Goal: Complete application form: Complete application form

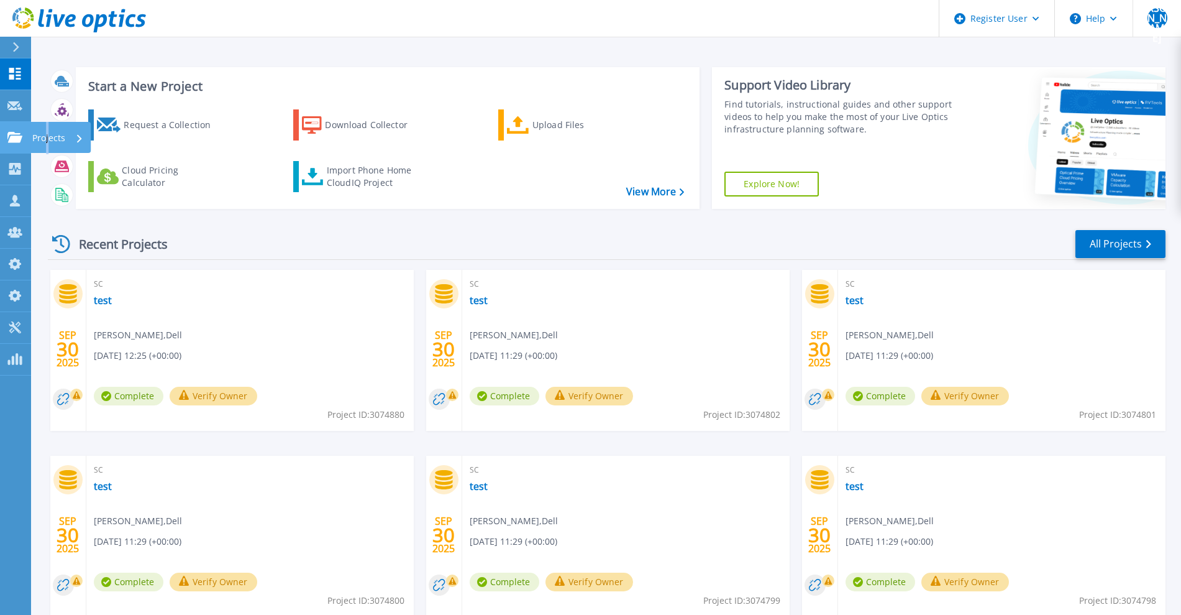
drag, startPoint x: 8, startPoint y: 142, endPoint x: 48, endPoint y: 137, distance: 40.1
click at [48, 137] on p "Projects" at bounding box center [48, 138] width 33 height 32
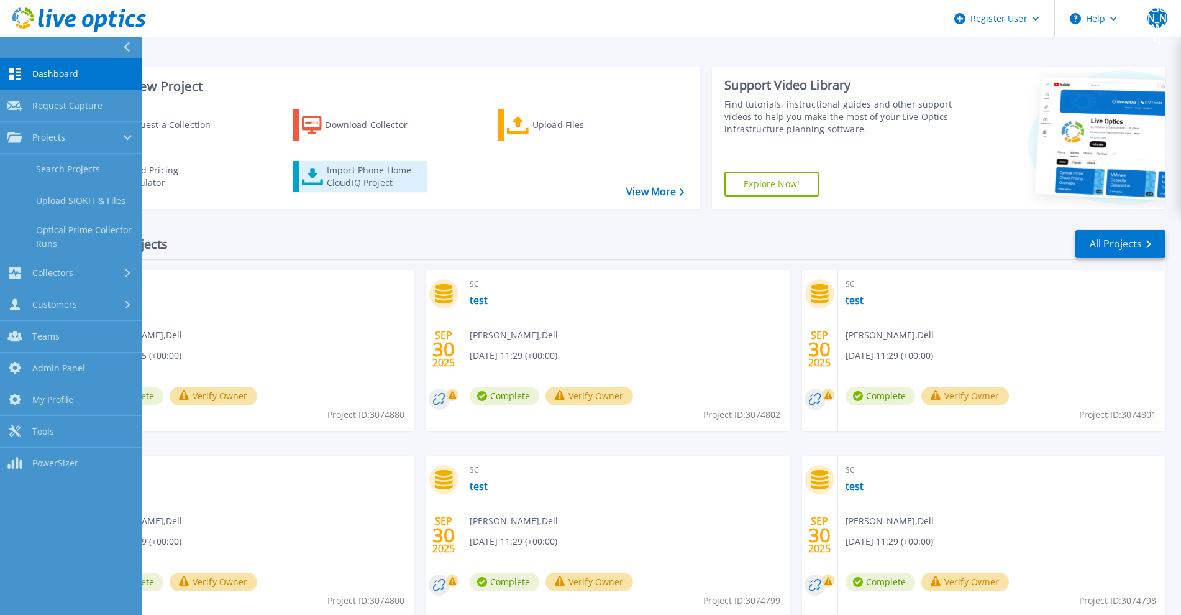
click at [347, 176] on div "Import Phone Home CloudIQ Project" at bounding box center [375, 176] width 97 height 25
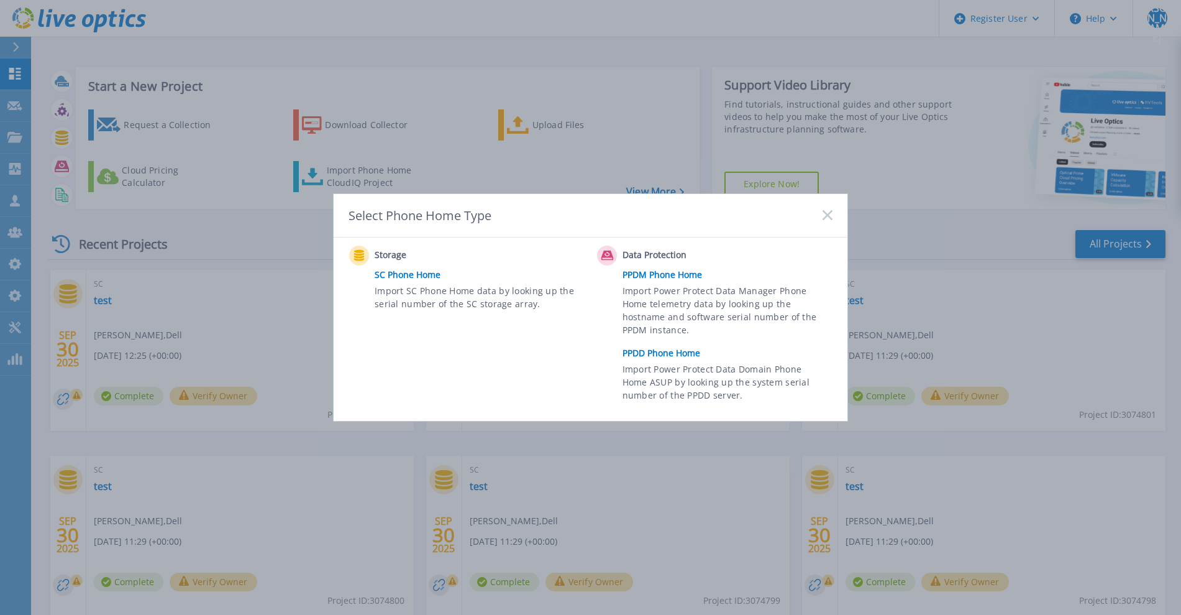
click at [396, 278] on link "SC Phone Home" at bounding box center [483, 274] width 216 height 19
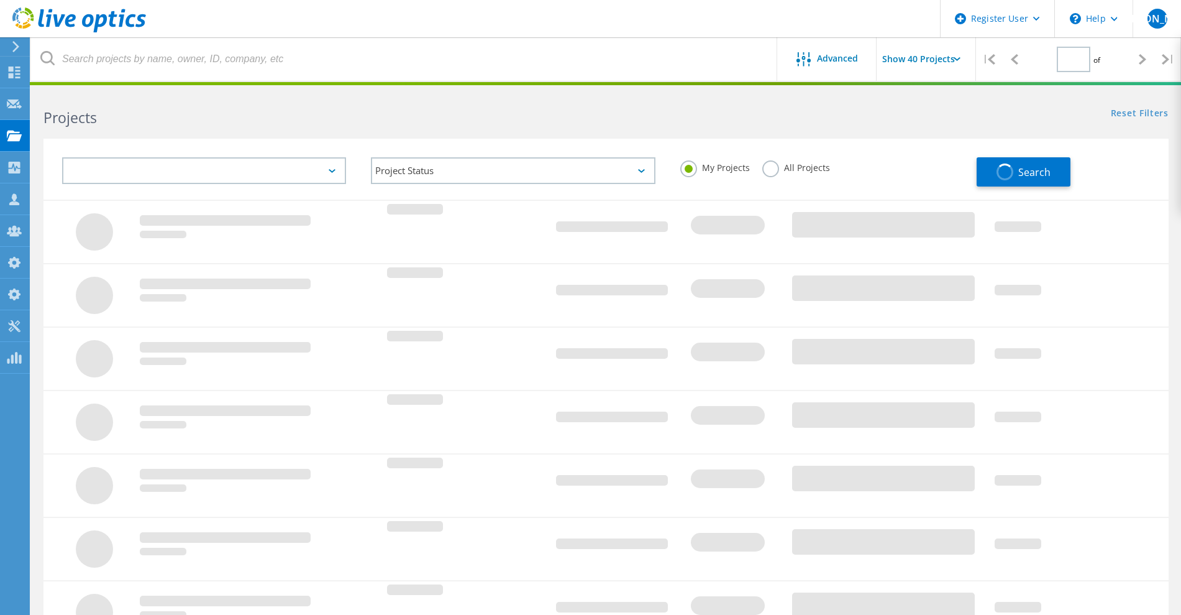
type input "1"
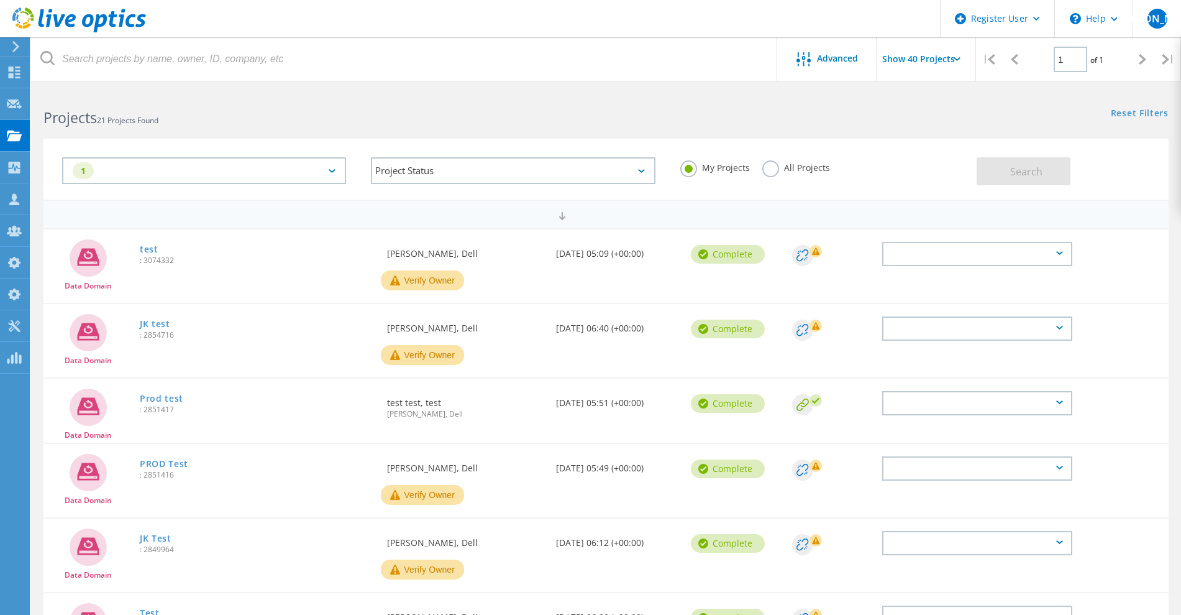
click at [309, 175] on div "1" at bounding box center [204, 170] width 284 height 27
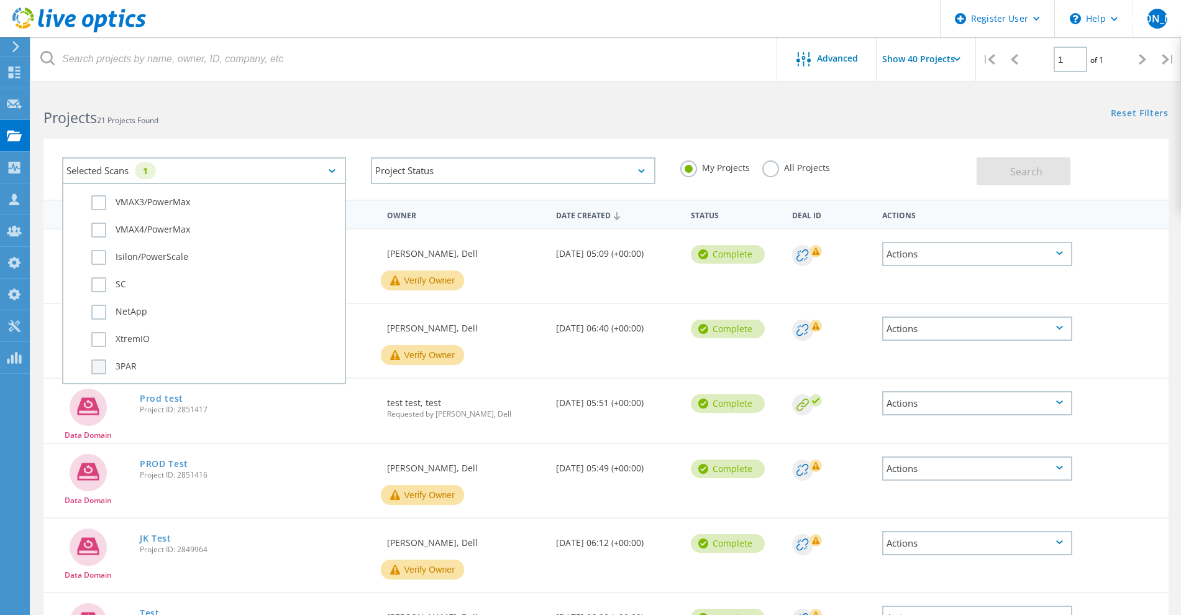
scroll to position [466, 0]
click at [101, 226] on label "SC" at bounding box center [214, 223] width 247 height 15
click at [0, 0] on input "SC" at bounding box center [0, 0] width 0 height 0
click at [774, 172] on label "All Projects" at bounding box center [796, 166] width 68 height 12
click at [0, 0] on input "All Projects" at bounding box center [0, 0] width 0 height 0
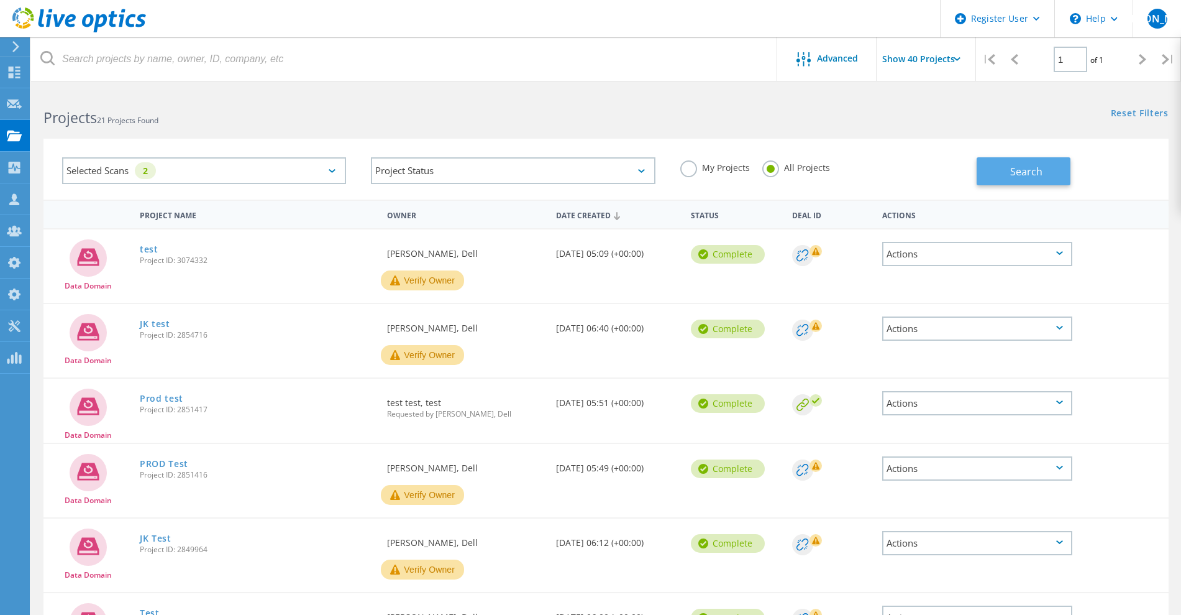
click at [1028, 167] on span "Search" at bounding box center [1026, 172] width 32 height 14
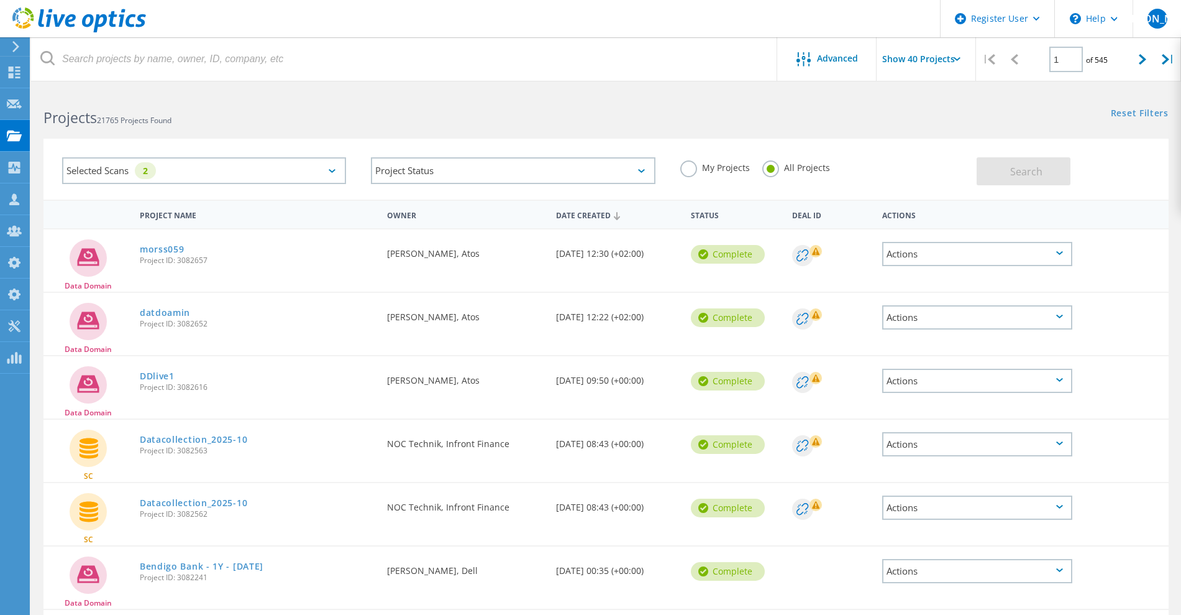
click at [268, 173] on div "Selected Scans 2" at bounding box center [204, 170] width 284 height 27
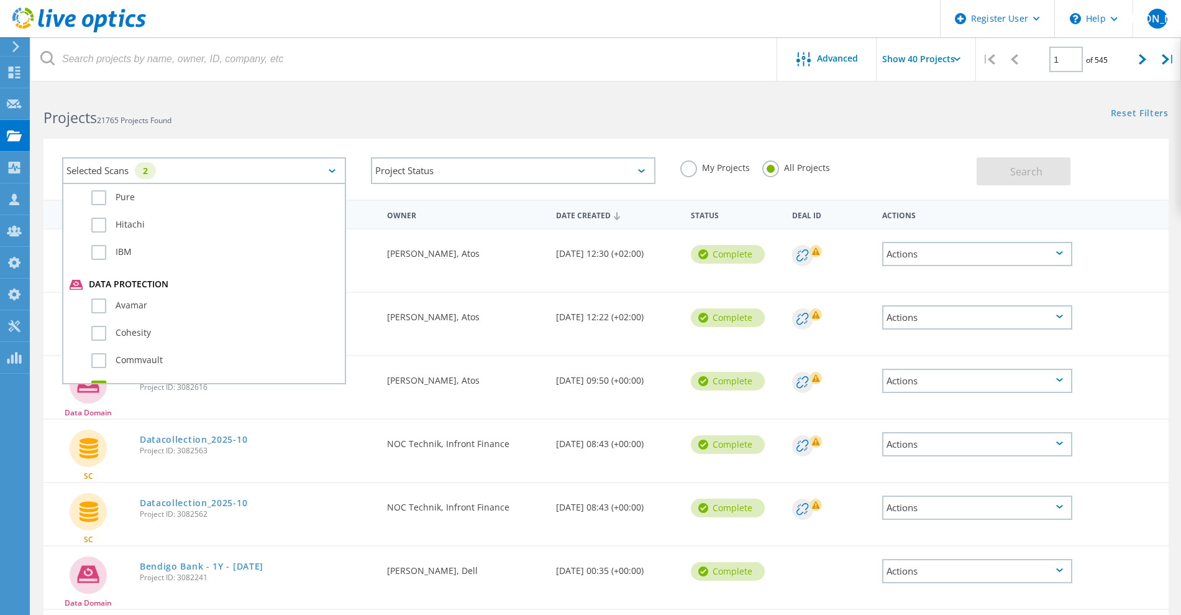
scroll to position [621, 0]
click at [100, 365] on label "Data Domain" at bounding box center [214, 367] width 247 height 15
click at [0, 0] on input "Data Domain" at bounding box center [0, 0] width 0 height 0
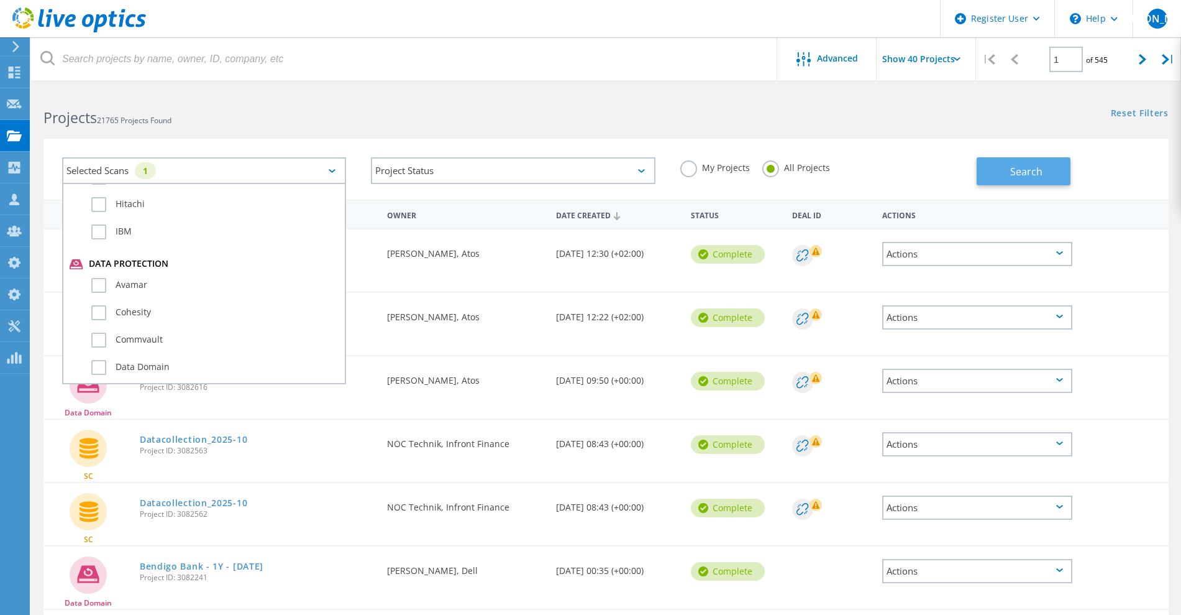
click at [1037, 163] on button "Search" at bounding box center [1024, 171] width 94 height 28
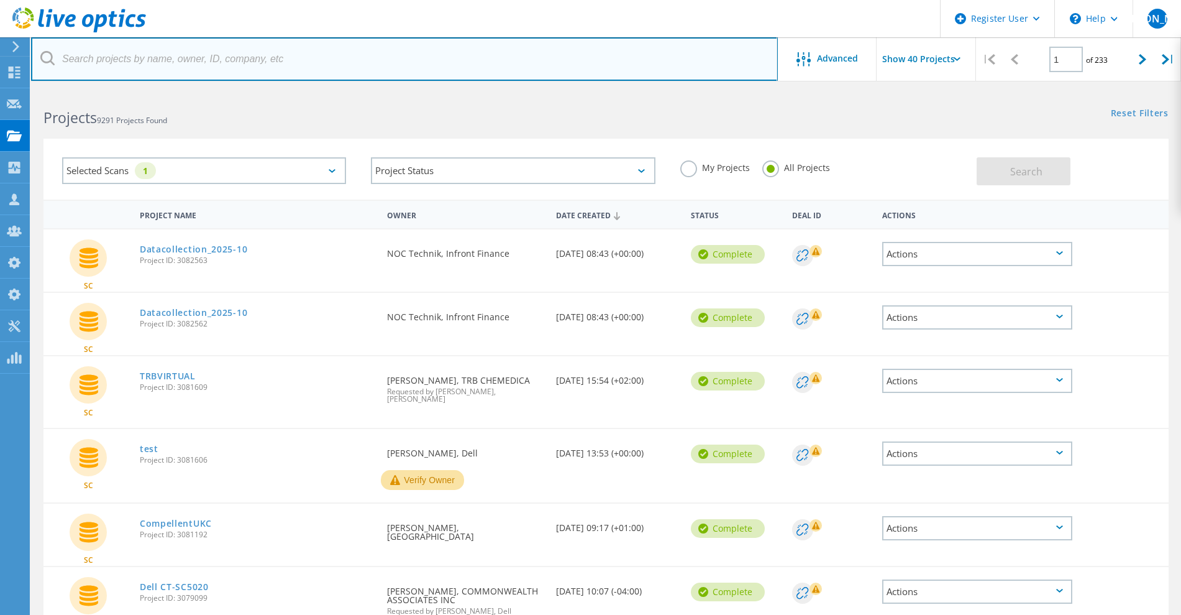
click at [175, 62] on input "text" at bounding box center [404, 58] width 747 height 43
type input "Bhanu"
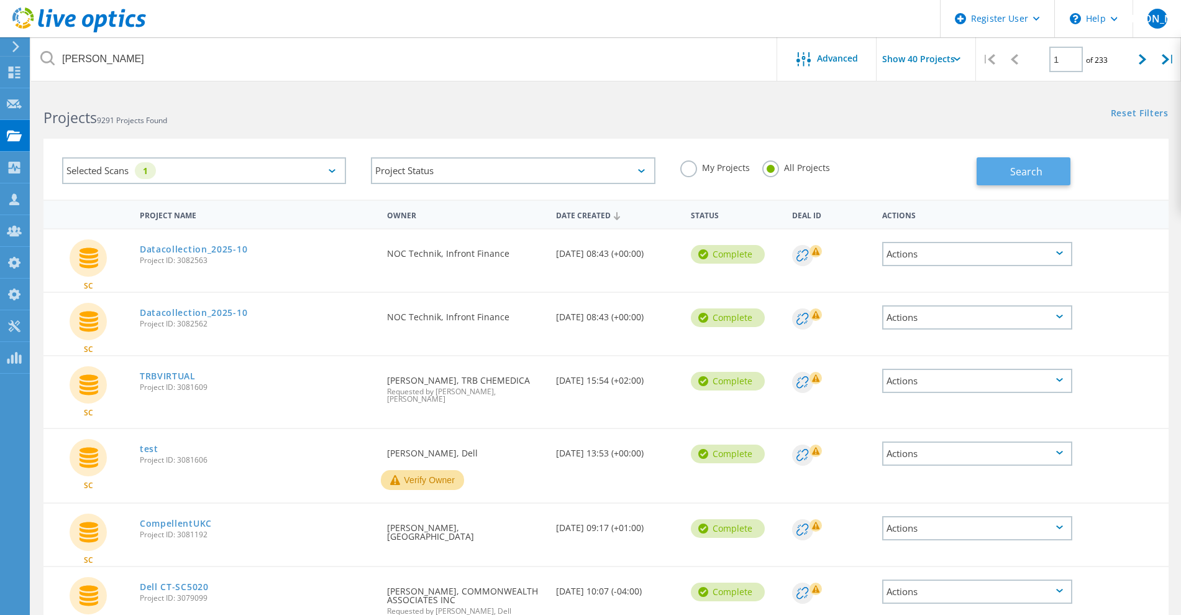
click at [999, 175] on button "Search" at bounding box center [1024, 171] width 94 height 28
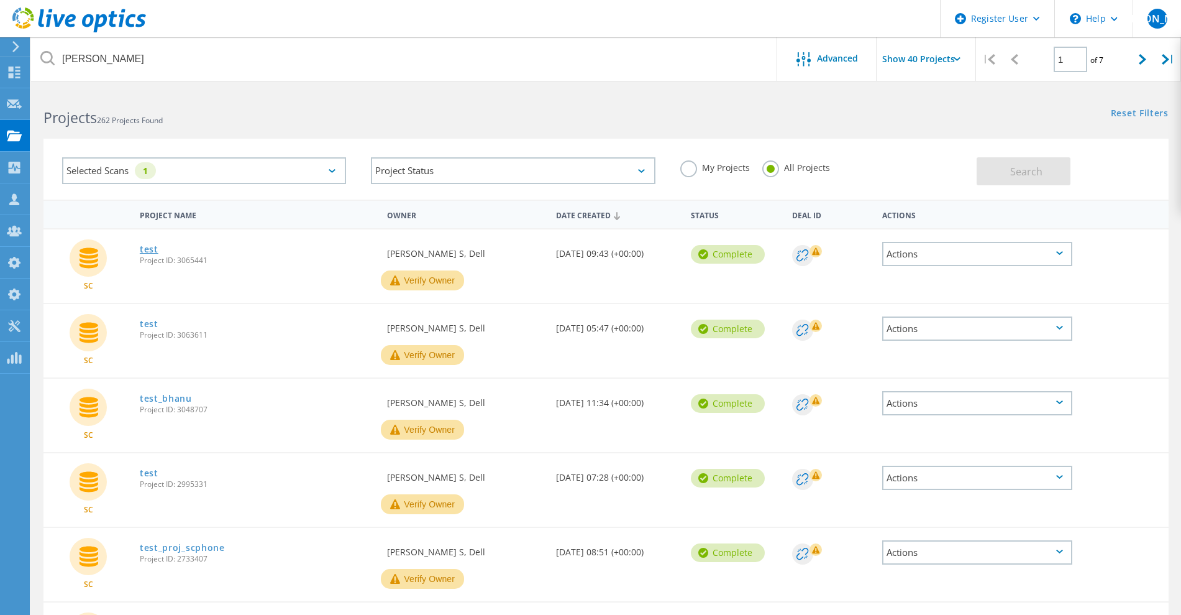
click at [148, 251] on link "test" at bounding box center [149, 249] width 19 height 9
drag, startPoint x: 144, startPoint y: 329, endPoint x: 151, endPoint y: 345, distance: 17.5
click at [144, 328] on link "test" at bounding box center [149, 323] width 19 height 9
click at [169, 406] on span "Project ID: 3048707" at bounding box center [257, 409] width 235 height 7
click at [169, 401] on link "test_bhanu" at bounding box center [166, 398] width 52 height 9
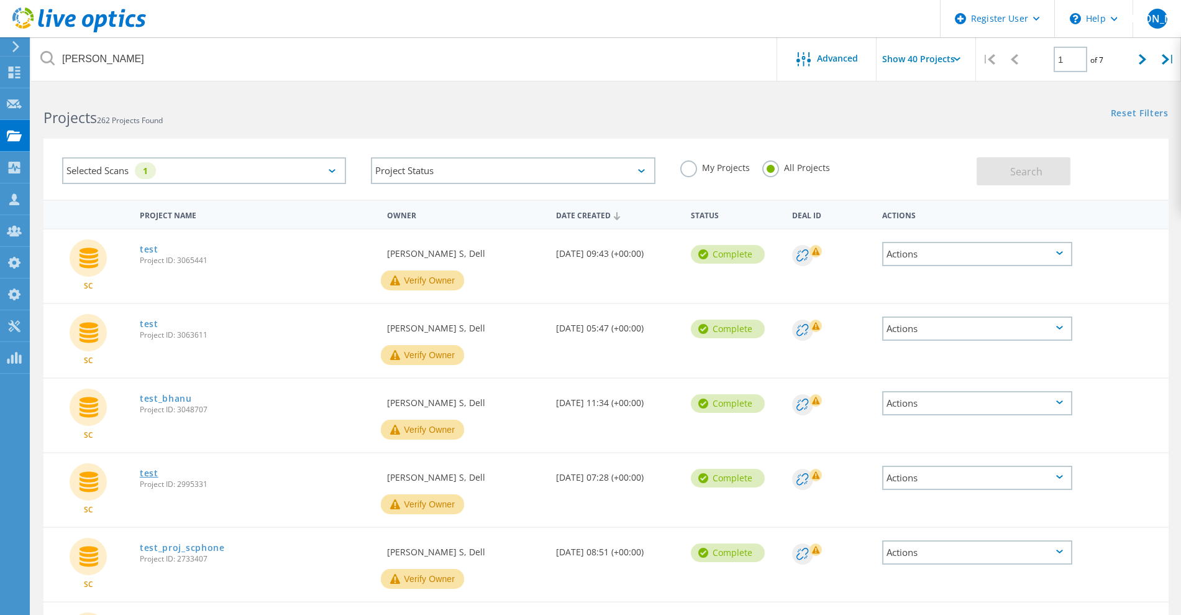
click at [148, 472] on link "test" at bounding box center [149, 473] width 19 height 9
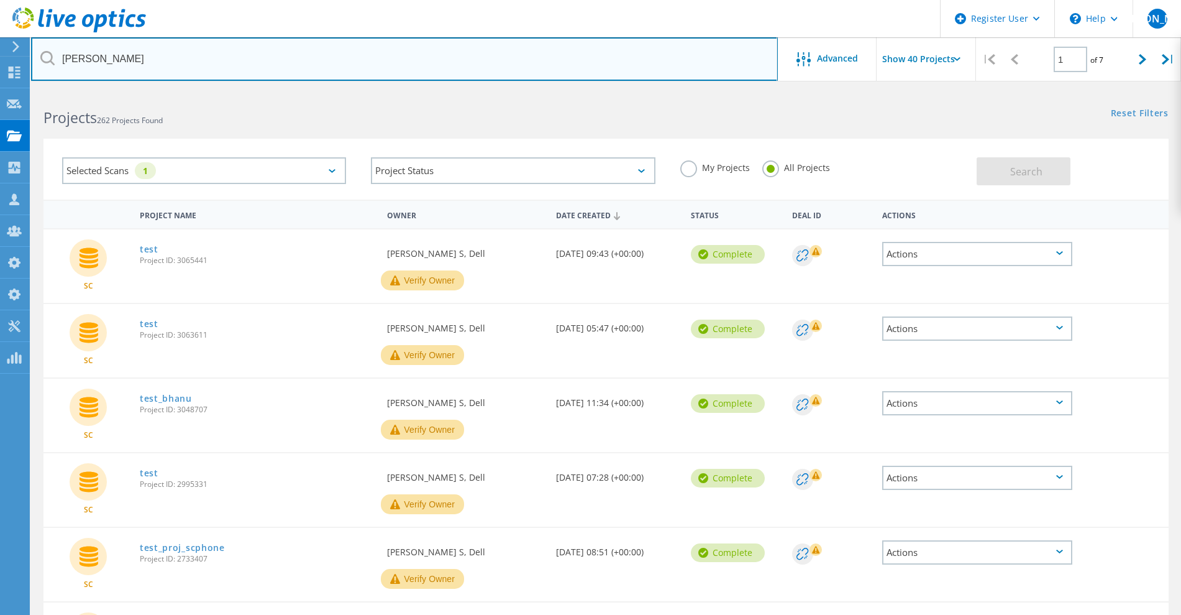
click at [80, 70] on input "Bhanu" at bounding box center [404, 58] width 747 height 43
click at [80, 60] on input "Bhanu" at bounding box center [404, 58] width 747 height 43
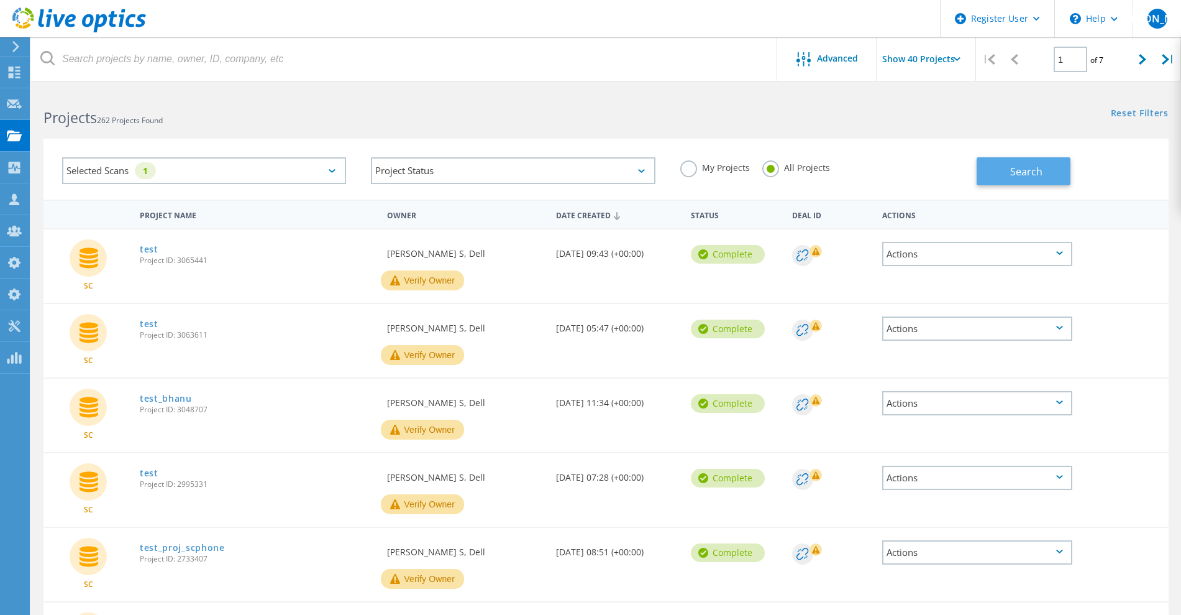
click at [991, 171] on button "Search" at bounding box center [1024, 171] width 94 height 28
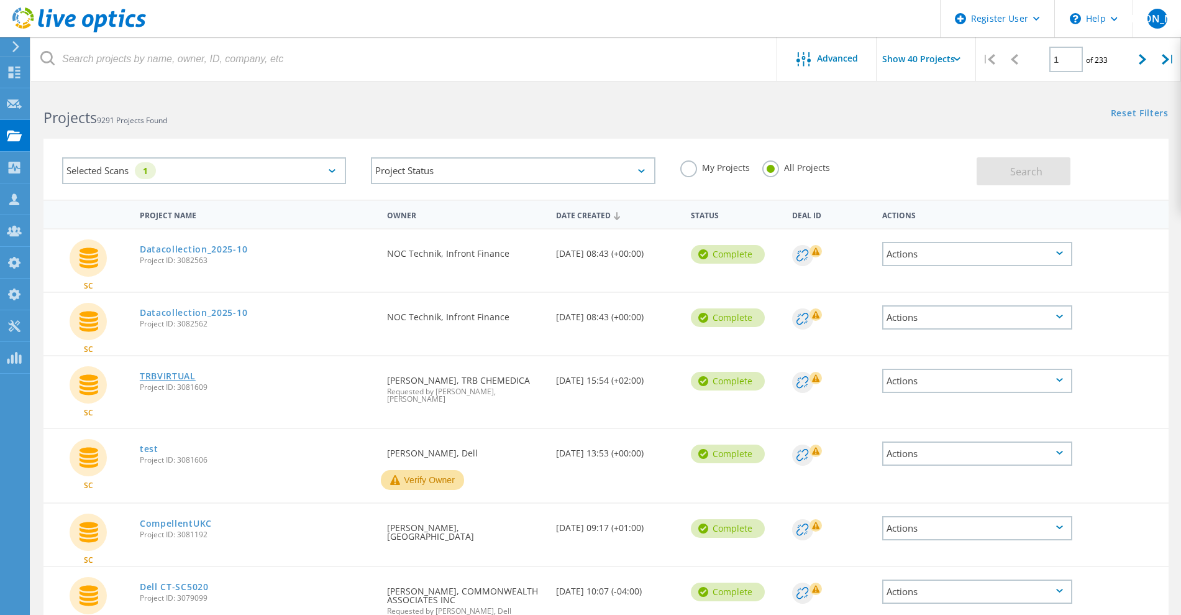
click at [180, 375] on link "TRBVIRTUAL" at bounding box center [168, 376] width 56 height 9
click at [149, 446] on link "test" at bounding box center [149, 448] width 19 height 9
click at [172, 519] on link "CompellentUKC" at bounding box center [176, 523] width 72 height 9
click at [87, 27] on icon at bounding box center [79, 19] width 134 height 25
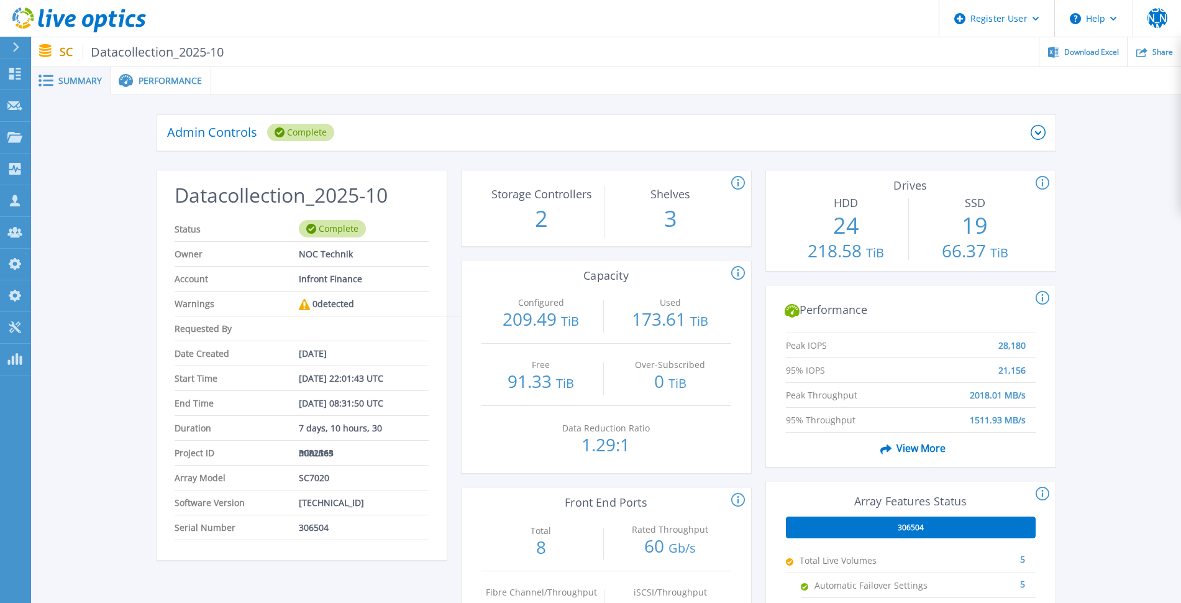
click at [311, 526] on span "306504" at bounding box center [314, 527] width 30 height 24
copy span "306504"
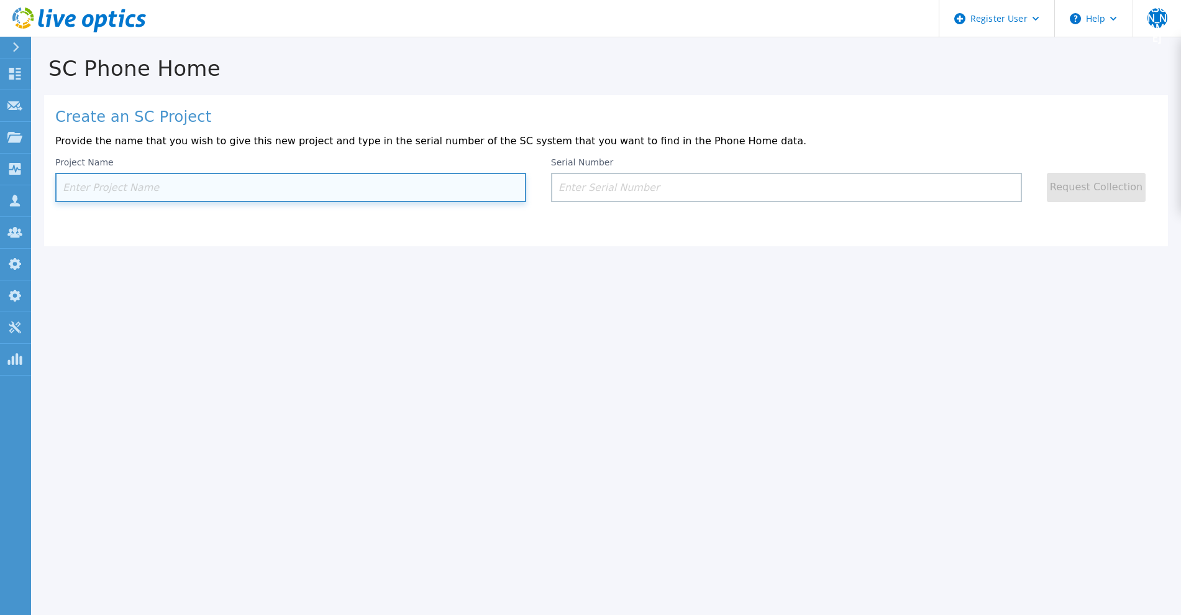
click at [336, 190] on input at bounding box center [290, 187] width 471 height 29
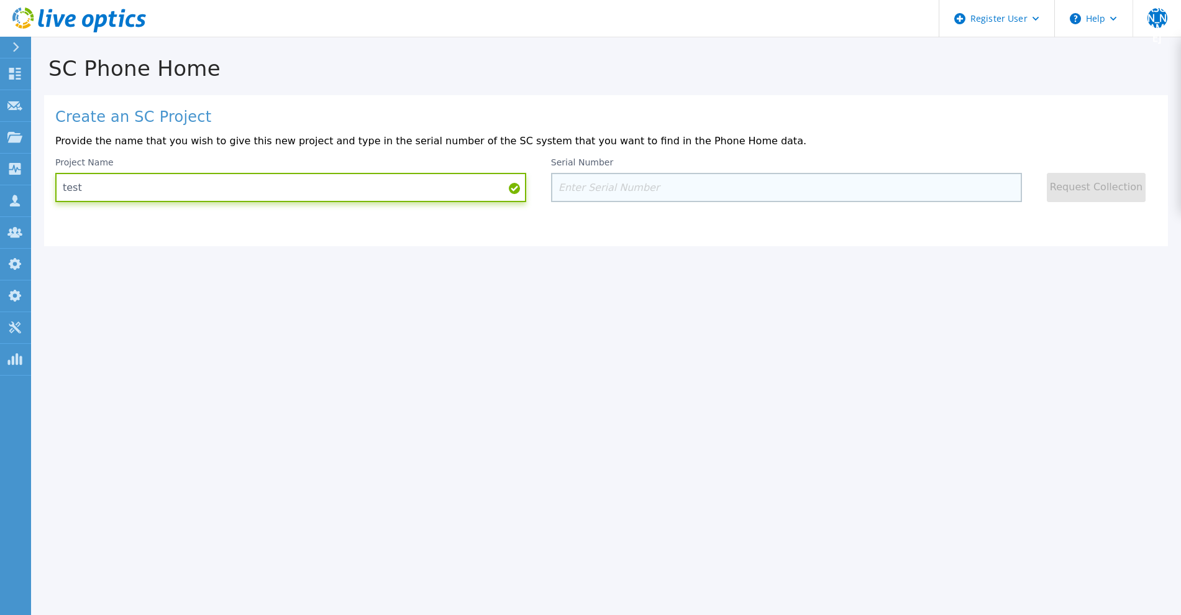
type input "test"
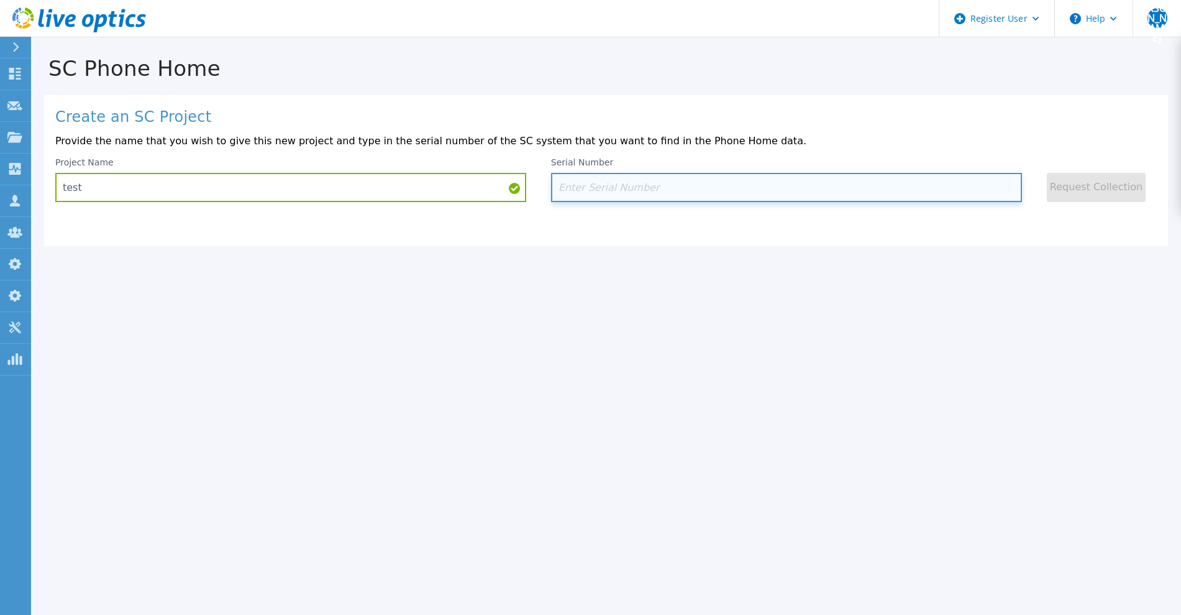
click at [603, 200] on input at bounding box center [786, 187] width 471 height 29
paste input "306504"
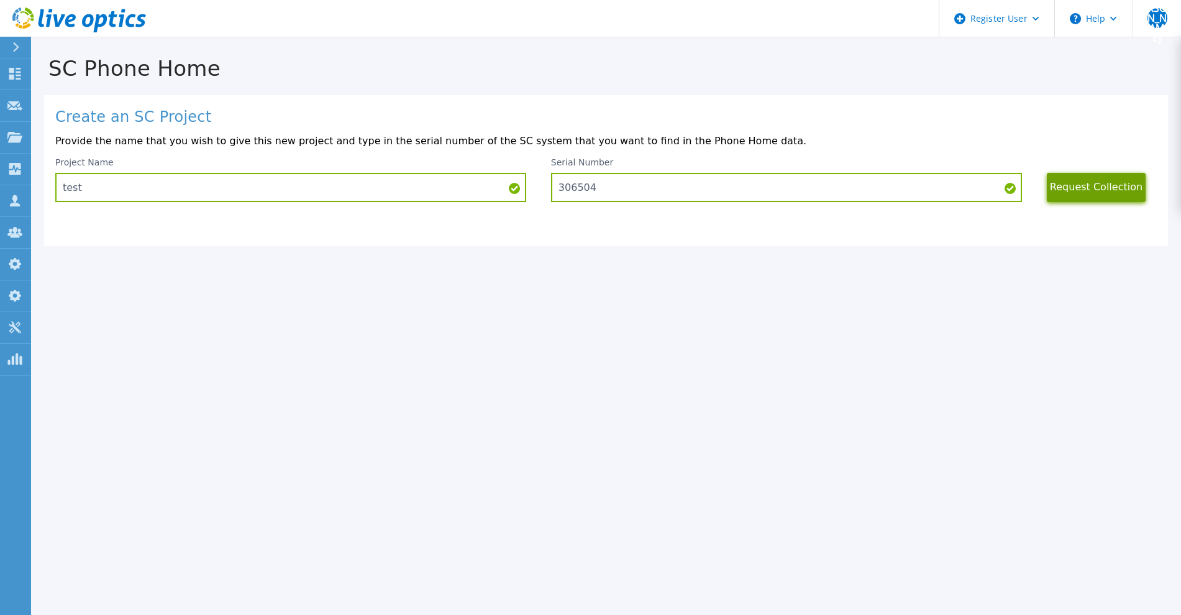
click at [1103, 186] on button "Request Collection" at bounding box center [1096, 187] width 99 height 29
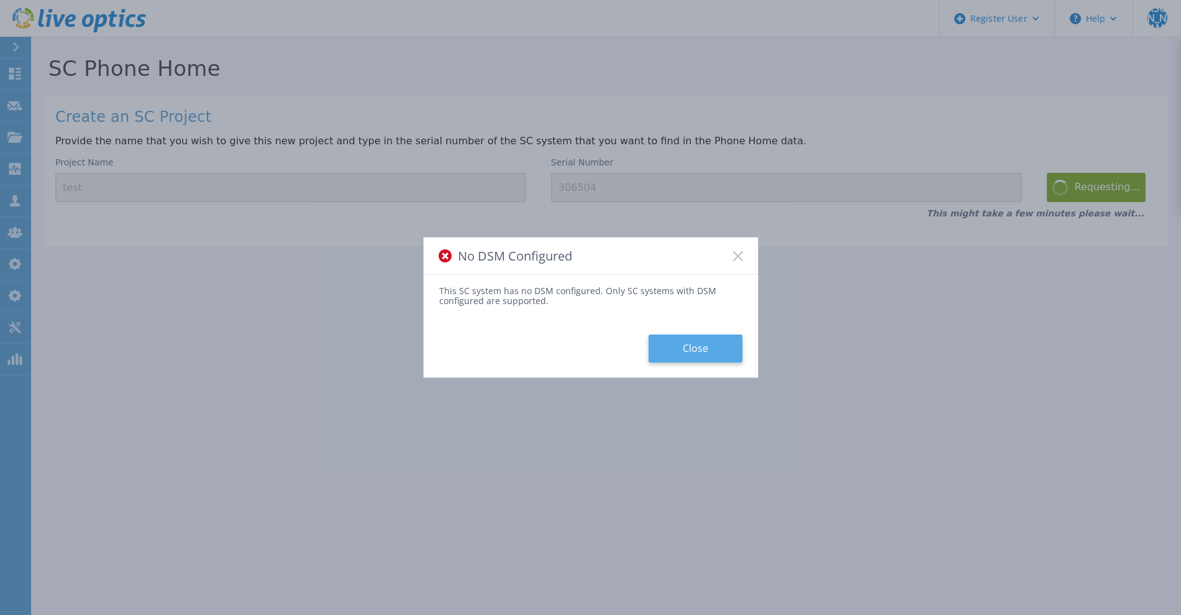
click at [723, 356] on button "Close" at bounding box center [696, 348] width 94 height 28
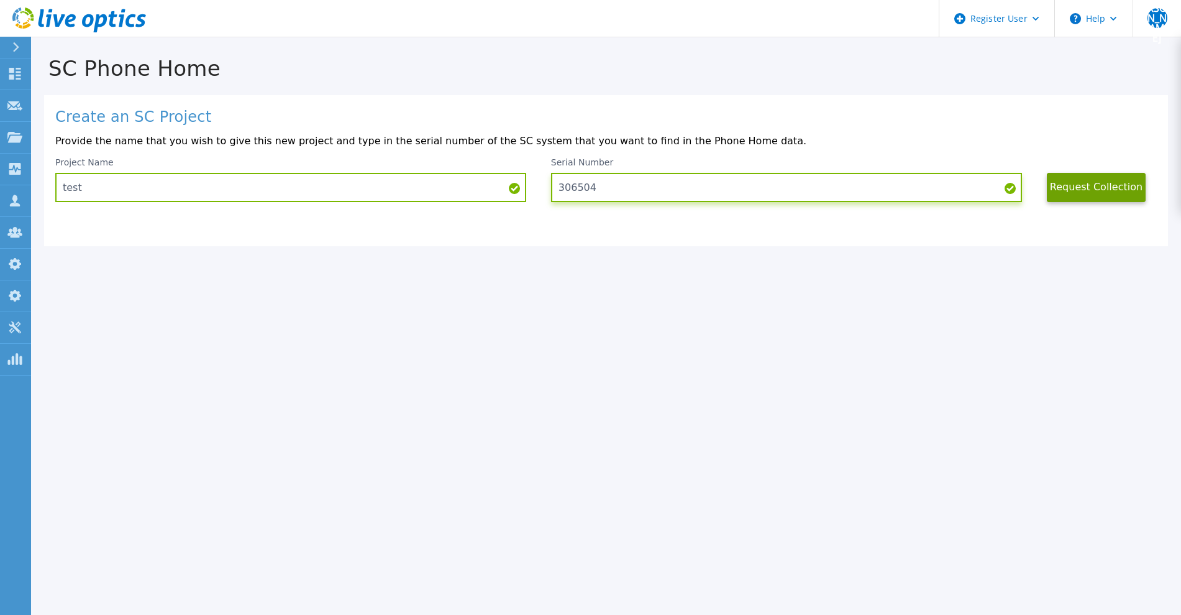
drag, startPoint x: 602, startPoint y: 189, endPoint x: 531, endPoint y: 196, distance: 71.2
click at [531, 196] on div "Project Name test Serial Number 306504 Request Collection" at bounding box center [606, 179] width 1102 height 45
paste input "75418"
click at [1060, 192] on button "Request Collection" at bounding box center [1096, 187] width 99 height 29
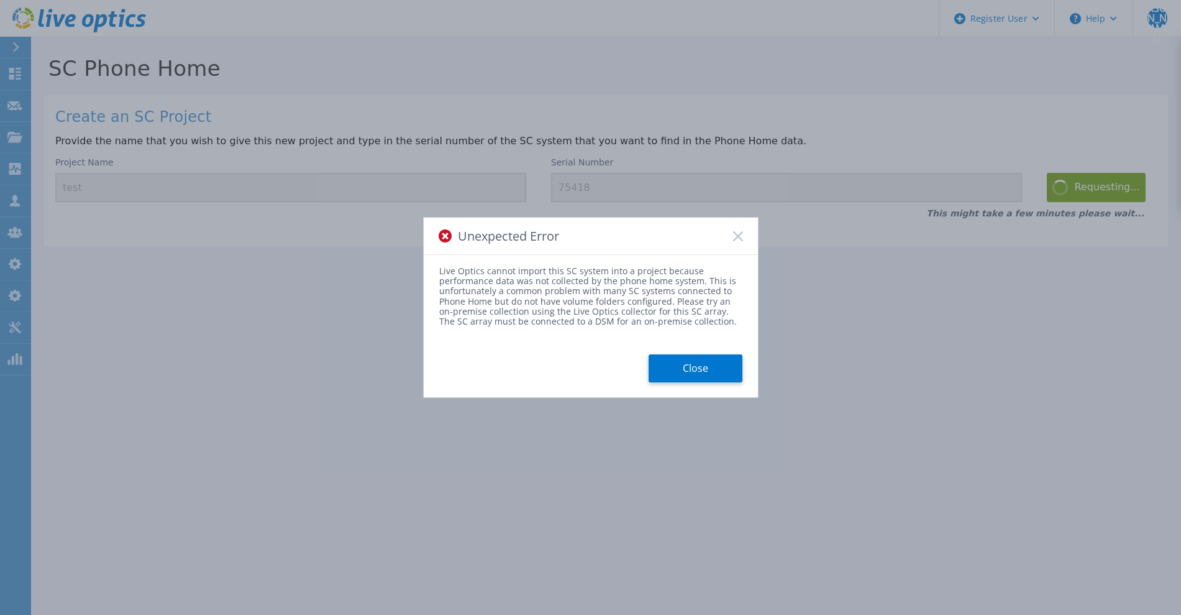
click at [740, 240] on icon at bounding box center [738, 236] width 10 height 10
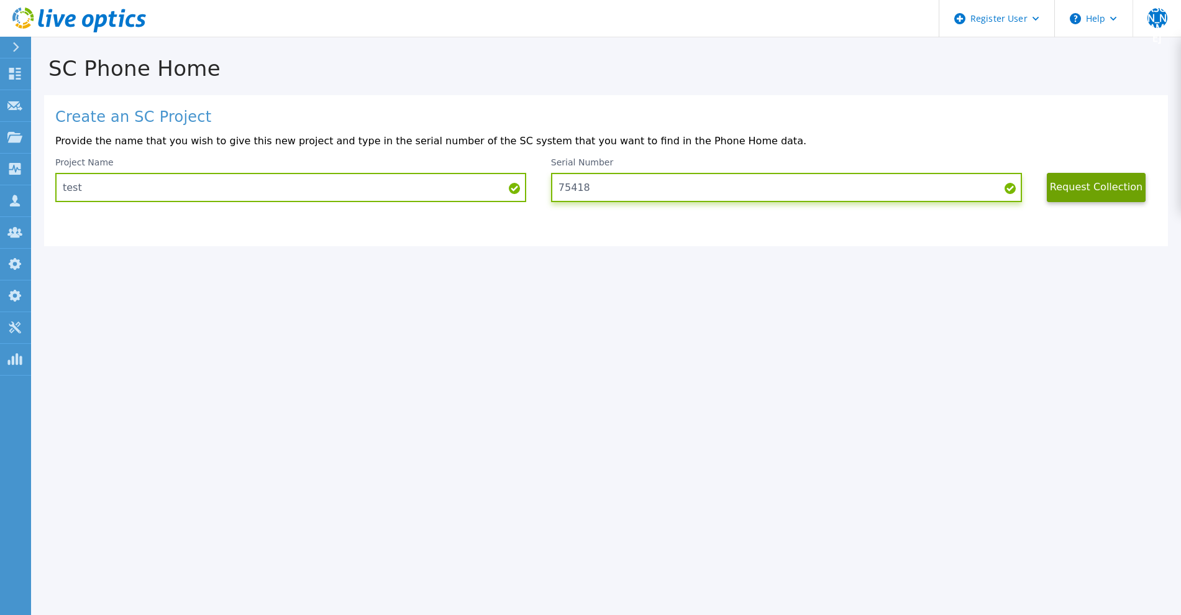
click at [577, 190] on input "75418" at bounding box center [786, 187] width 471 height 29
paste input "29239"
click at [1058, 194] on button "Request Collection" at bounding box center [1096, 187] width 99 height 29
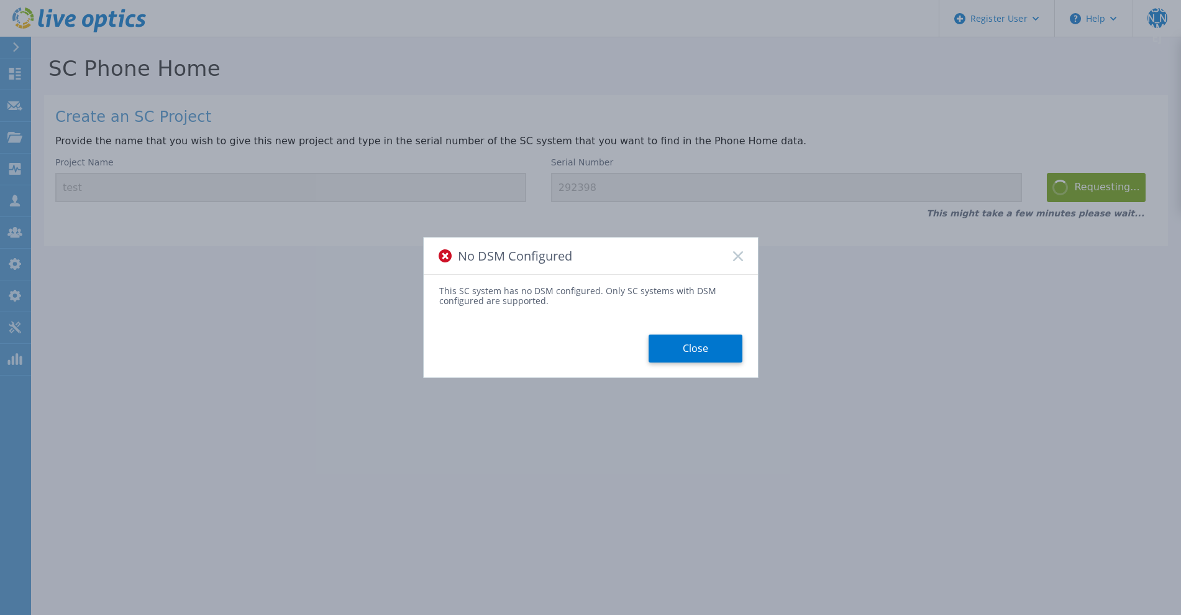
click at [744, 255] on div "No DSM Configured" at bounding box center [591, 255] width 334 height 37
click at [693, 354] on button "Close" at bounding box center [696, 348] width 94 height 28
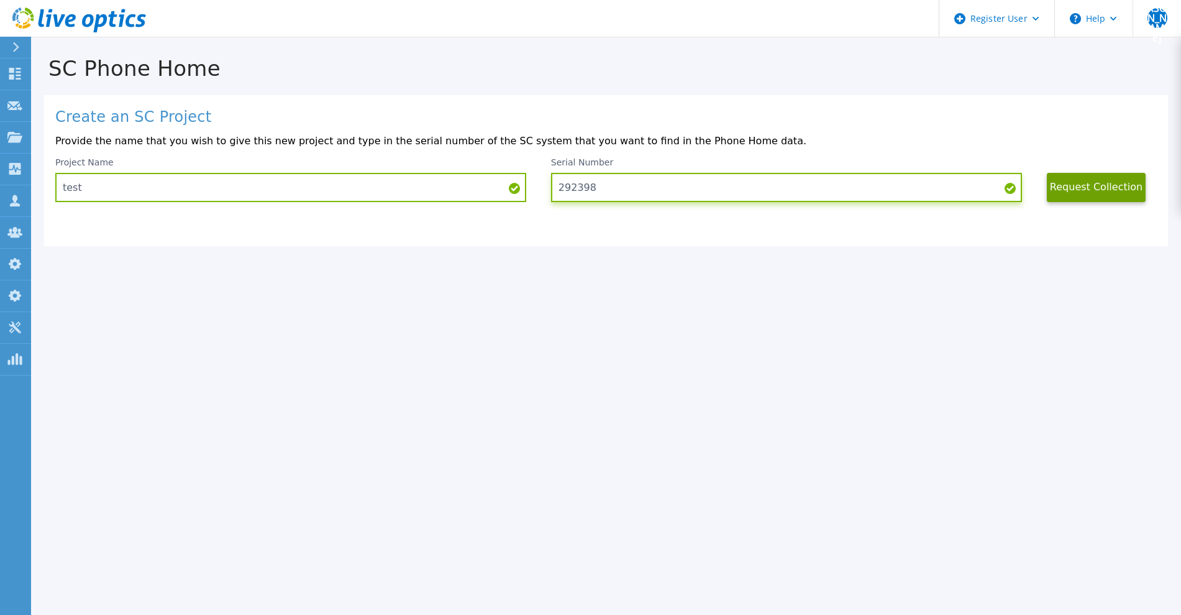
click at [595, 189] on input "292398" at bounding box center [786, 187] width 471 height 29
drag, startPoint x: 606, startPoint y: 189, endPoint x: 526, endPoint y: 188, distance: 79.6
click at [526, 188] on div "Project Name test Serial Number 292398 Request Collection" at bounding box center [606, 179] width 1102 height 45
paste input "301896"
type input "301896"
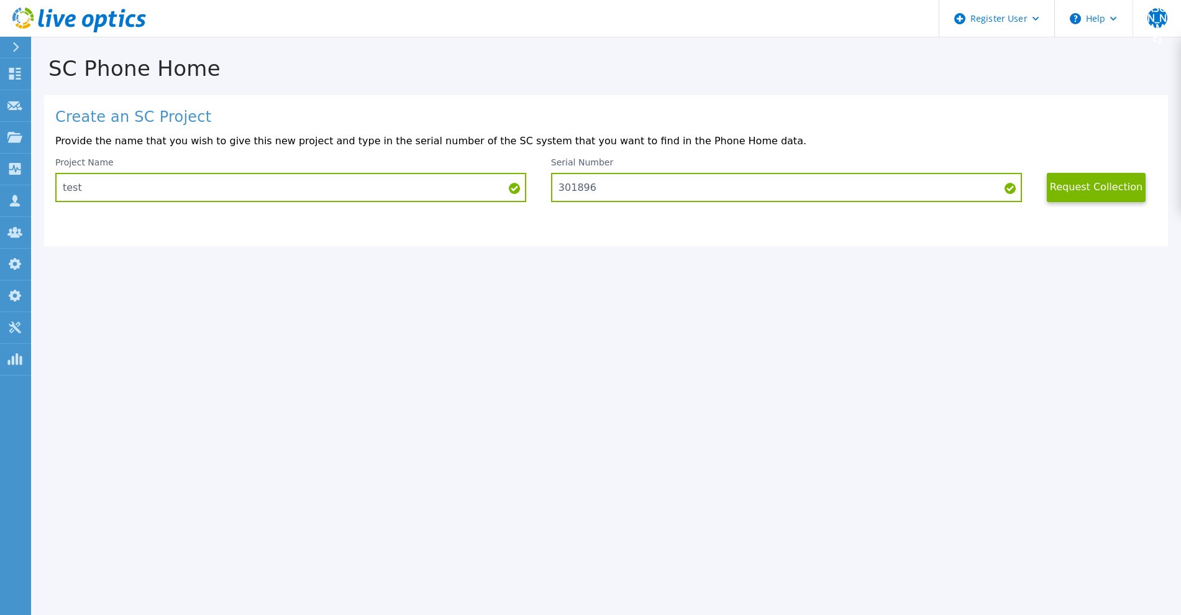
drag, startPoint x: 1024, startPoint y: 196, endPoint x: 1066, endPoint y: 190, distance: 42.0
click at [1033, 196] on div "Serial Number 301896" at bounding box center [799, 179] width 496 height 45
click at [1066, 190] on button "Request Collection" at bounding box center [1096, 187] width 99 height 29
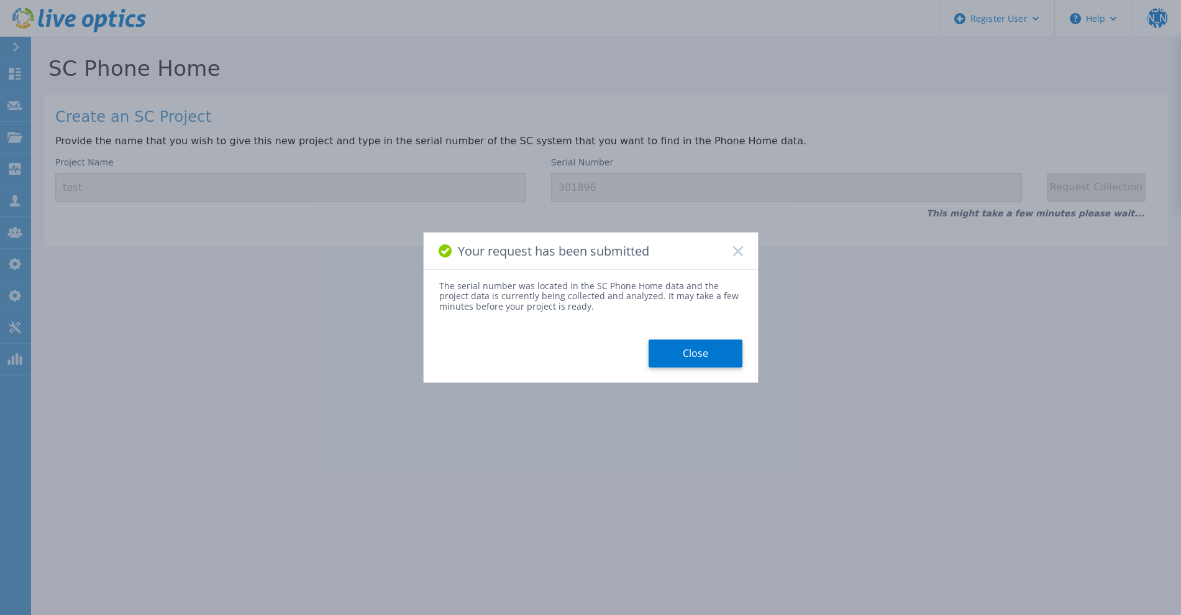
drag, startPoint x: 737, startPoint y: 250, endPoint x: 701, endPoint y: 234, distance: 39.5
click at [735, 251] on icon at bounding box center [738, 251] width 10 height 10
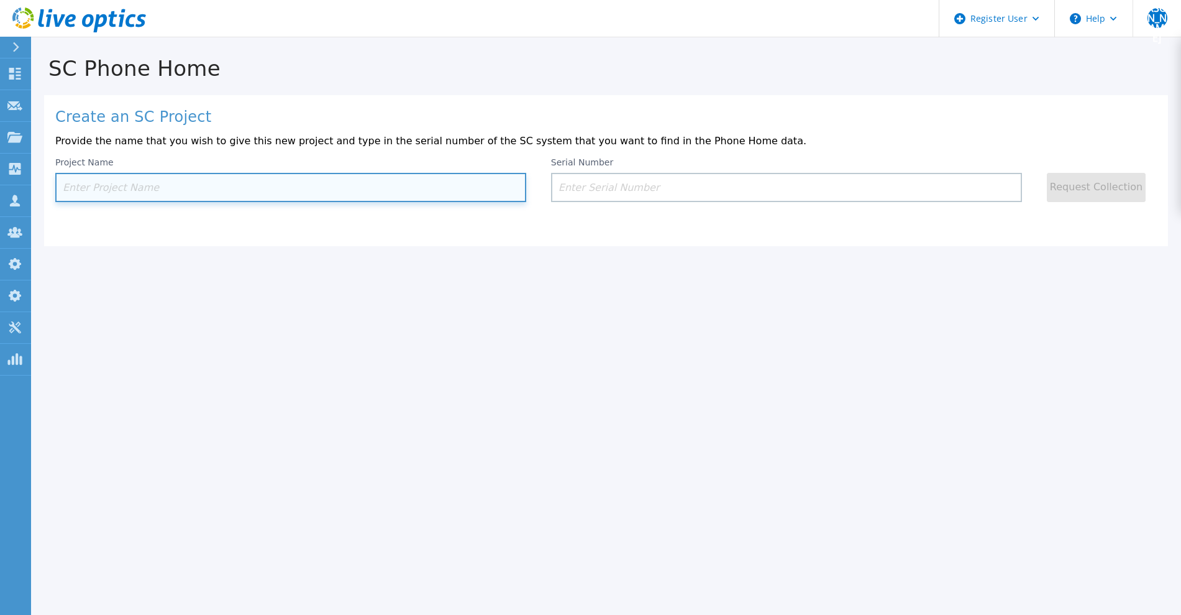
click at [358, 191] on input at bounding box center [290, 187] width 471 height 29
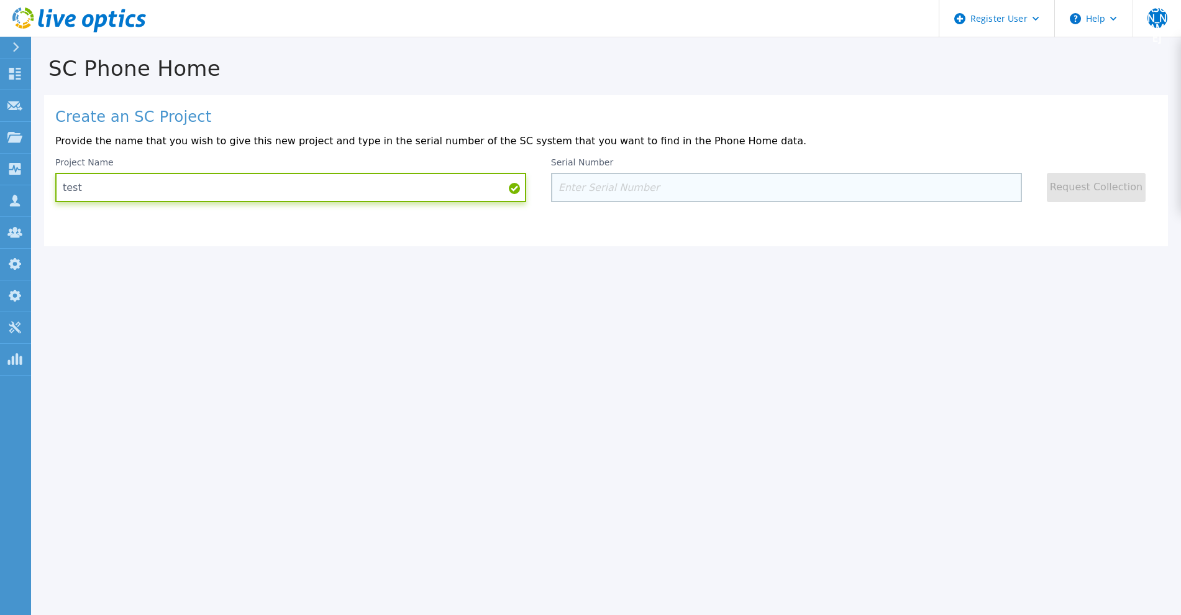
type input "test"
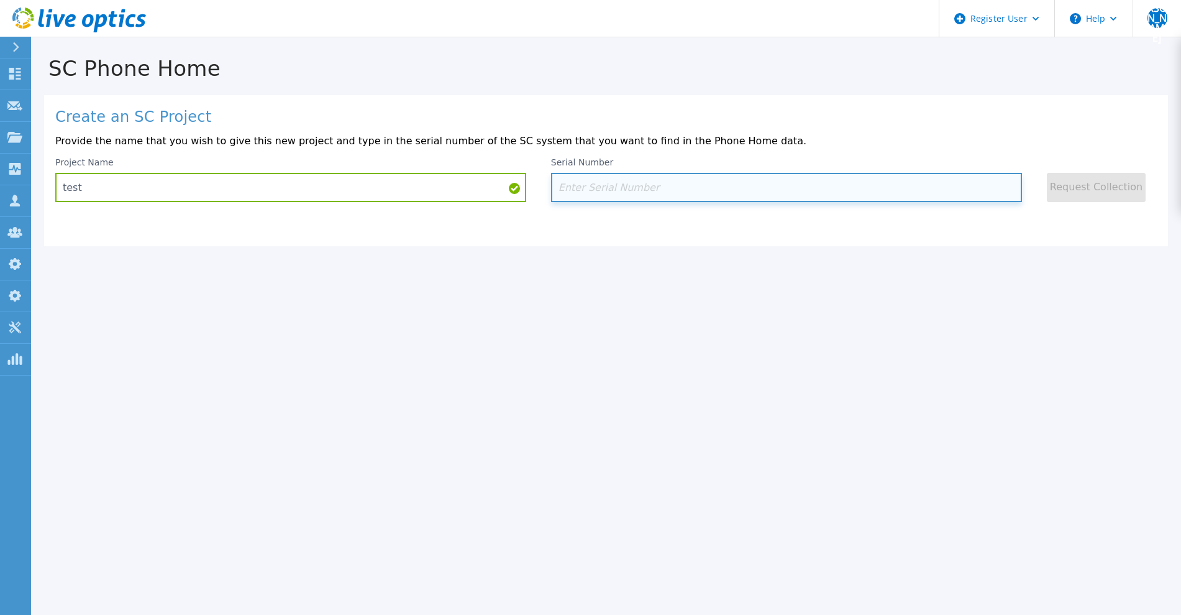
click at [626, 191] on input at bounding box center [786, 187] width 471 height 29
paste input "301896"
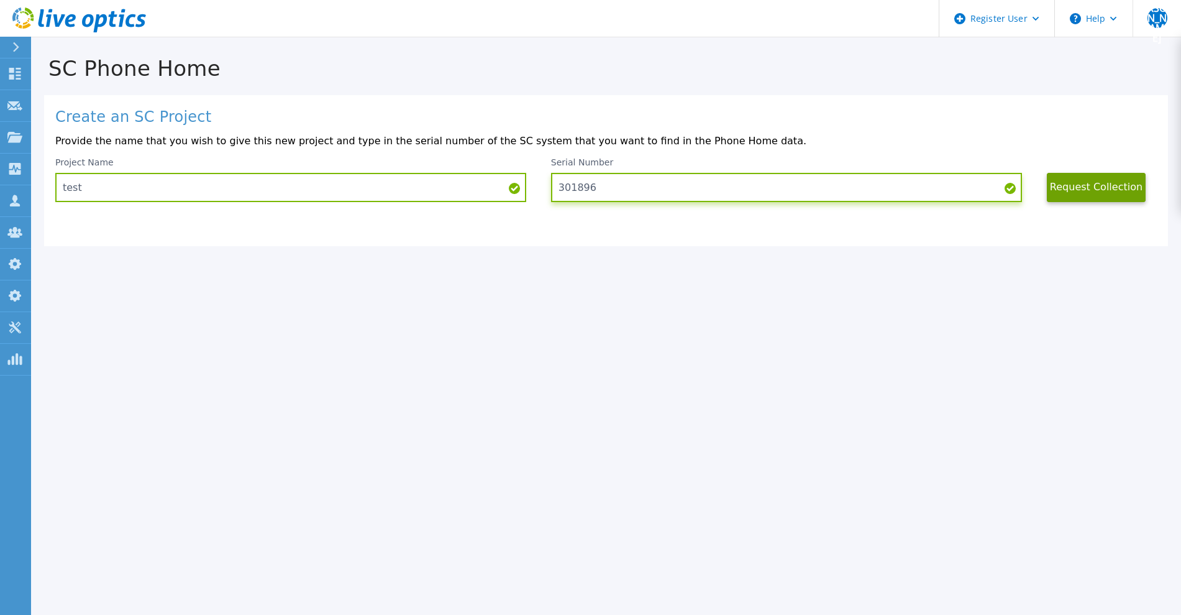
type input "301896"
click at [1096, 191] on button "Request Collection" at bounding box center [1096, 187] width 99 height 29
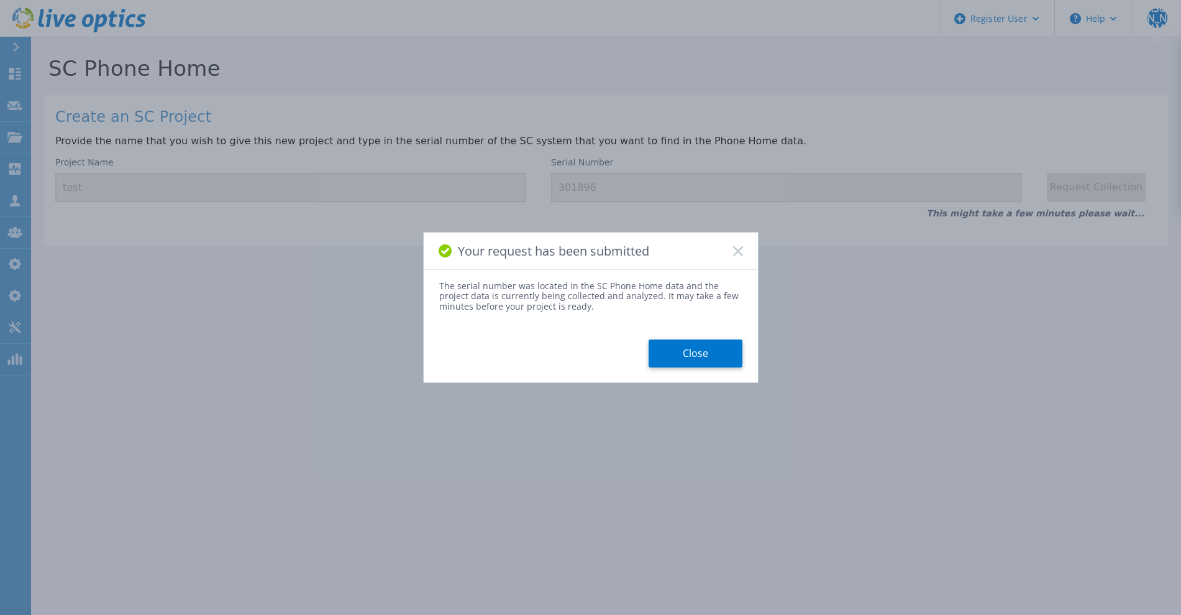
click at [736, 252] on icon at bounding box center [738, 251] width 10 height 10
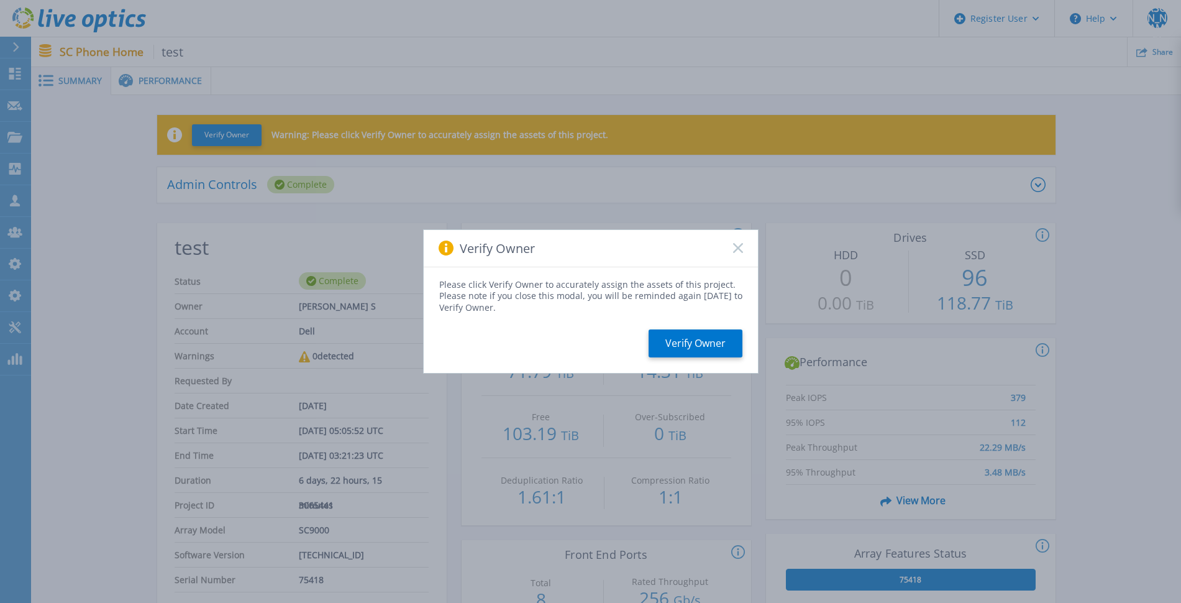
click at [738, 254] on div "Verify Owner" at bounding box center [591, 248] width 334 height 37
click at [739, 246] on rect at bounding box center [738, 248] width 11 height 11
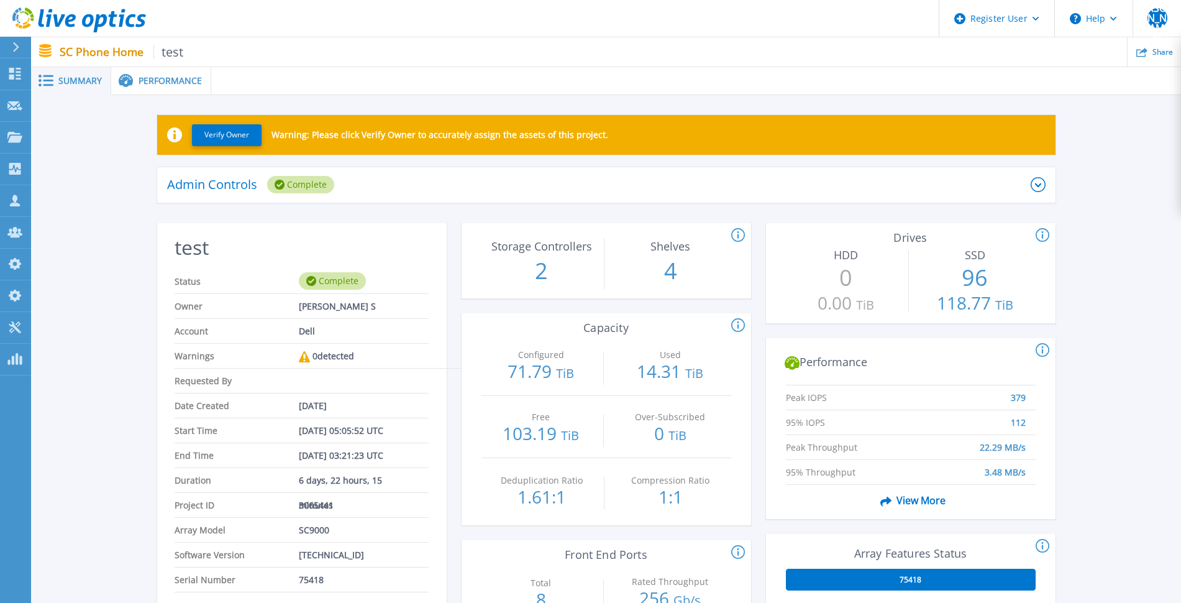
click at [303, 580] on span "75418" at bounding box center [311, 579] width 25 height 24
copy span "75418"
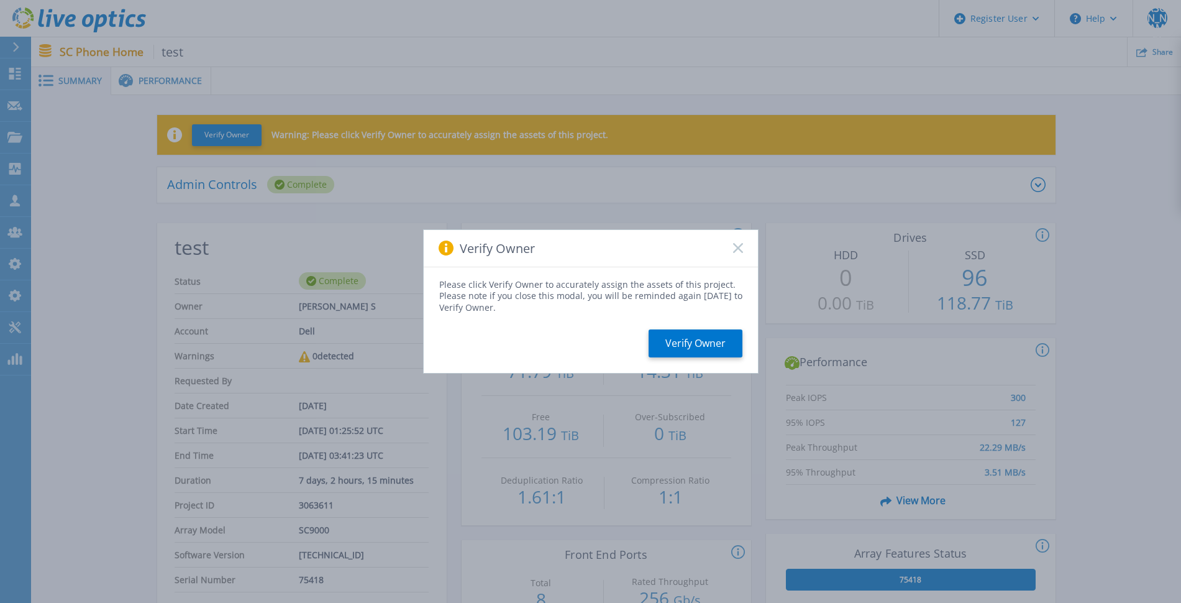
click at [739, 250] on rect at bounding box center [738, 248] width 11 height 11
click at [736, 249] on rect at bounding box center [738, 248] width 11 height 11
click at [741, 251] on rect at bounding box center [738, 248] width 11 height 11
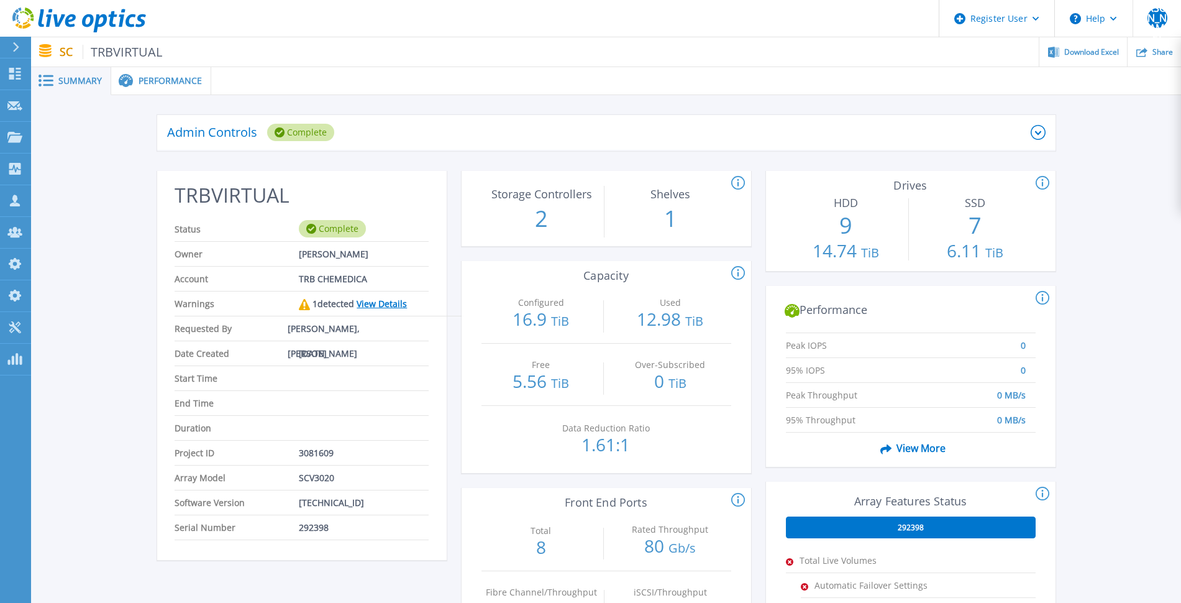
click at [318, 528] on span "292398" at bounding box center [314, 527] width 30 height 24
copy span "292398"
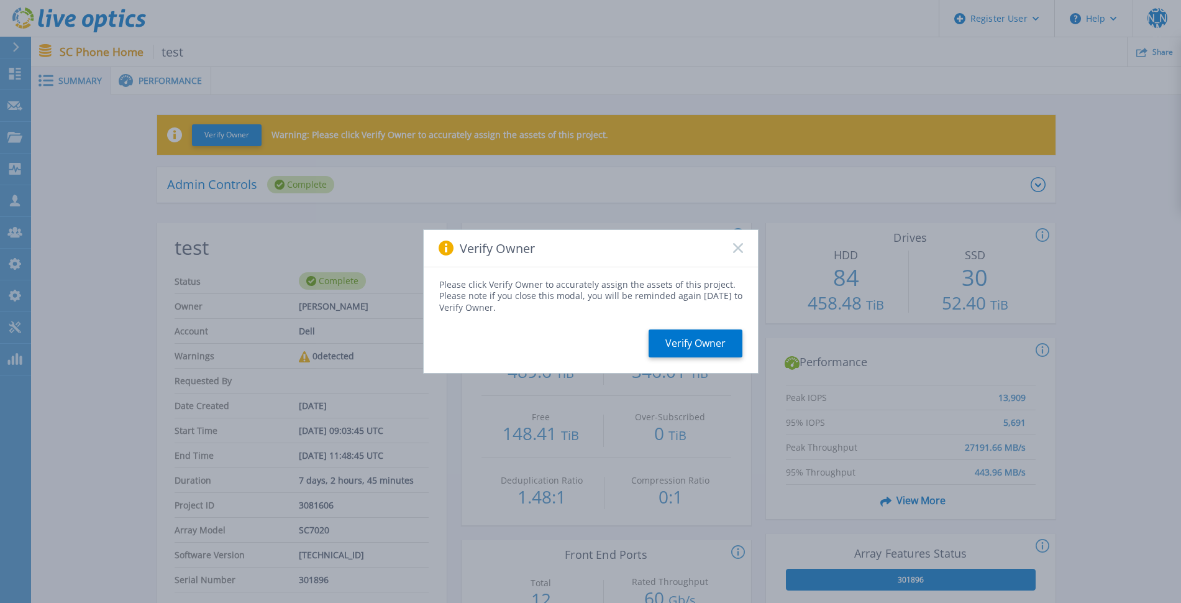
click at [739, 247] on rect at bounding box center [738, 248] width 11 height 11
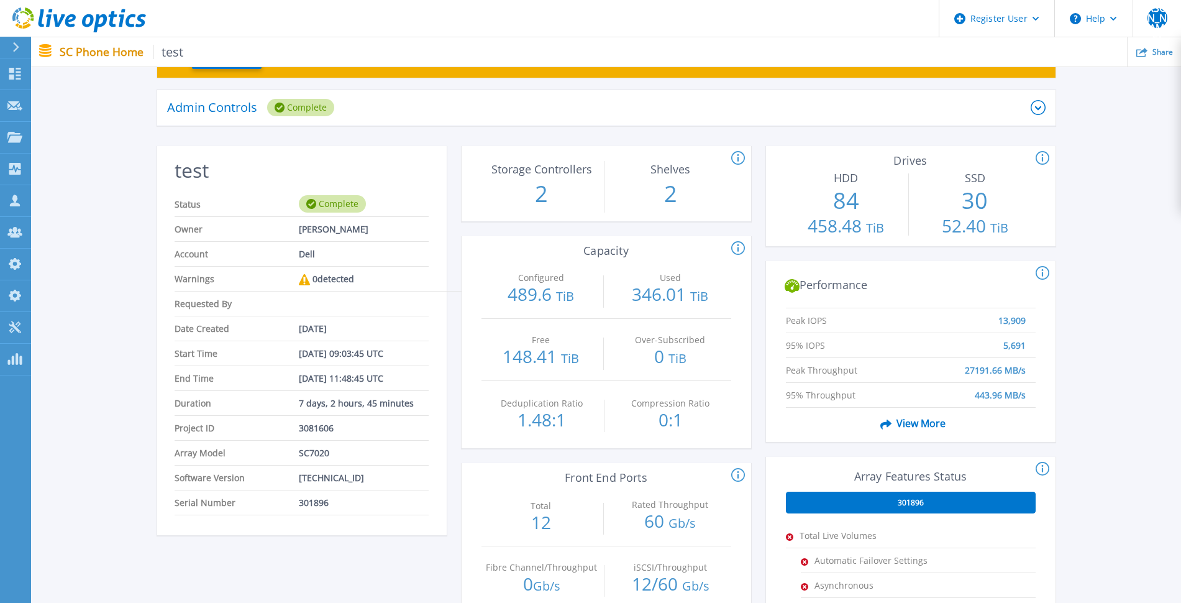
scroll to position [155, 0]
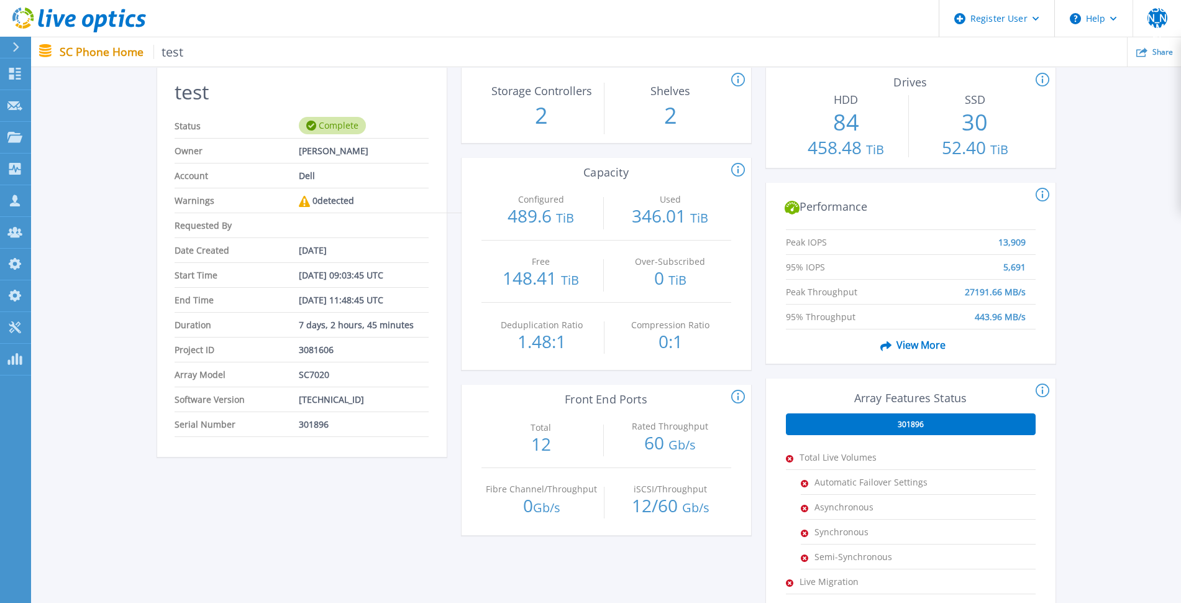
click at [311, 421] on span "301896" at bounding box center [314, 424] width 30 height 24
copy span "301896"
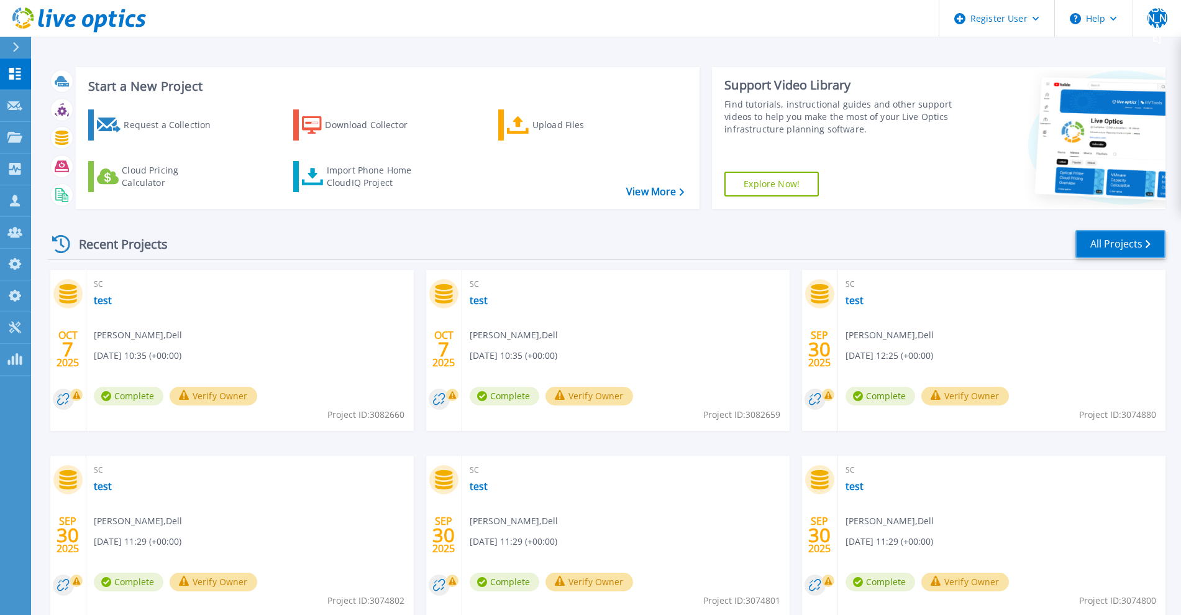
click at [1127, 244] on link "All Projects" at bounding box center [1121, 244] width 90 height 28
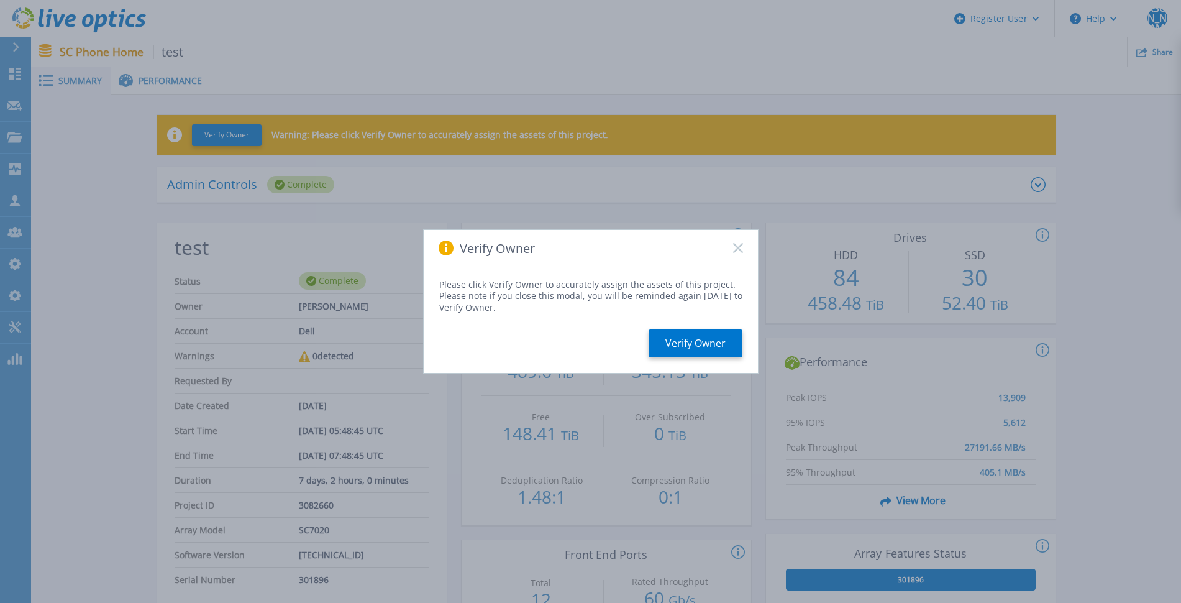
click at [740, 241] on div "Verify Owner" at bounding box center [591, 248] width 334 height 37
click at [738, 247] on rect at bounding box center [738, 248] width 11 height 11
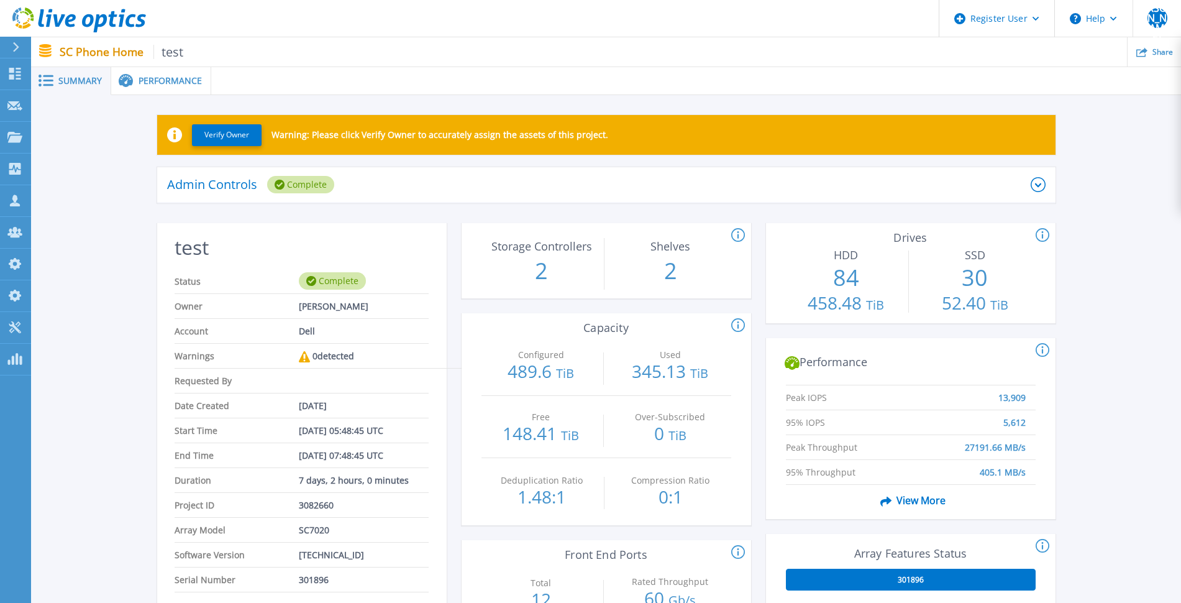
click at [311, 583] on span "301896" at bounding box center [314, 579] width 30 height 24
copy span "301896"
click at [372, 582] on li "Serial Number 301896" at bounding box center [302, 579] width 254 height 25
click at [319, 580] on span "301896" at bounding box center [314, 579] width 30 height 24
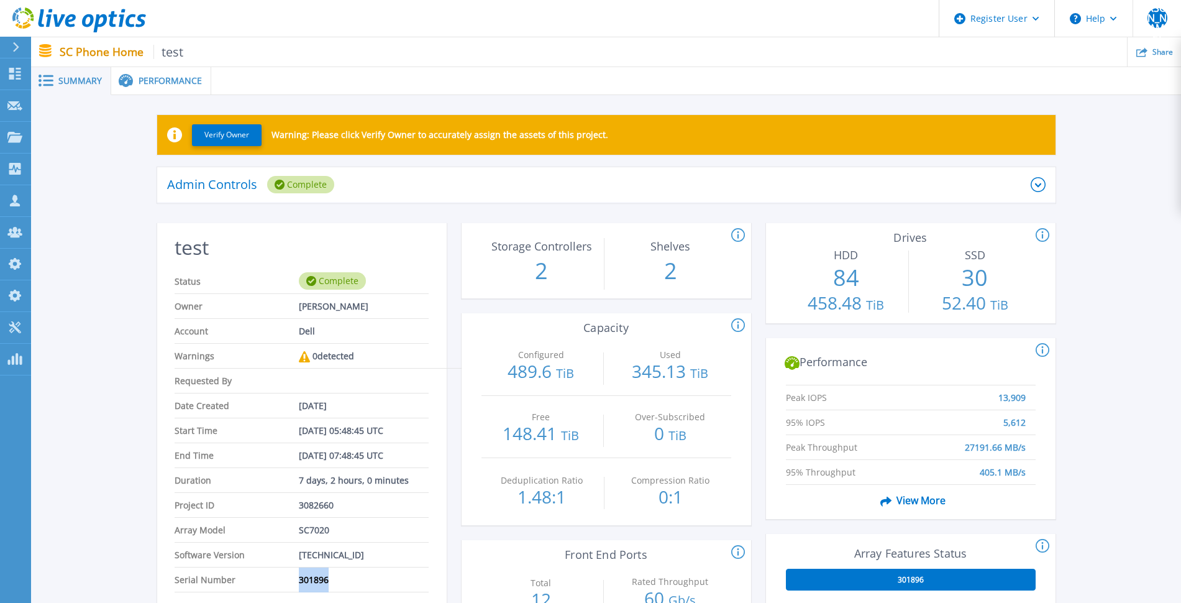
click at [319, 580] on span "301896" at bounding box center [314, 579] width 30 height 24
copy span "301896"
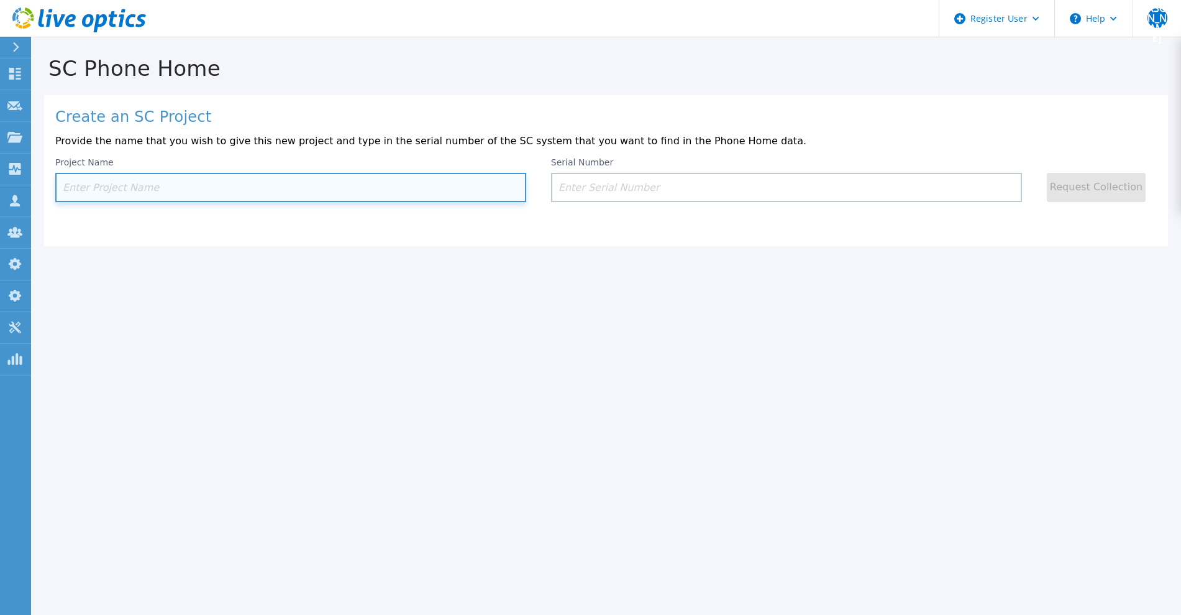
click at [153, 186] on input at bounding box center [290, 187] width 471 height 29
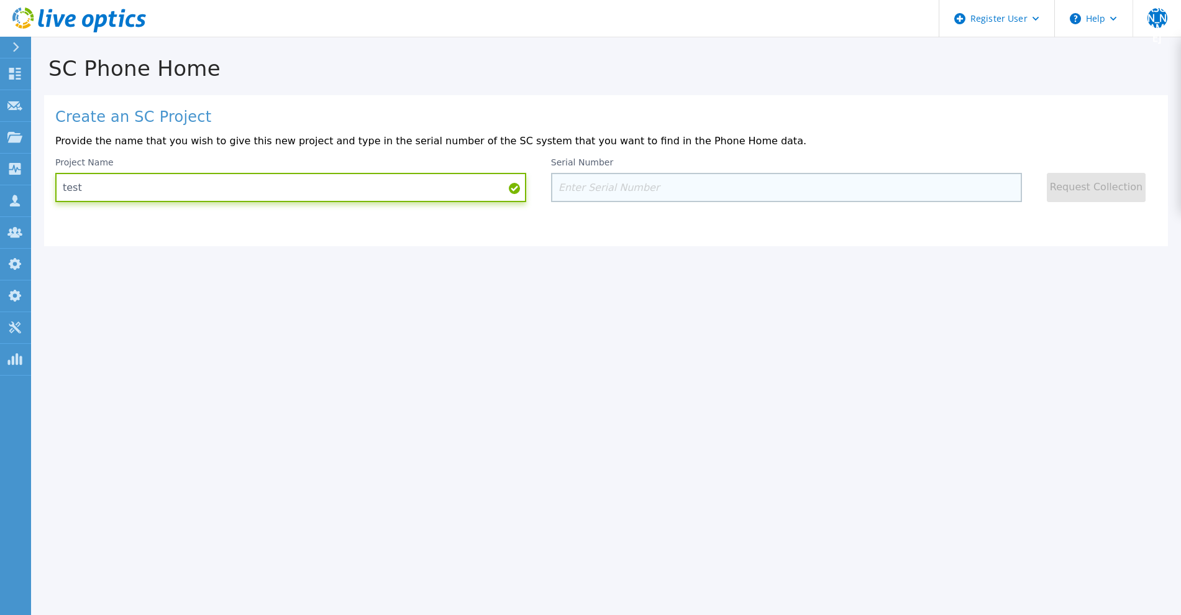
type input "test"
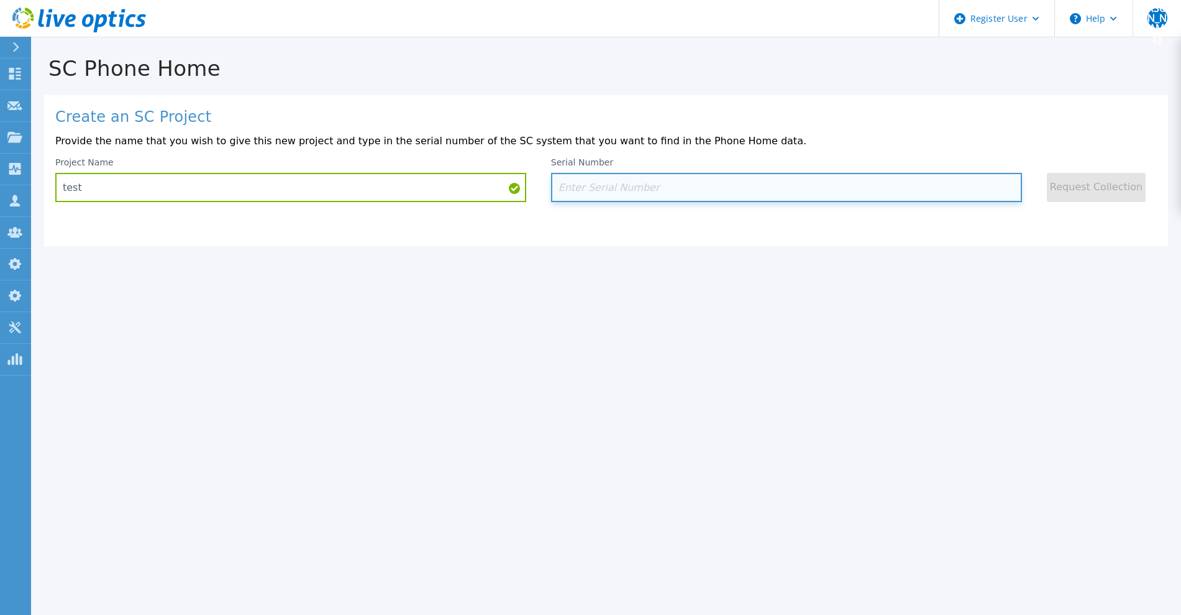
click at [666, 187] on input at bounding box center [786, 187] width 471 height 29
paste input "301896"
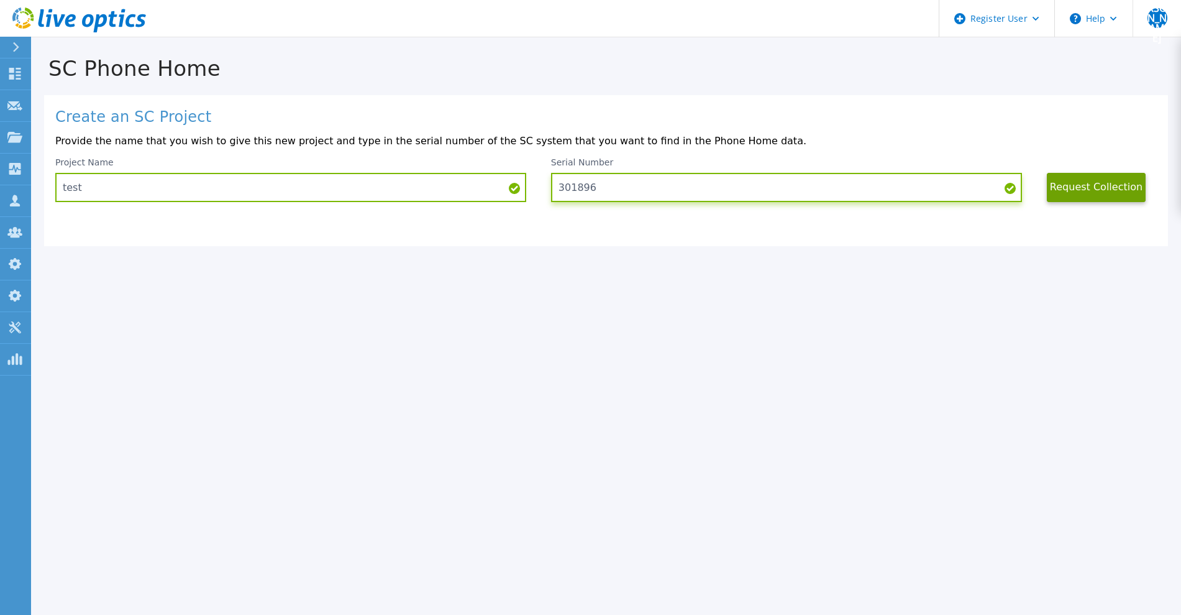
type input "301896"
click at [1078, 198] on button "Request Collection" at bounding box center [1096, 187] width 99 height 29
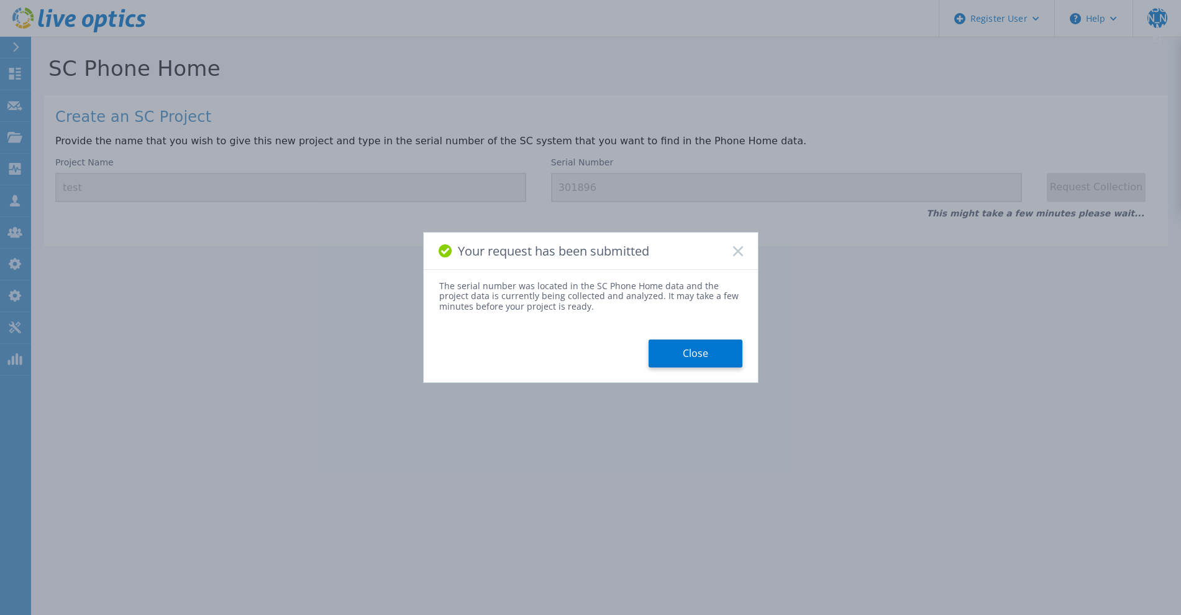
drag, startPoint x: 686, startPoint y: 356, endPoint x: 259, endPoint y: 189, distance: 459.1
click at [677, 354] on button "Close" at bounding box center [696, 353] width 94 height 28
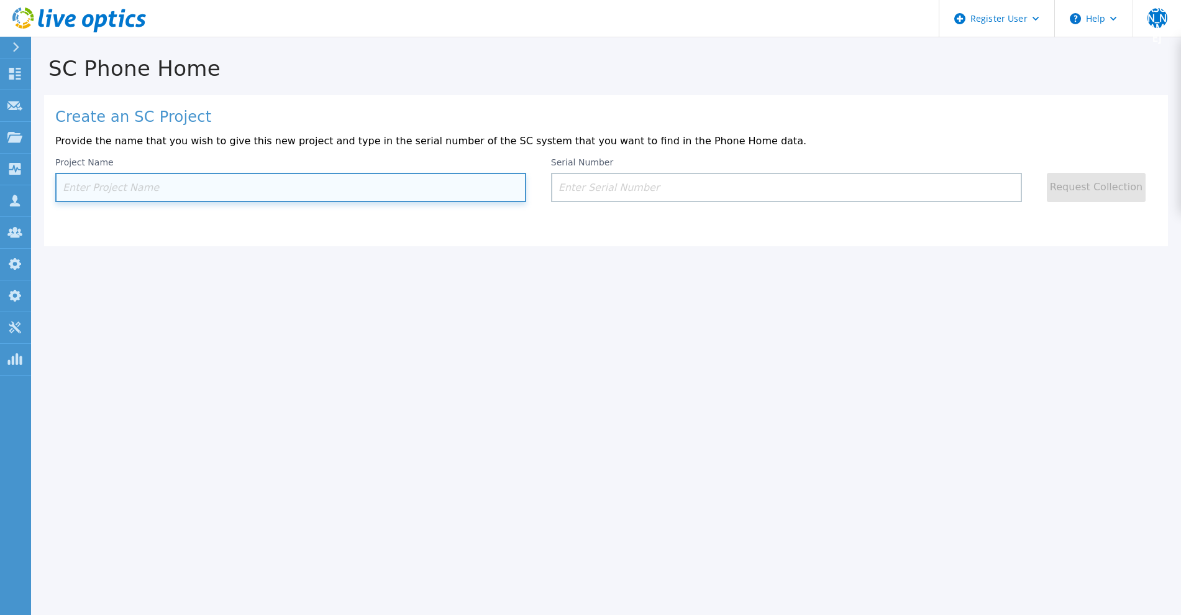
click at [252, 184] on input at bounding box center [290, 187] width 471 height 29
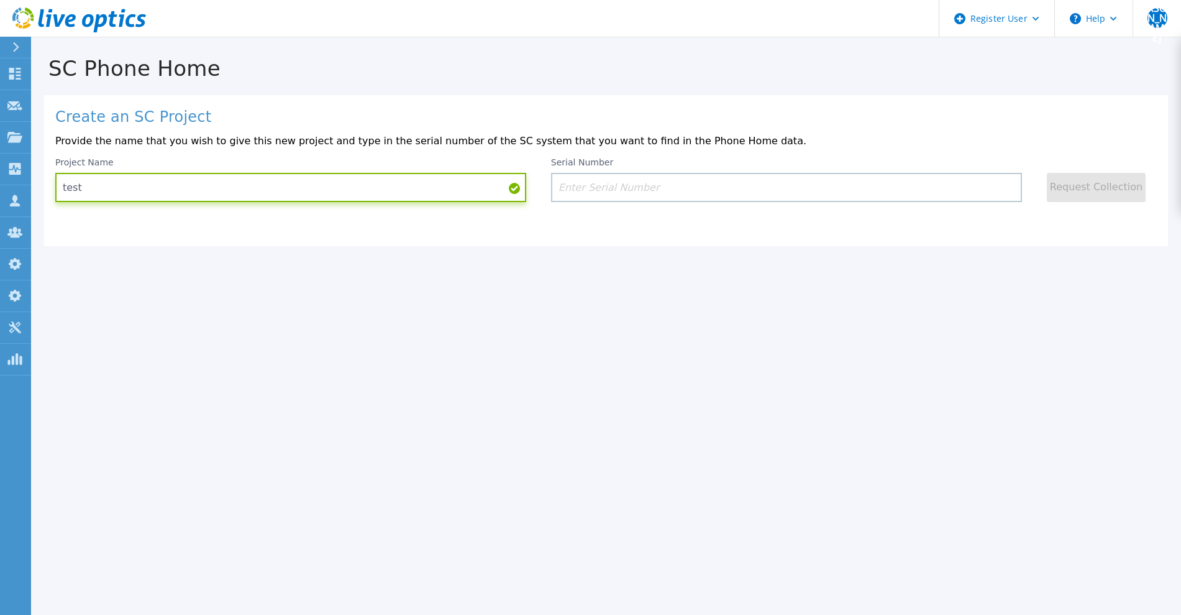
type input "test"
click at [615, 204] on div "Create an SC Project Provide the name that you wish to give this new project an…" at bounding box center [606, 170] width 1124 height 151
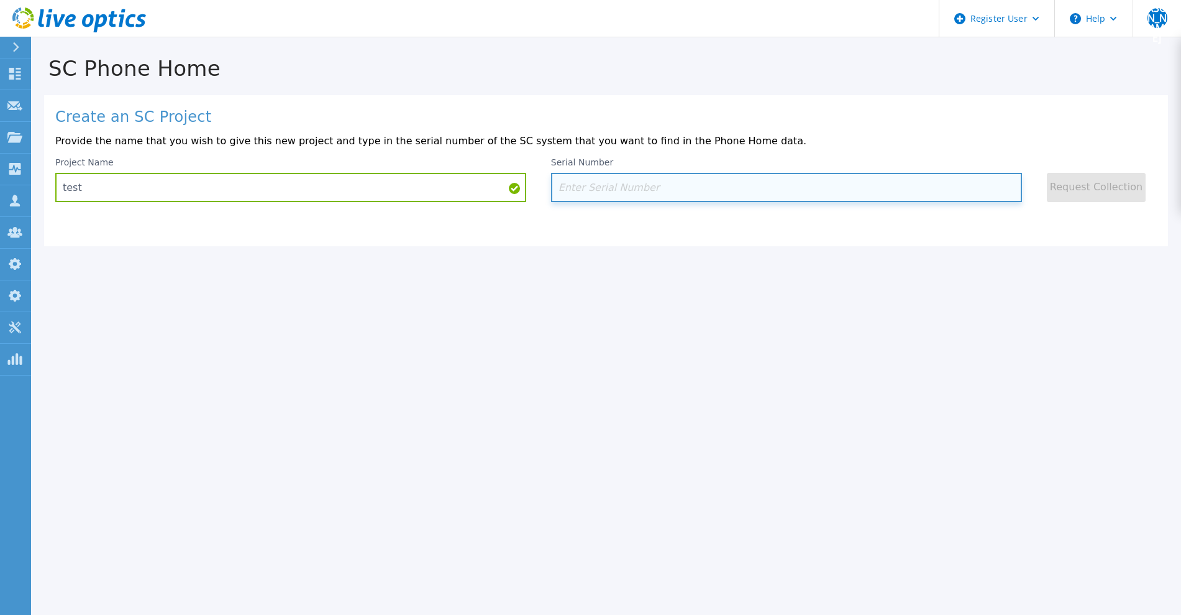
click at [615, 192] on input at bounding box center [786, 187] width 471 height 29
paste input "301896"
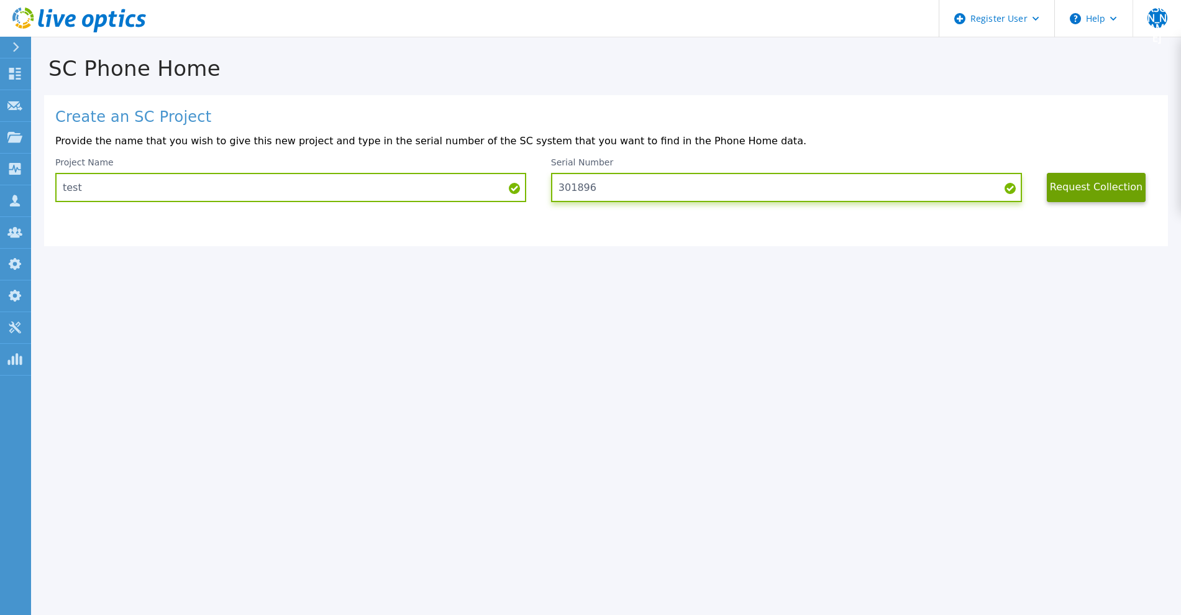
type input "301896"
click at [1079, 191] on button "Request Collection" at bounding box center [1096, 187] width 99 height 29
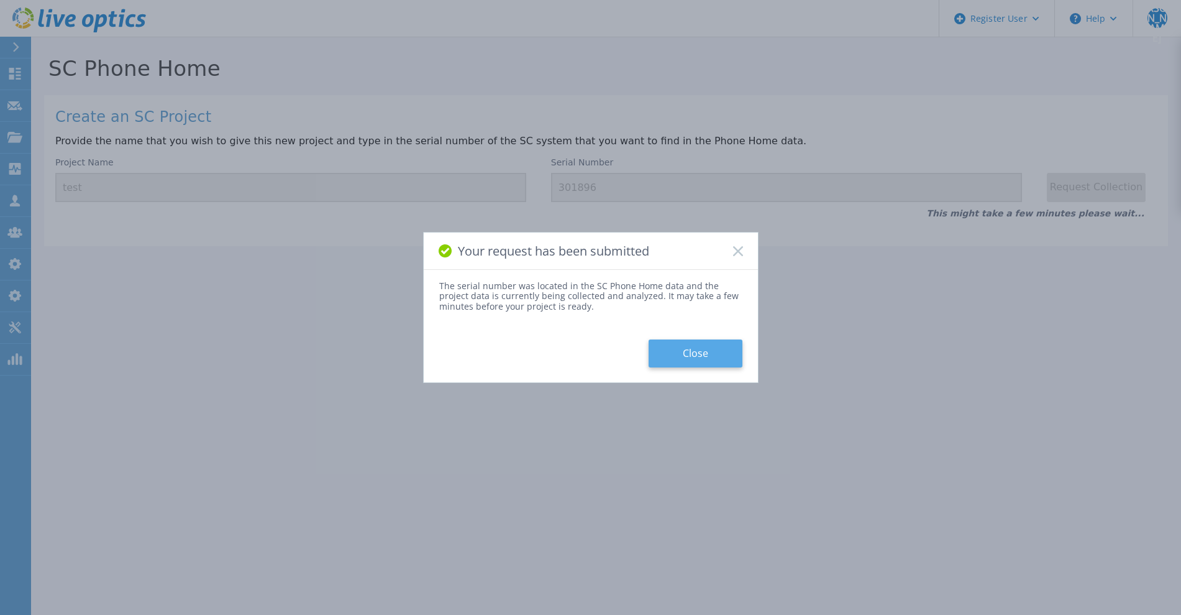
click at [678, 353] on button "Close" at bounding box center [696, 353] width 94 height 28
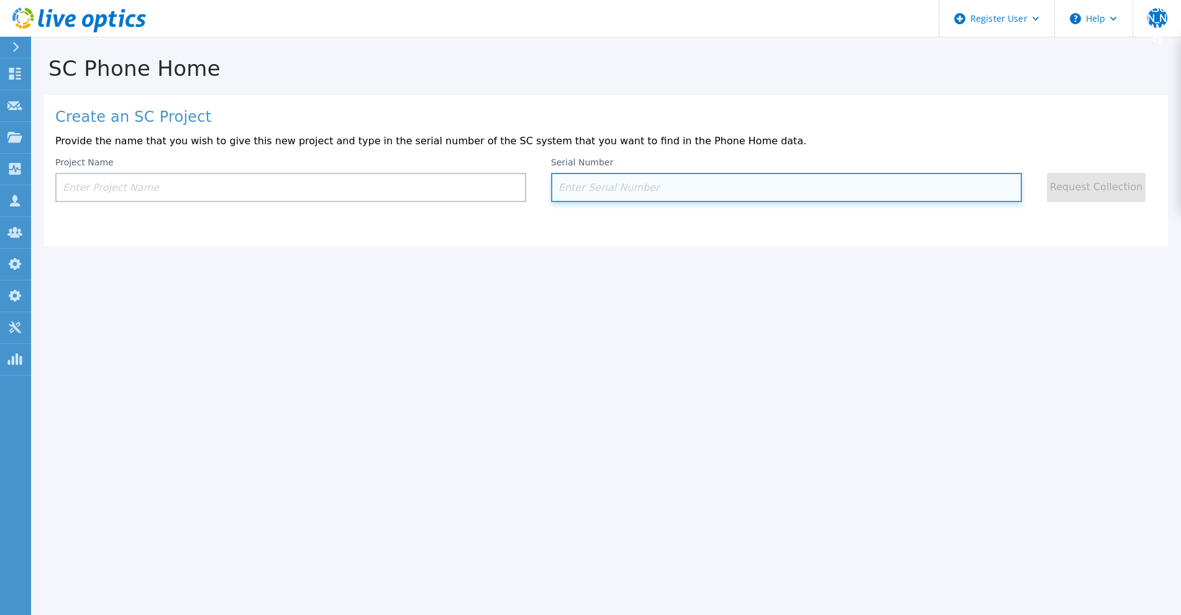
click at [596, 202] on input at bounding box center [786, 187] width 471 height 29
paste input "301896"
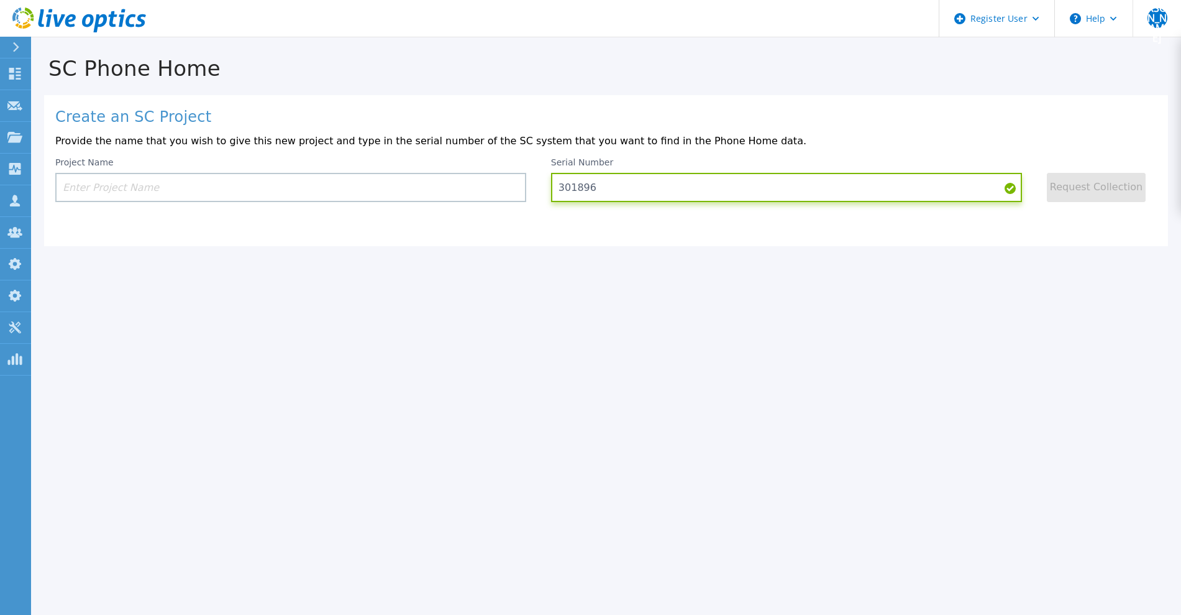
type input "301896"
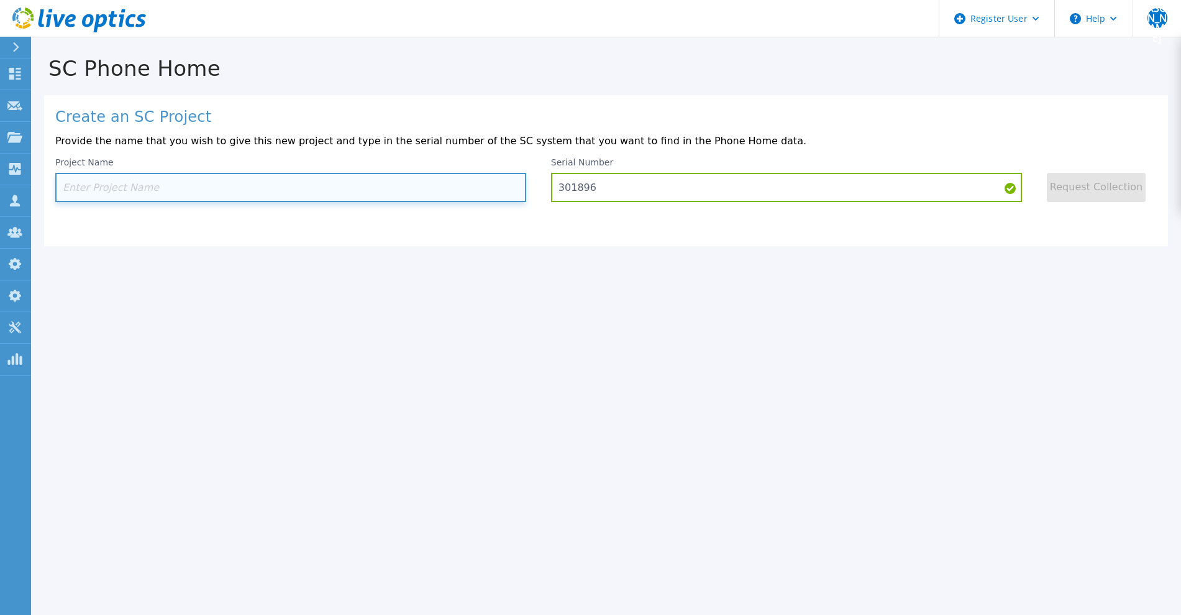
click at [186, 178] on input at bounding box center [290, 187] width 471 height 29
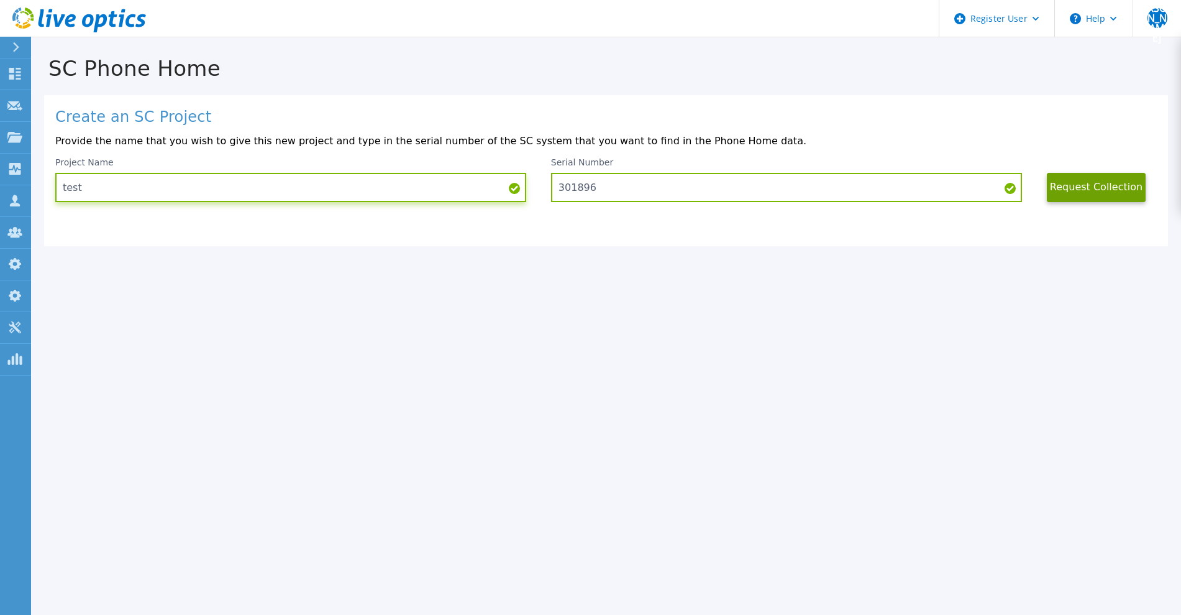
type input "test"
click at [1083, 184] on button "Request Collection" at bounding box center [1096, 187] width 99 height 29
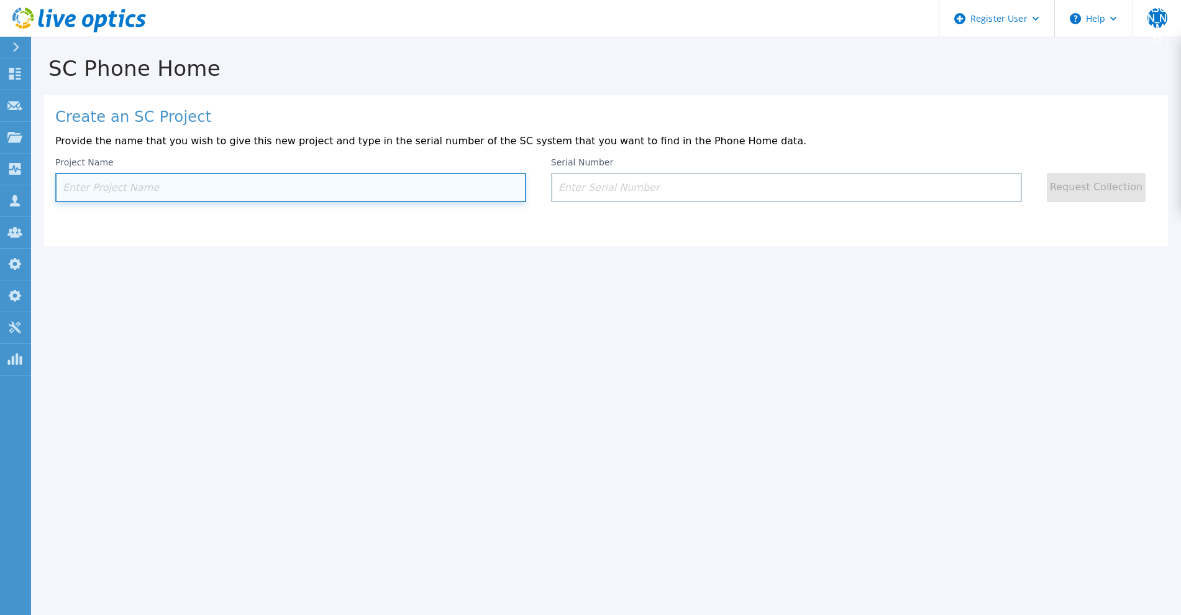
click at [418, 202] on input at bounding box center [290, 187] width 471 height 29
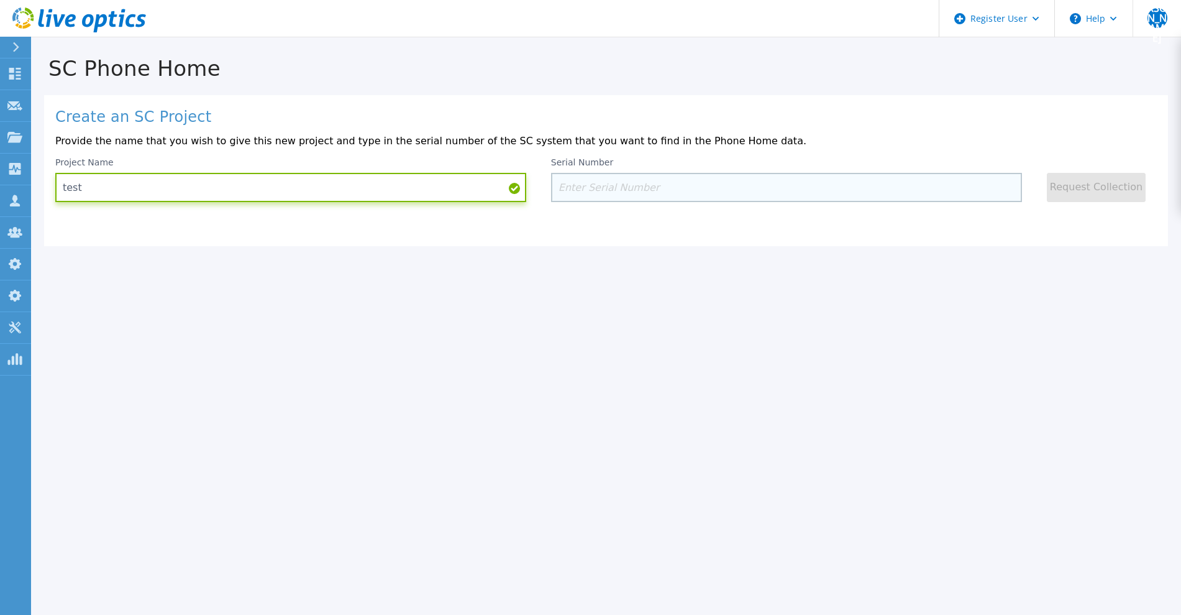
type input "test"
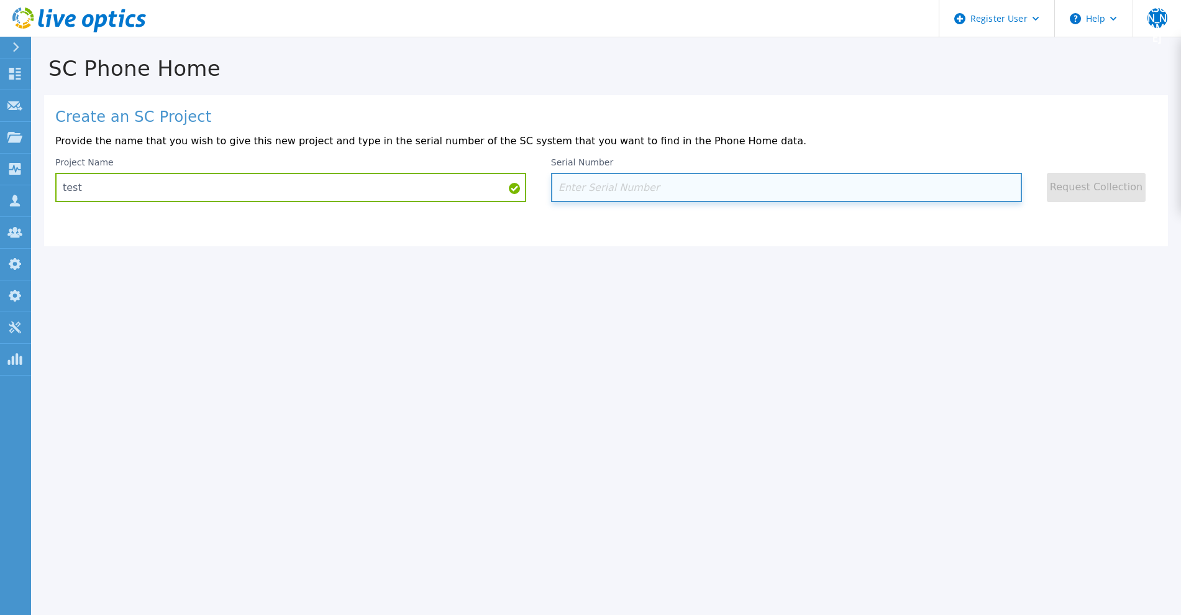
click at [657, 184] on input at bounding box center [786, 187] width 471 height 29
paste input "301896"
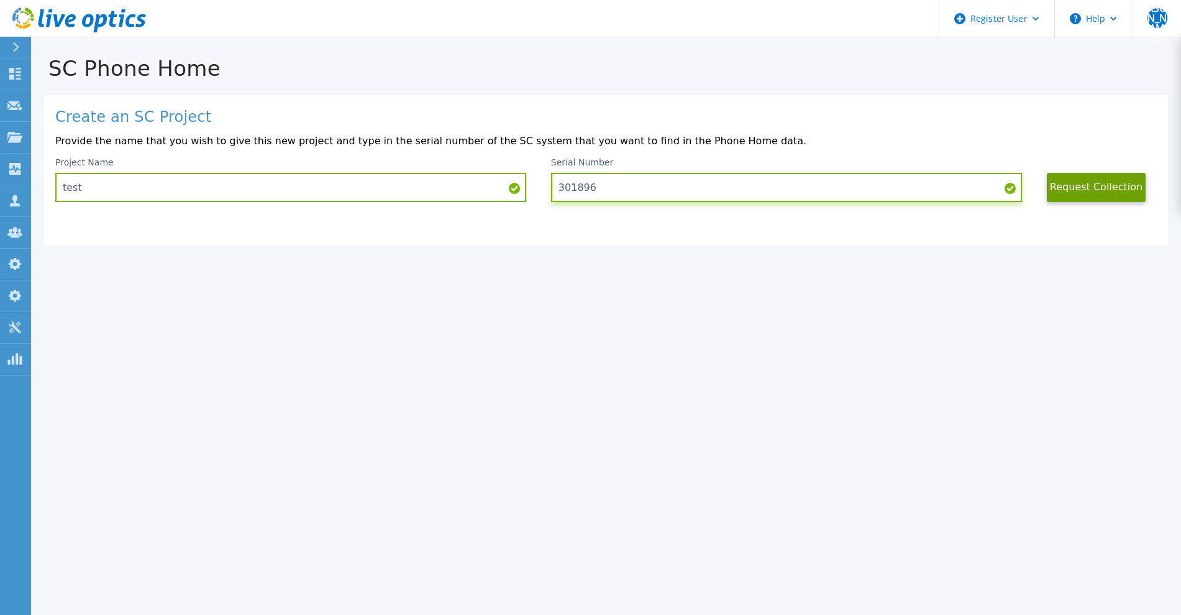
type input "301896"
click at [1079, 195] on button "Request Collection" at bounding box center [1096, 187] width 99 height 29
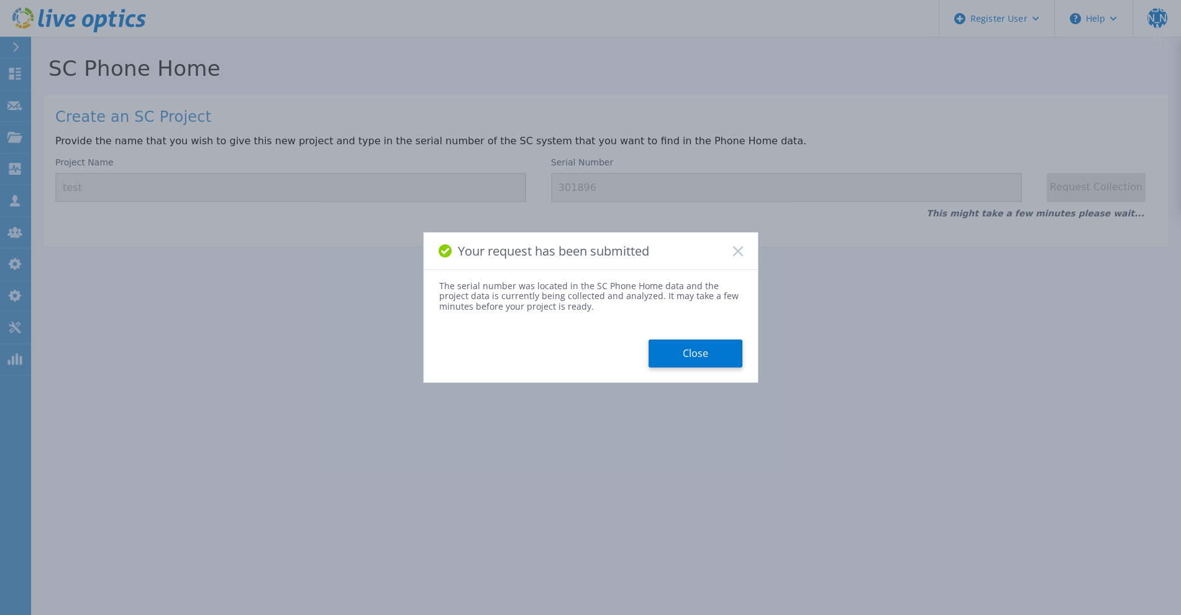
drag, startPoint x: 667, startPoint y: 349, endPoint x: 458, endPoint y: 281, distance: 220.3
click at [667, 350] on button "Close" at bounding box center [696, 353] width 94 height 28
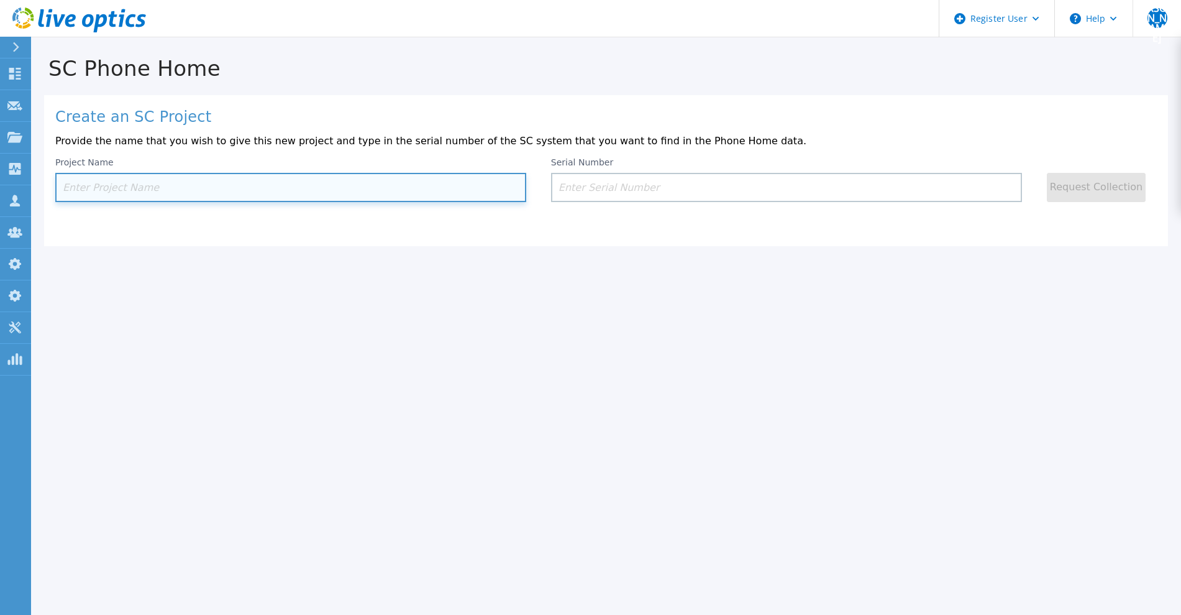
click at [324, 193] on input at bounding box center [290, 187] width 471 height 29
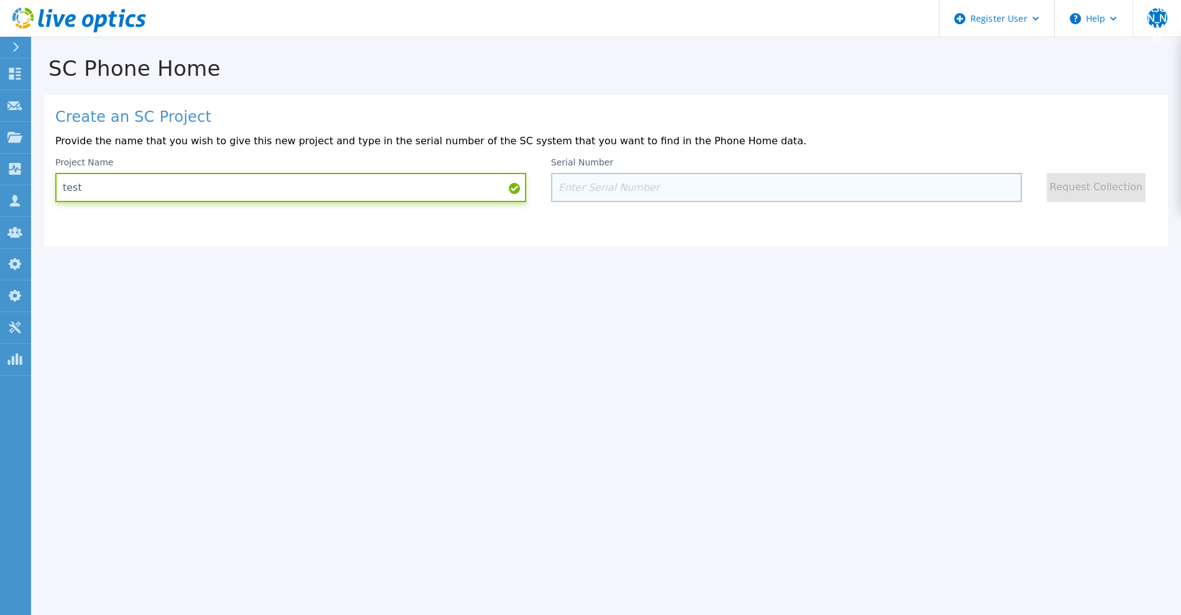
type input "test"
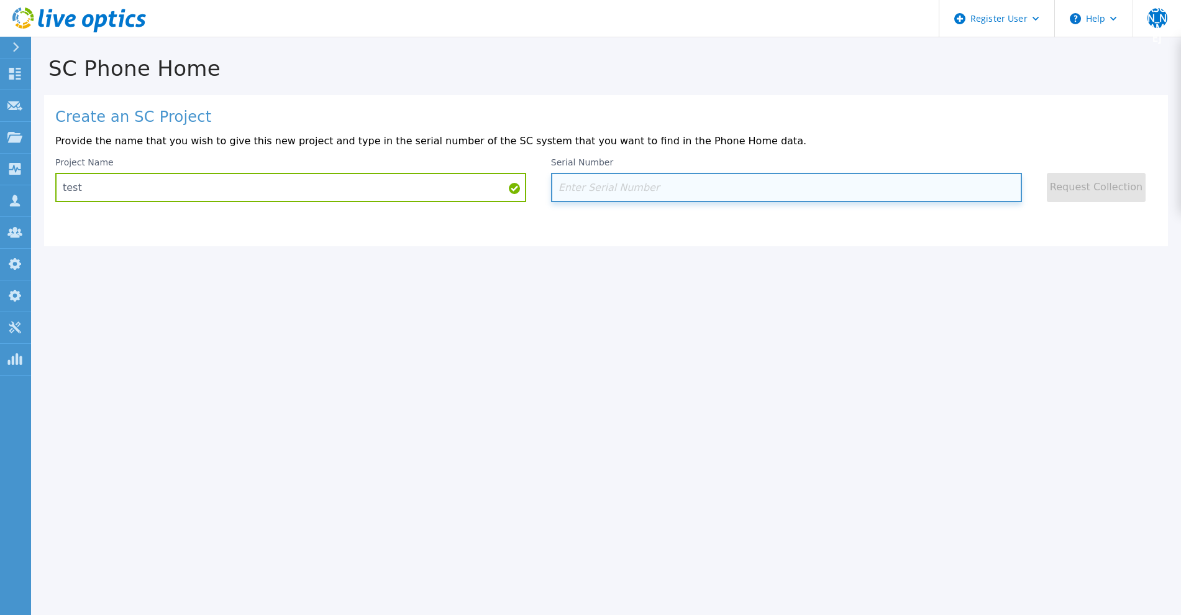
click at [615, 198] on input at bounding box center [786, 187] width 471 height 29
paste input "301896"
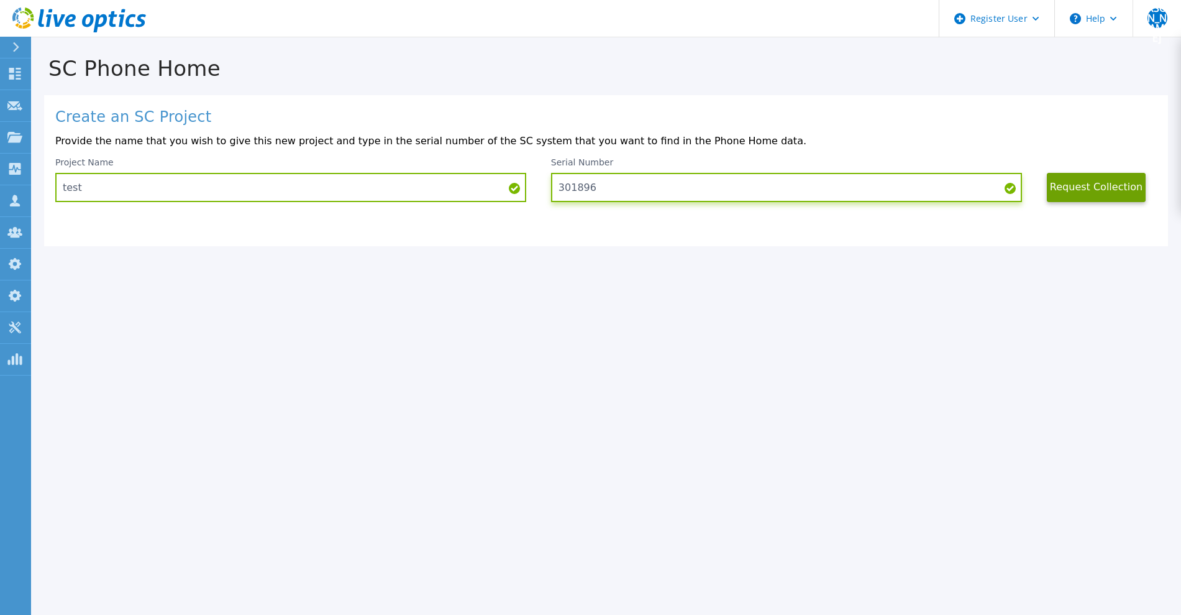
type input "301896"
click at [1091, 186] on button "Request Collection" at bounding box center [1096, 187] width 99 height 29
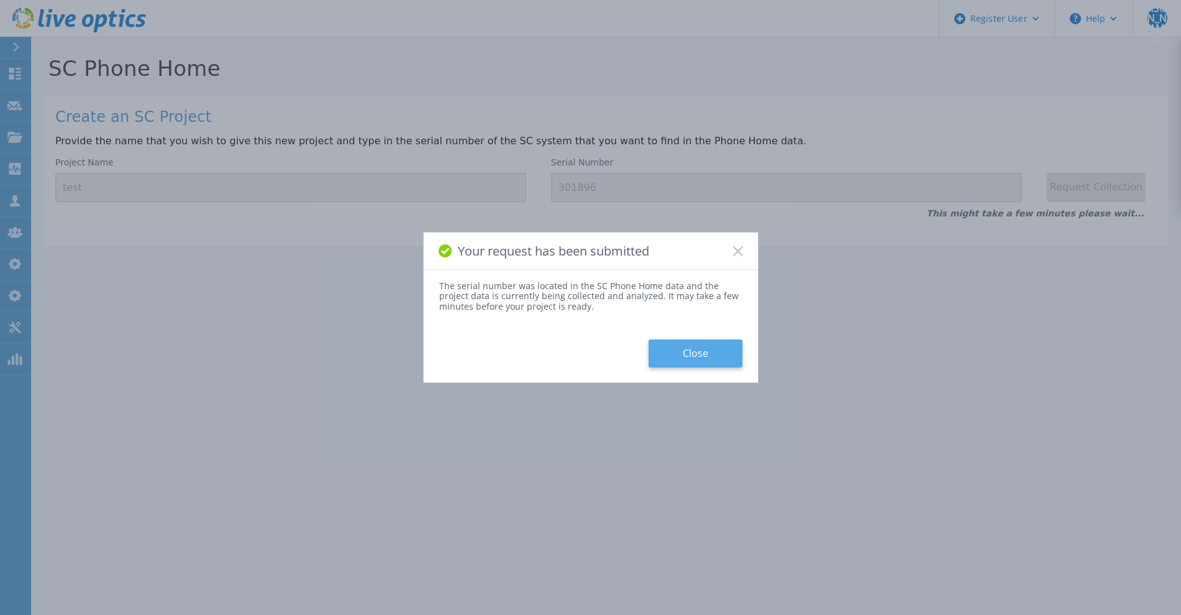
click at [703, 359] on button "Close" at bounding box center [696, 353] width 94 height 28
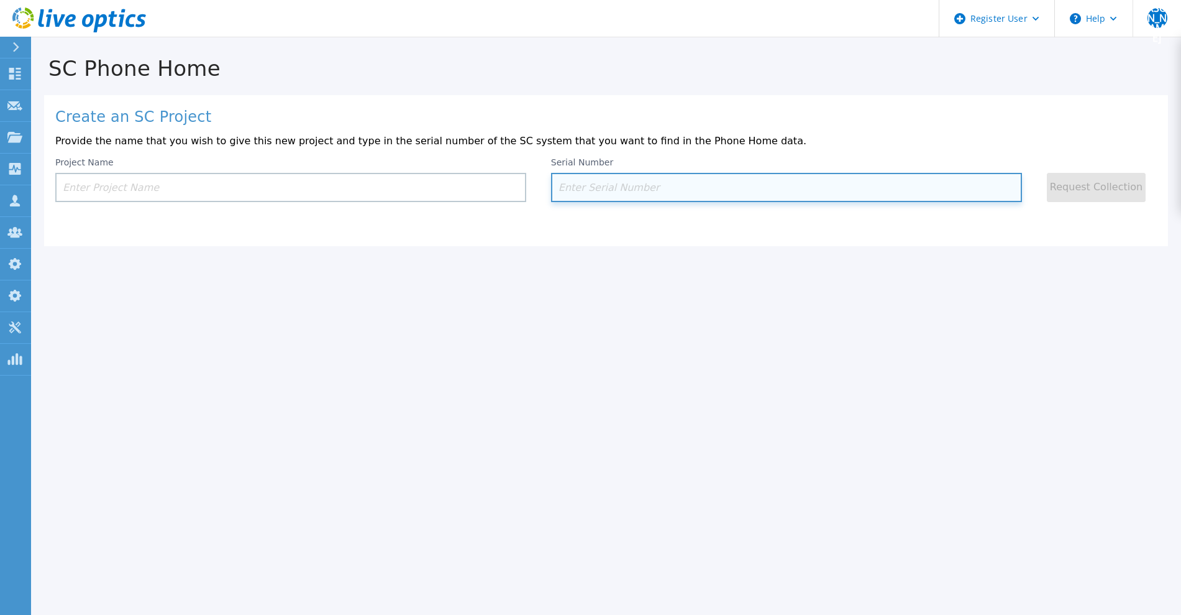
click at [649, 197] on input at bounding box center [786, 187] width 471 height 29
paste input "301896"
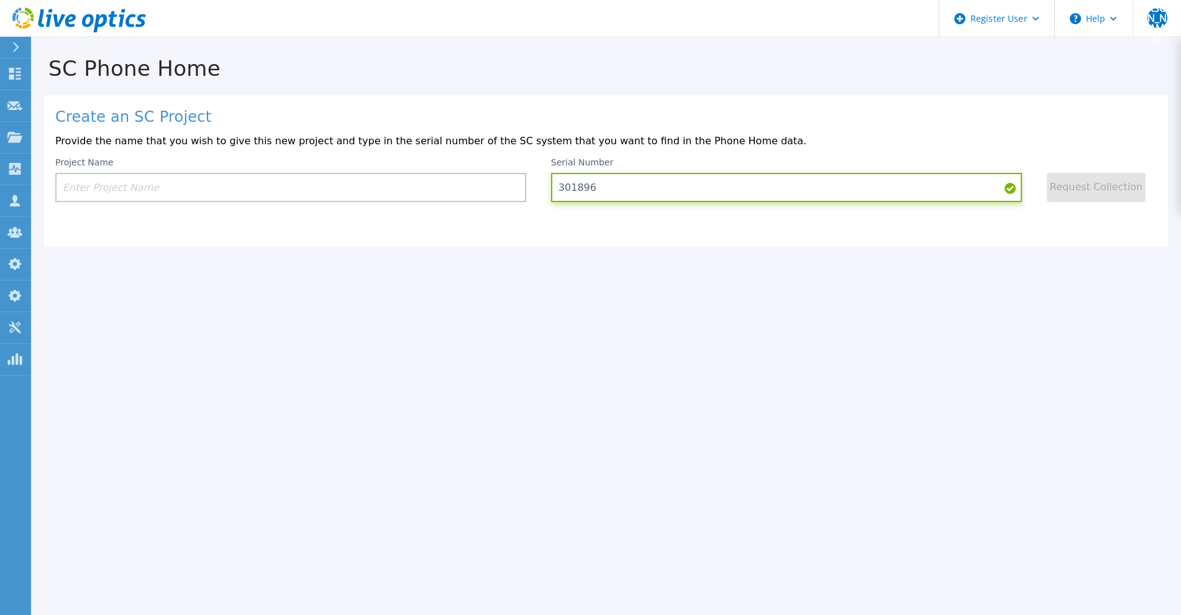
type input "301896"
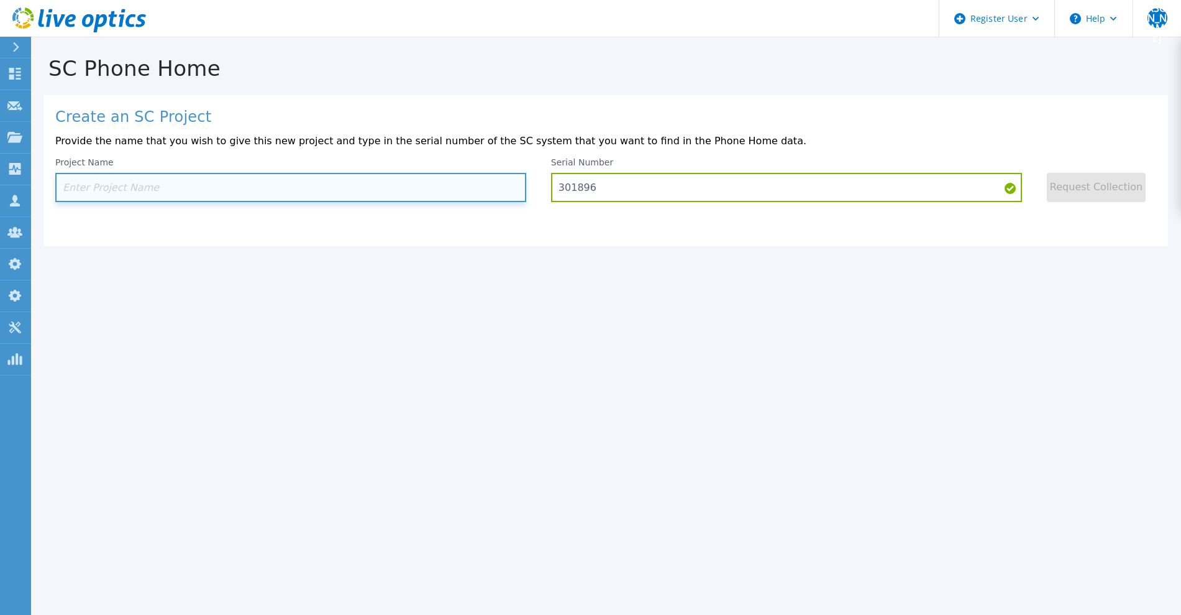
click at [331, 199] on input at bounding box center [290, 187] width 471 height 29
click at [339, 185] on input at bounding box center [290, 187] width 471 height 29
paste input "test"
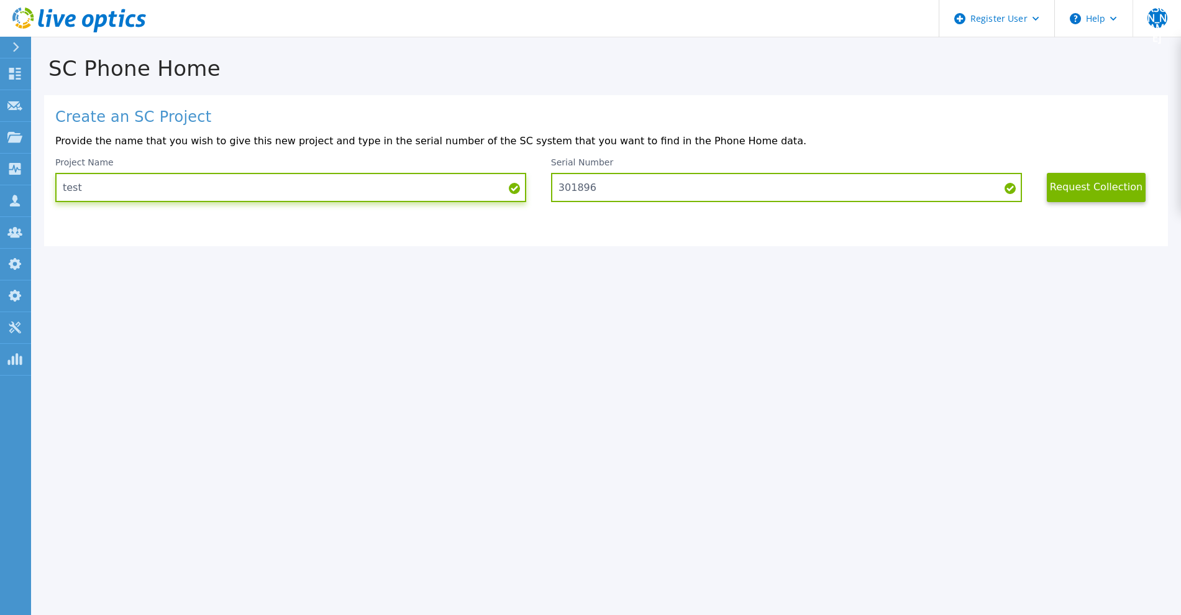
type input "test"
click at [1104, 191] on button "Request Collection" at bounding box center [1096, 187] width 99 height 29
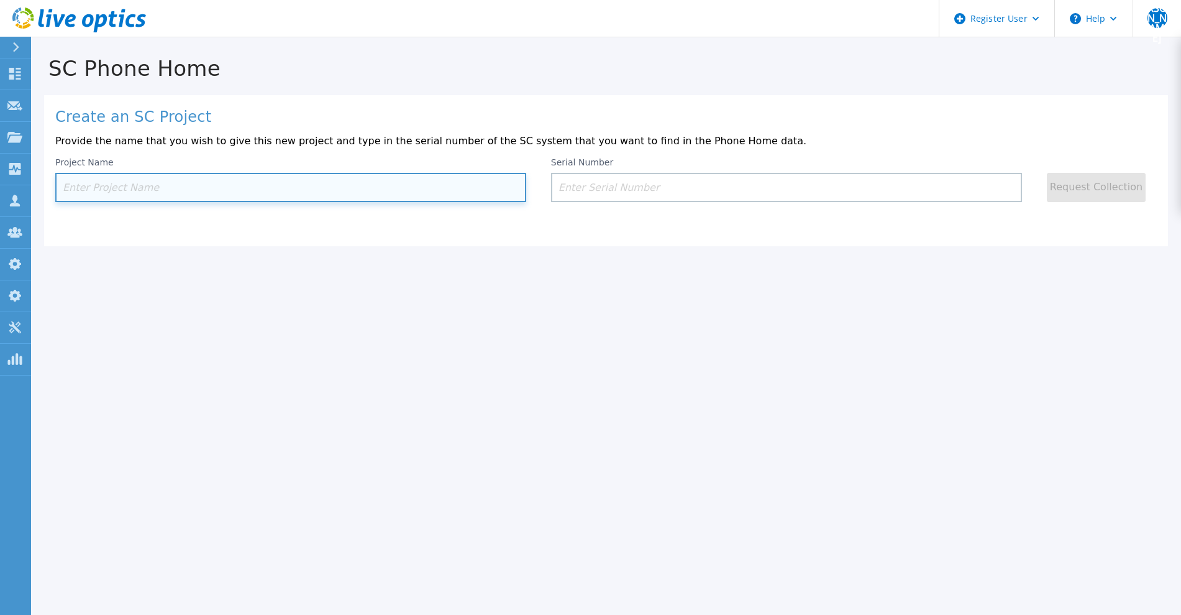
click at [342, 197] on input at bounding box center [290, 187] width 471 height 29
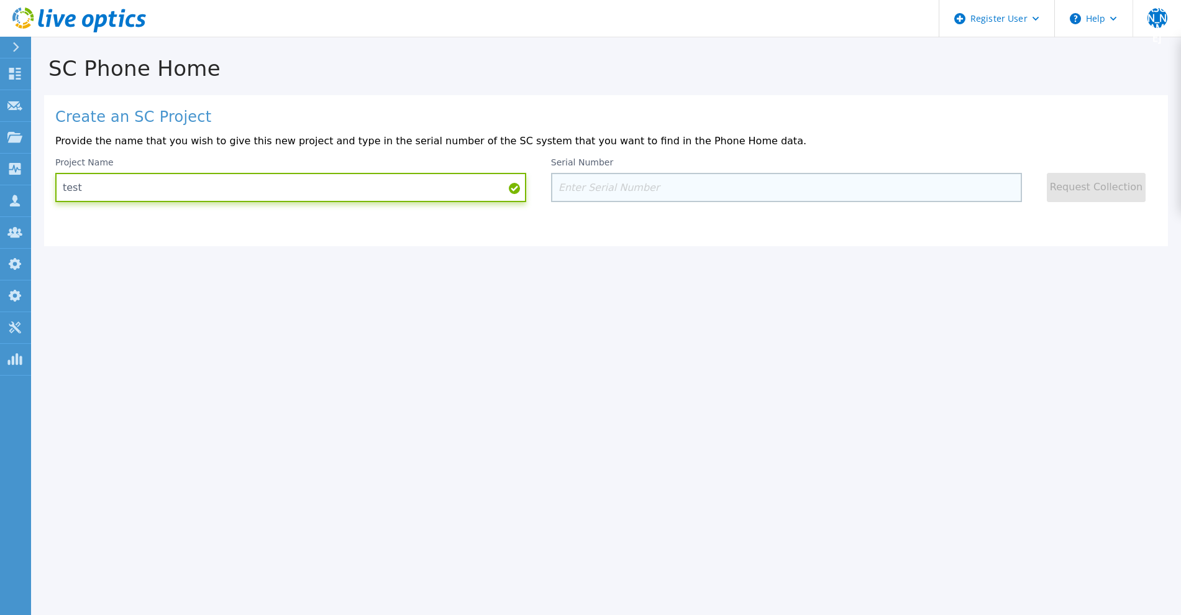
type input "test"
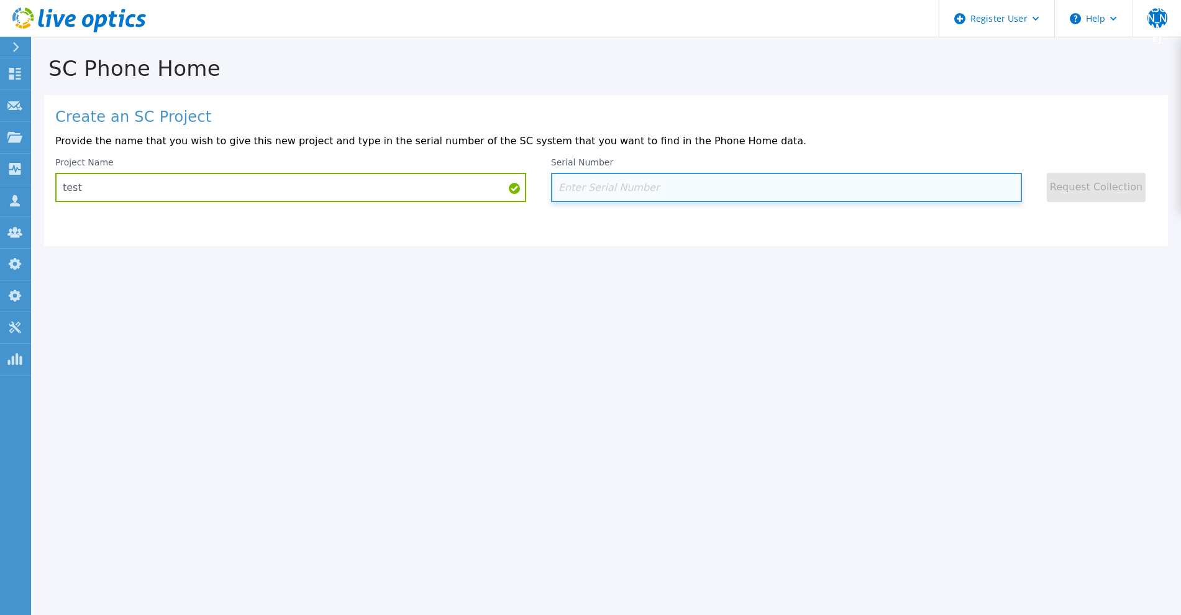
click at [602, 198] on input at bounding box center [786, 187] width 471 height 29
paste input "301896"
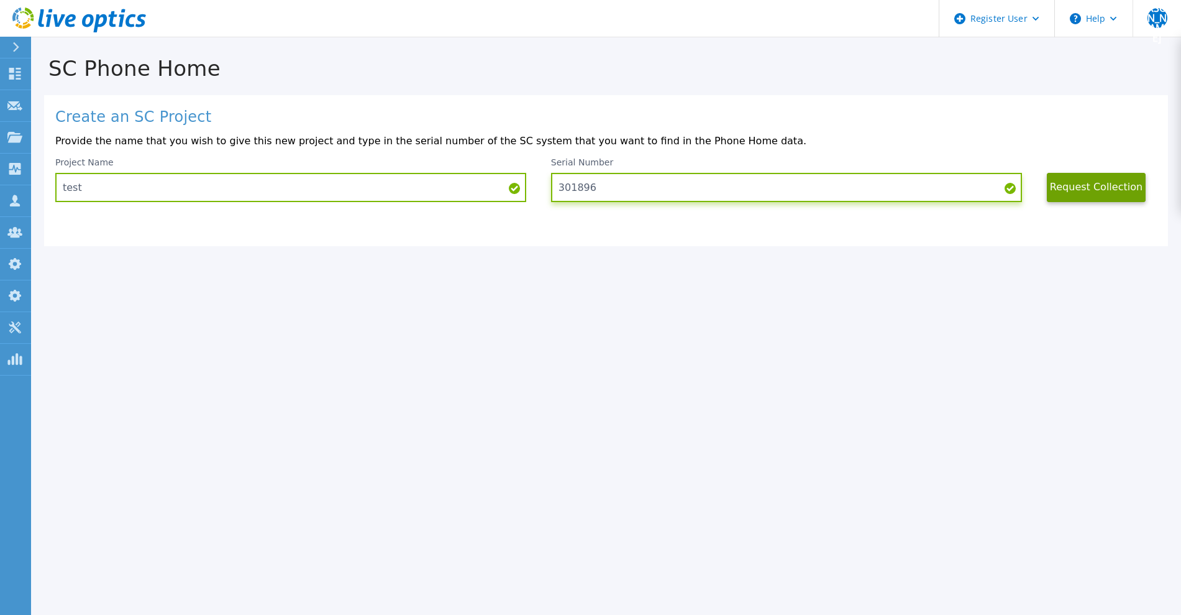
type input "301896"
click at [1079, 182] on button "Request Collection" at bounding box center [1096, 187] width 99 height 29
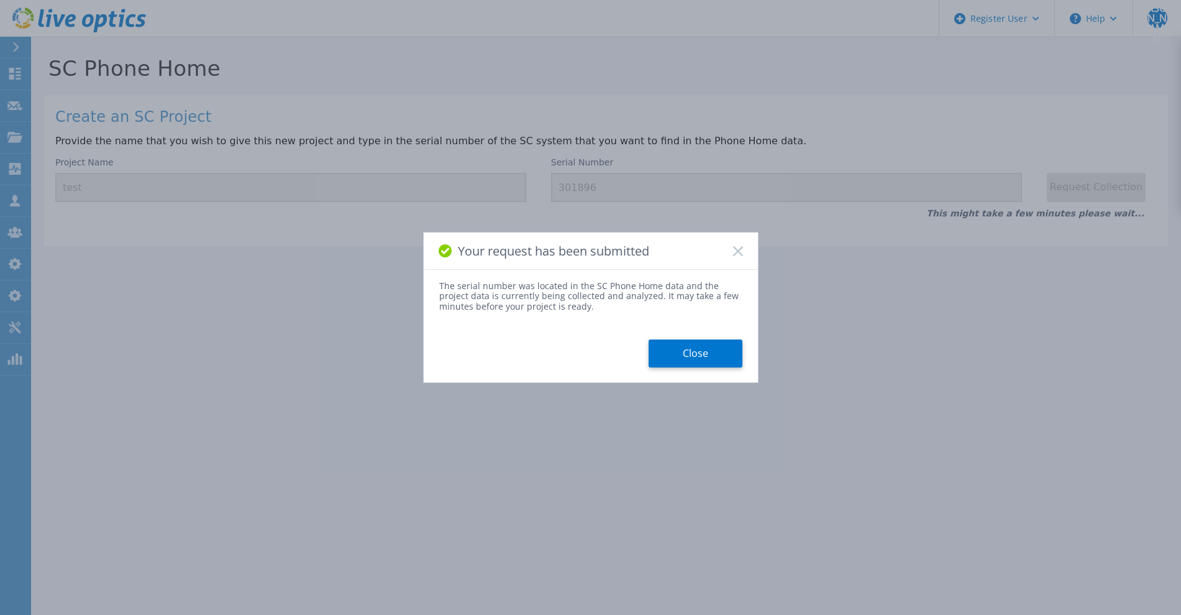
drag, startPoint x: 692, startPoint y: 347, endPoint x: 423, endPoint y: 229, distance: 293.6
click at [691, 347] on button "Close" at bounding box center [696, 353] width 94 height 28
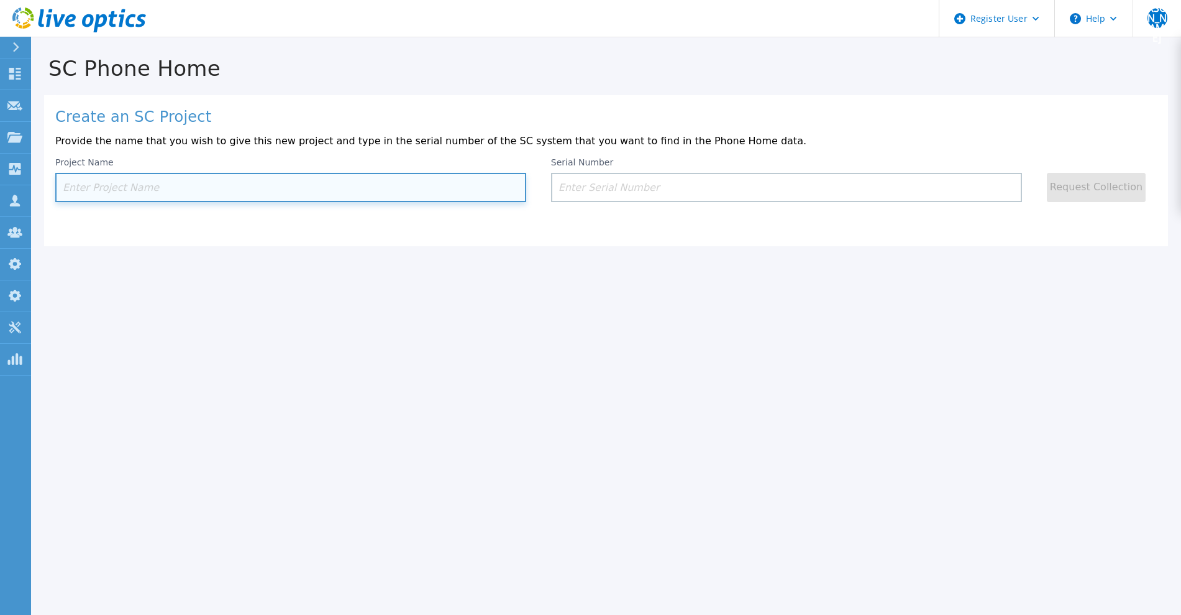
click at [303, 191] on input at bounding box center [290, 187] width 471 height 29
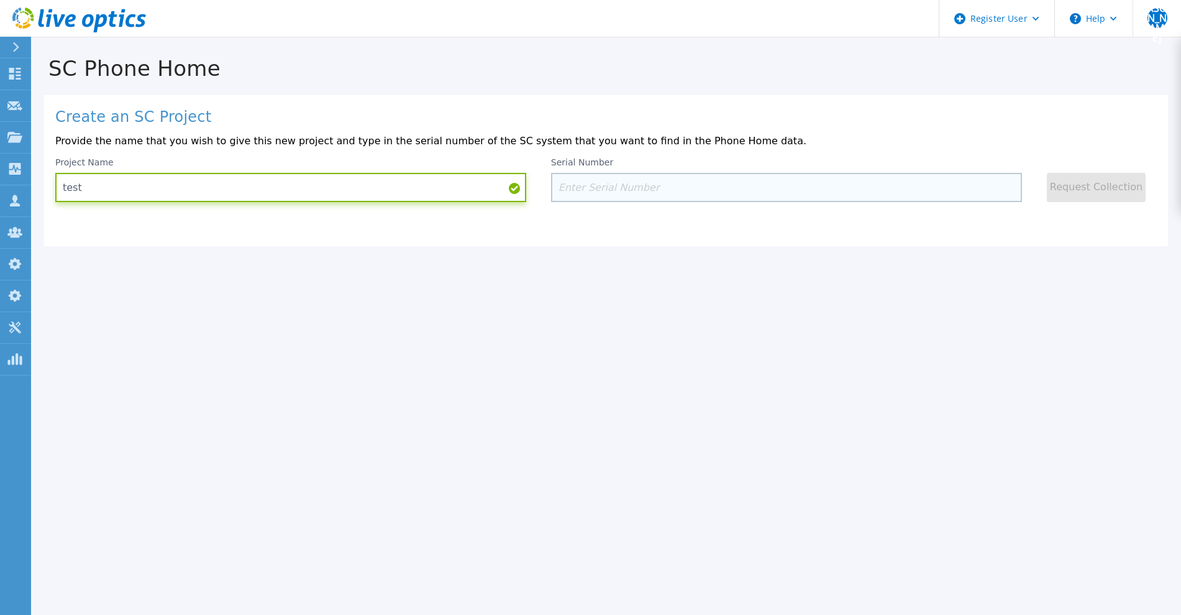
type input "test"
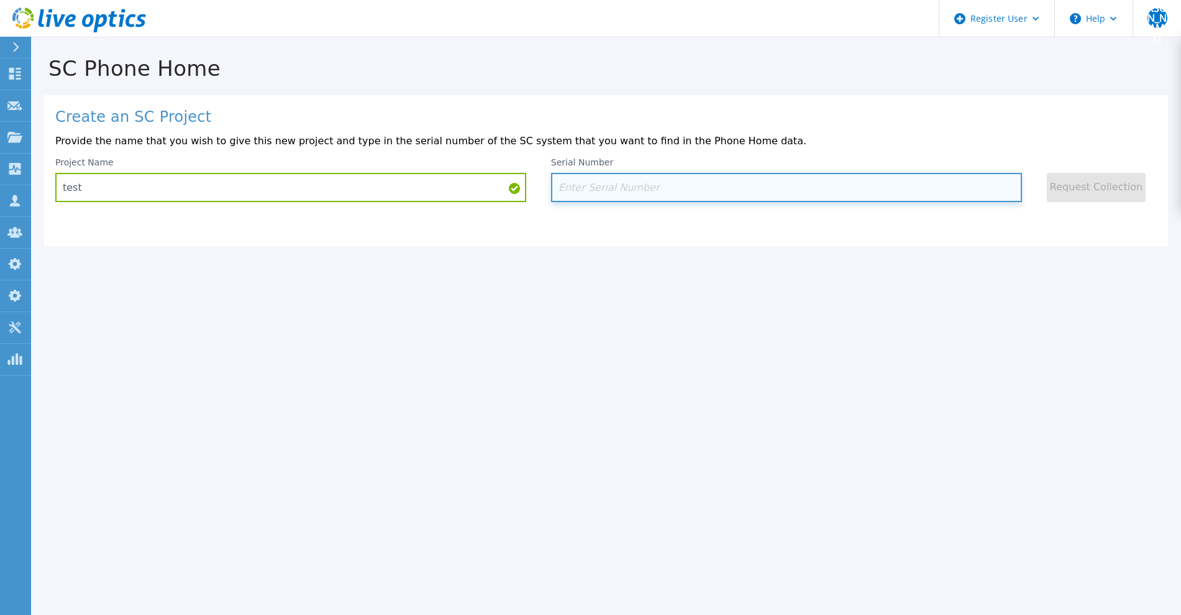
click at [648, 199] on input at bounding box center [786, 187] width 471 height 29
paste input "301896"
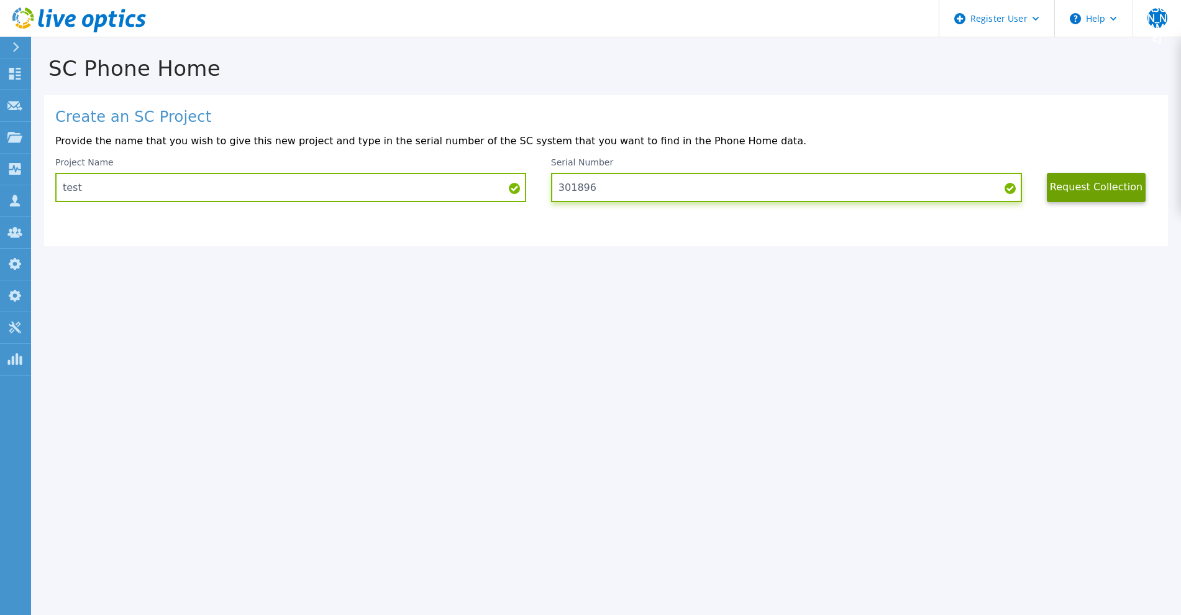
type input "301896"
click at [1111, 195] on button "Request Collection" at bounding box center [1096, 187] width 99 height 29
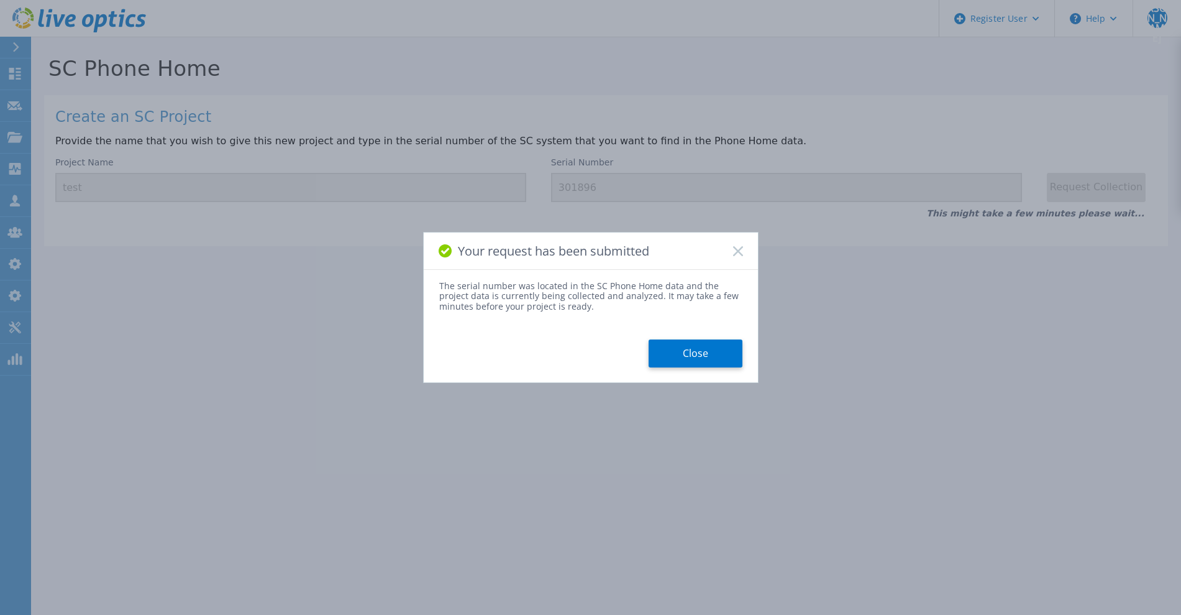
drag, startPoint x: 674, startPoint y: 350, endPoint x: 668, endPoint y: 313, distance: 37.1
click at [674, 351] on button "Close" at bounding box center [696, 353] width 94 height 28
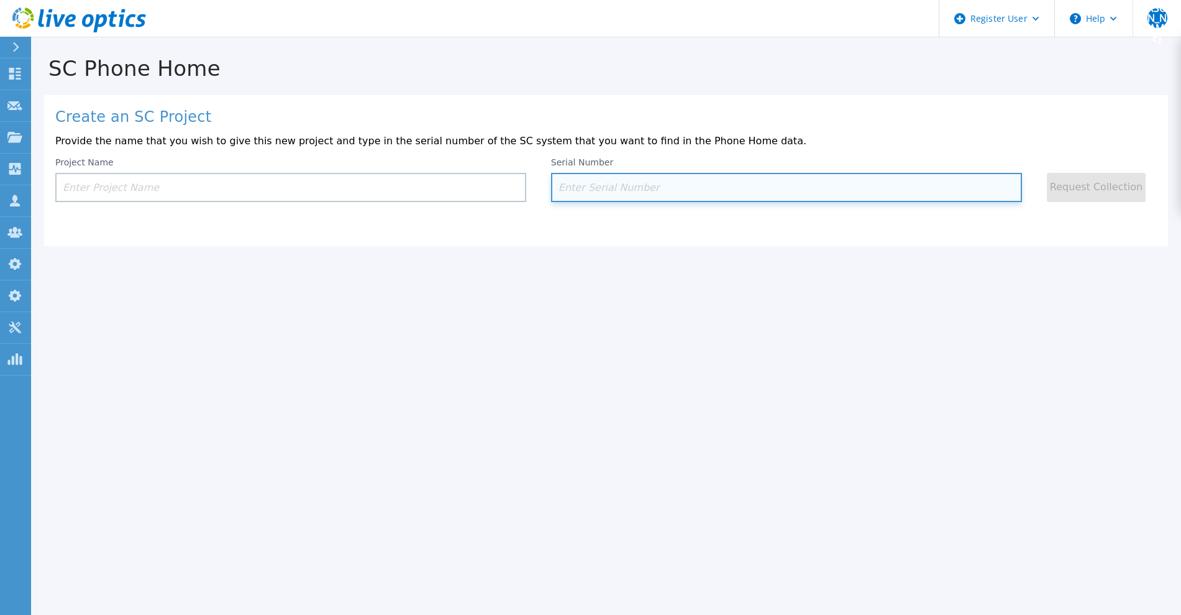
click at [653, 194] on input at bounding box center [786, 187] width 471 height 29
paste input "301896"
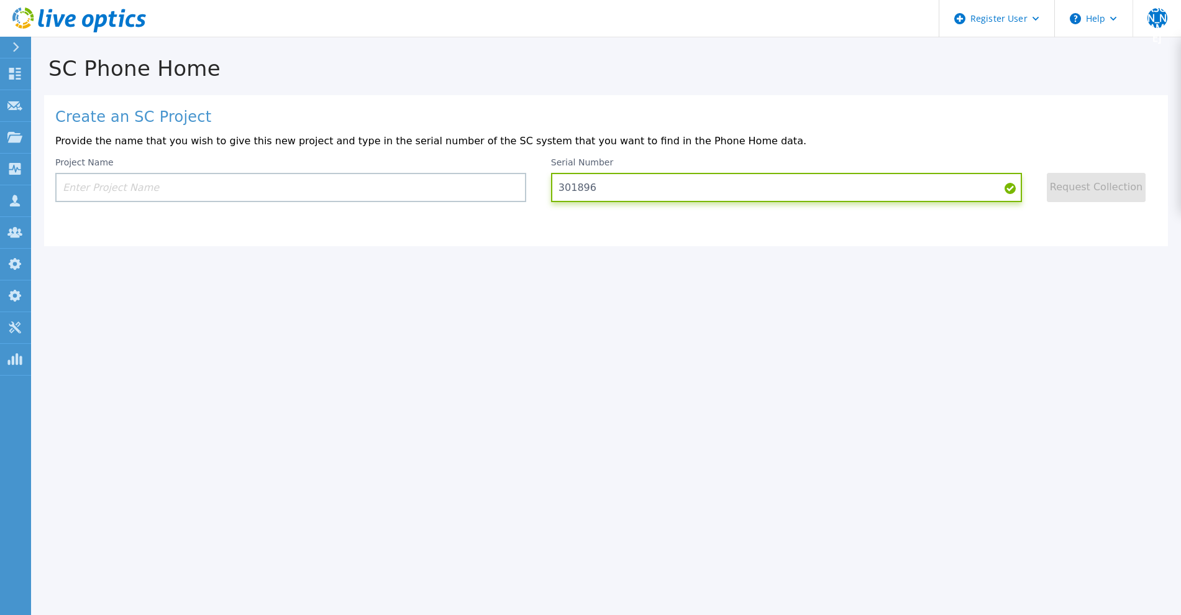
type input "301896"
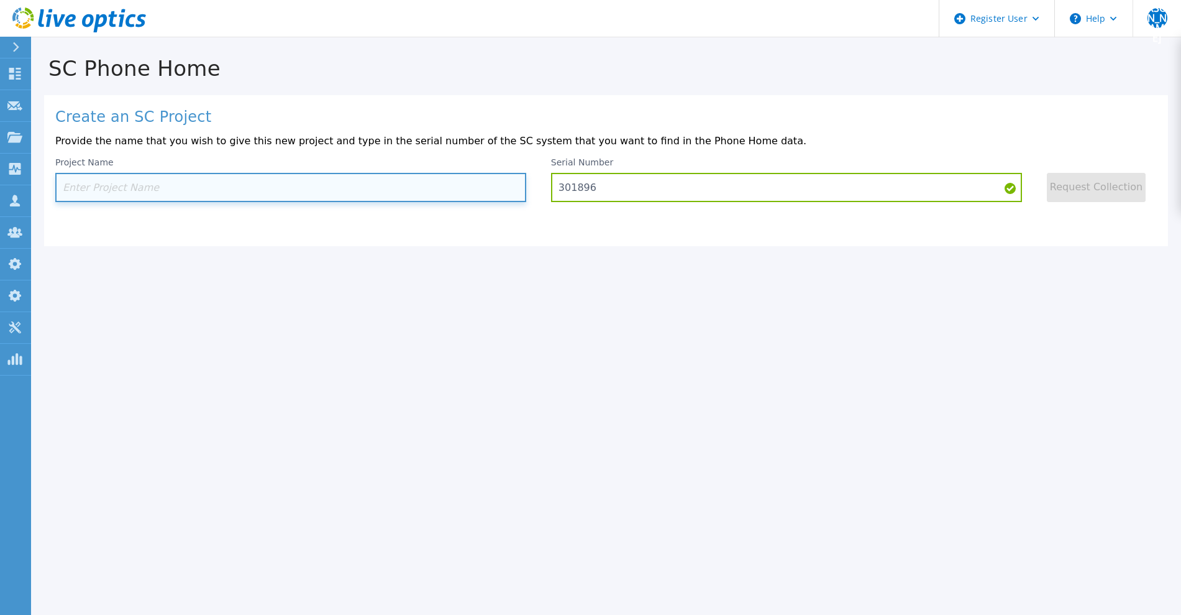
click at [342, 188] on input at bounding box center [290, 187] width 471 height 29
paste input "test"
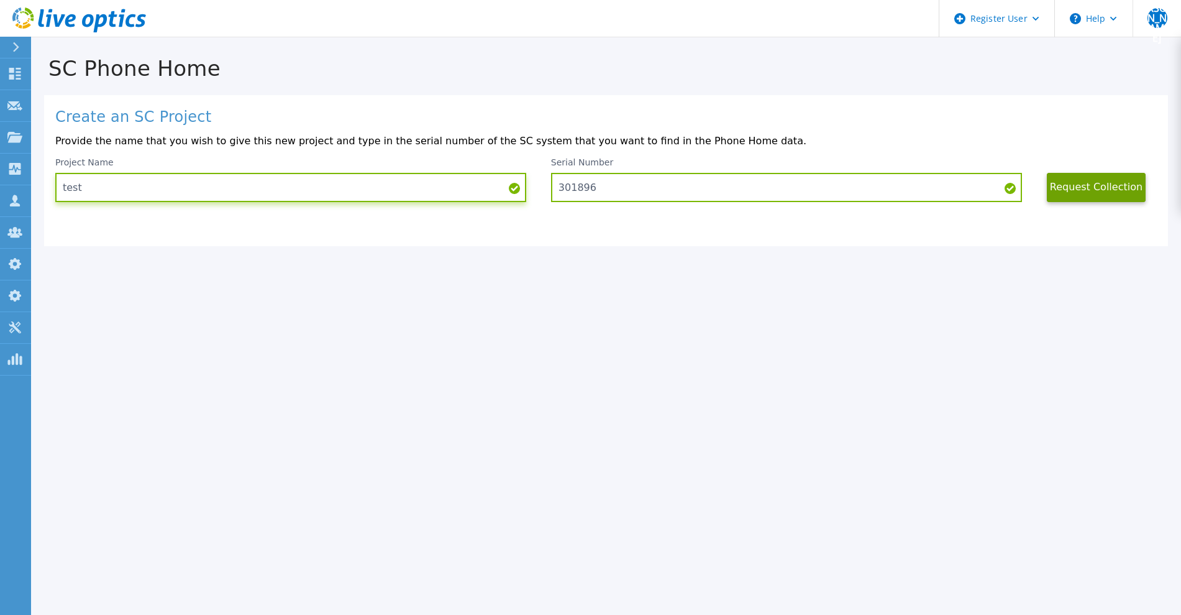
type input "test"
drag, startPoint x: 1058, startPoint y: 195, endPoint x: 995, endPoint y: 167, distance: 69.5
click at [1058, 195] on button "Request Collection" at bounding box center [1096, 187] width 99 height 29
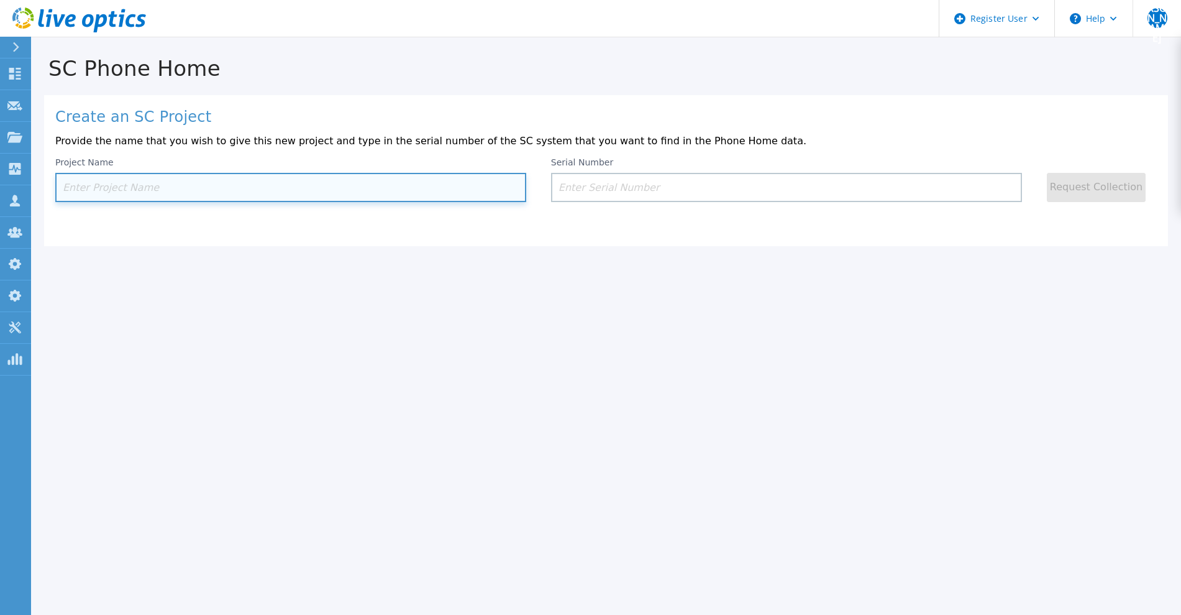
click at [325, 199] on input at bounding box center [290, 187] width 471 height 29
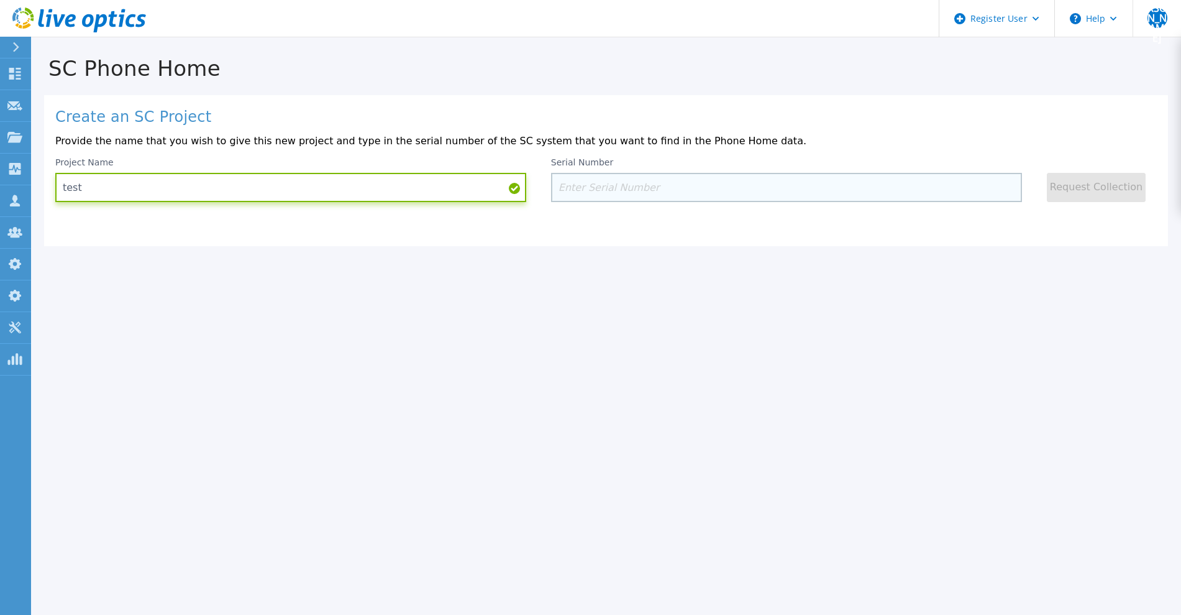
type input "test"
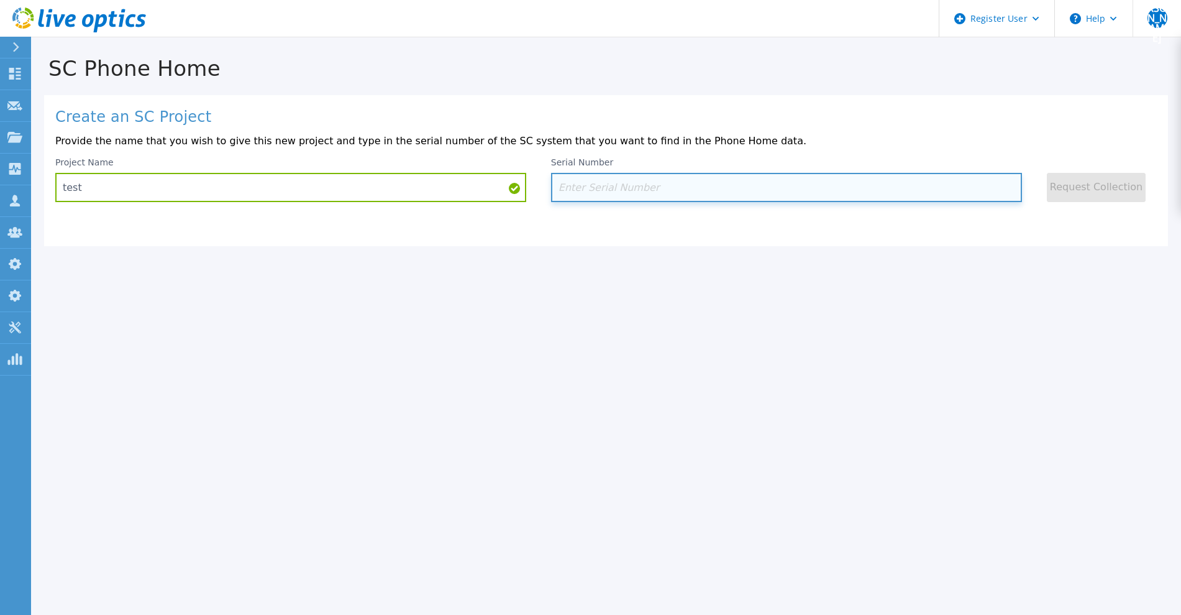
click at [607, 186] on input at bounding box center [786, 187] width 471 height 29
paste input "301896"
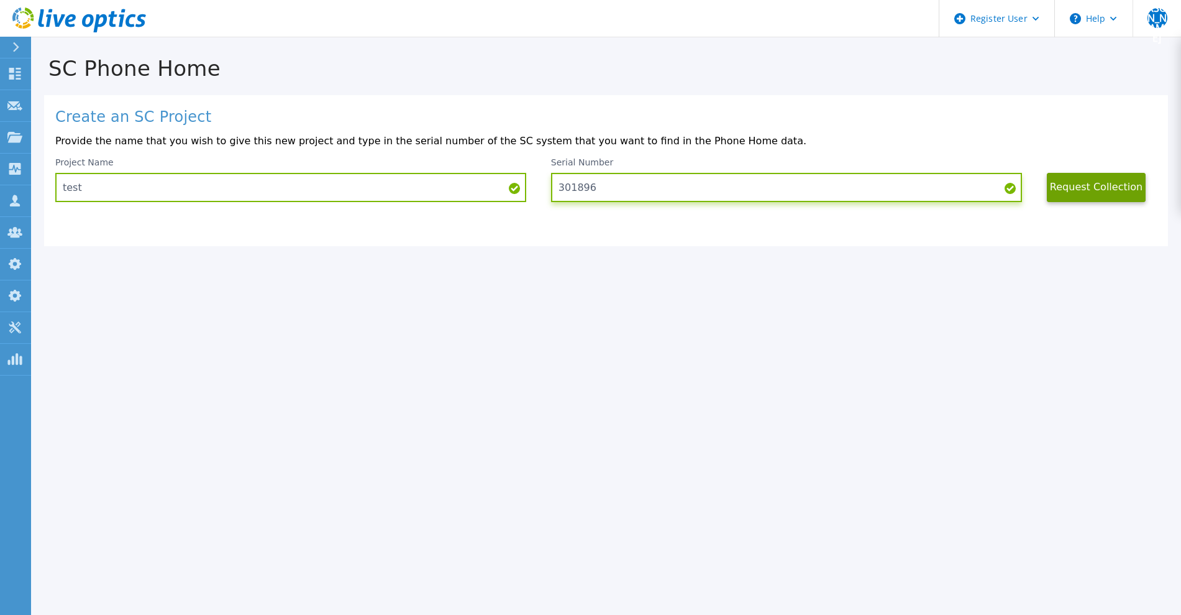
type input "301896"
drag, startPoint x: 1107, startPoint y: 194, endPoint x: 757, endPoint y: 71, distance: 370.9
click at [1101, 194] on button "Request Collection" at bounding box center [1096, 187] width 99 height 29
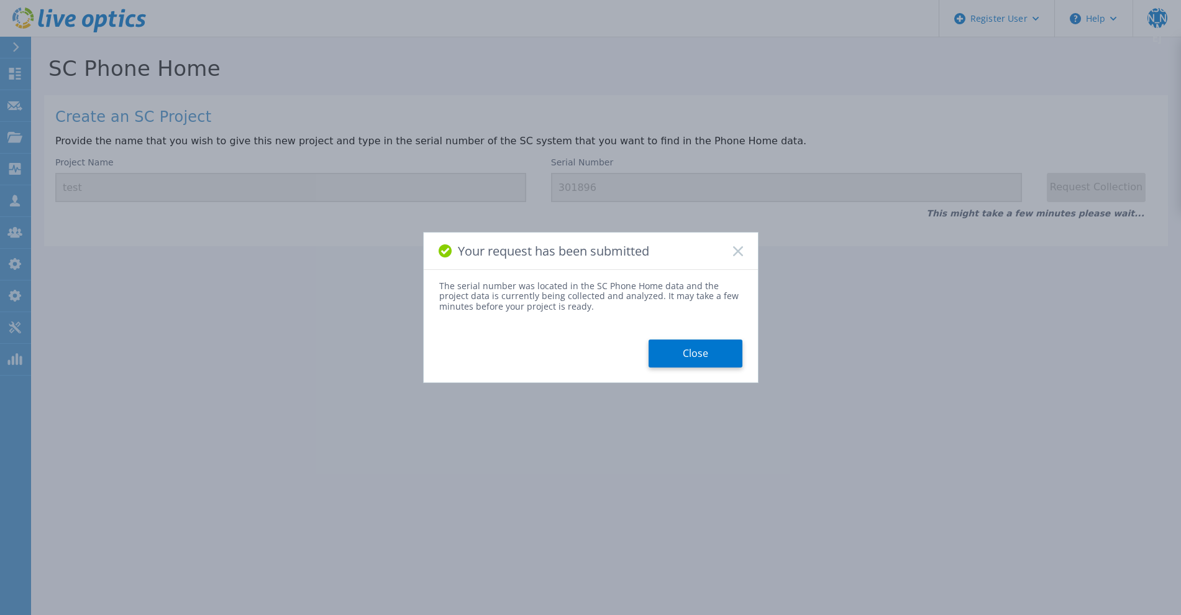
drag, startPoint x: 674, startPoint y: 350, endPoint x: 637, endPoint y: 339, distance: 39.1
click at [674, 350] on button "Close" at bounding box center [696, 353] width 94 height 28
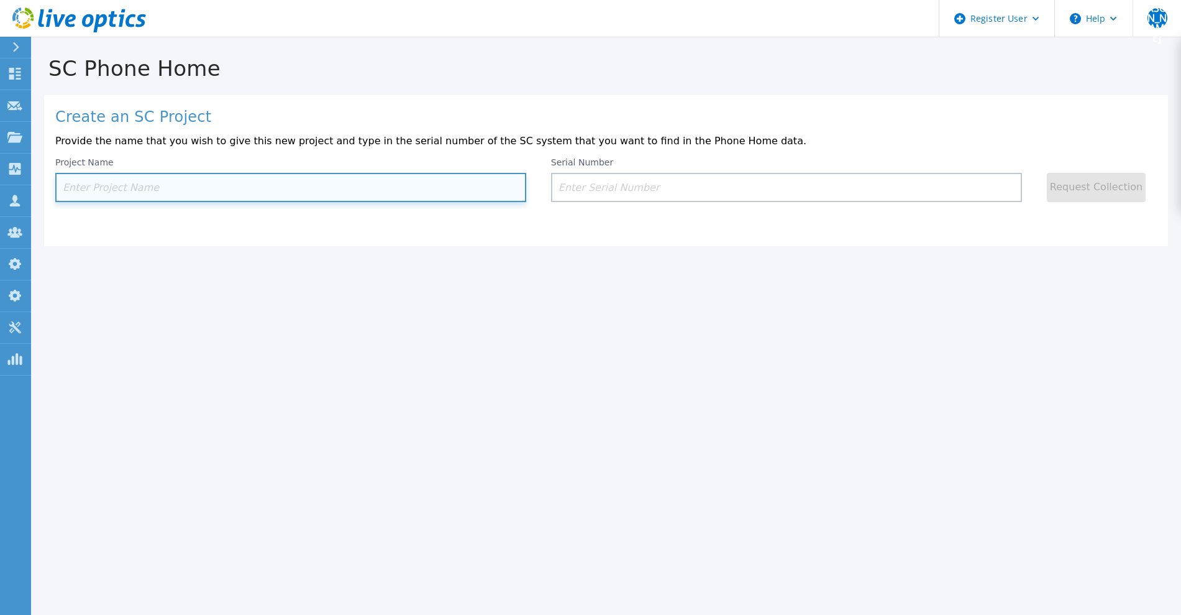
click at [286, 193] on input at bounding box center [290, 187] width 471 height 29
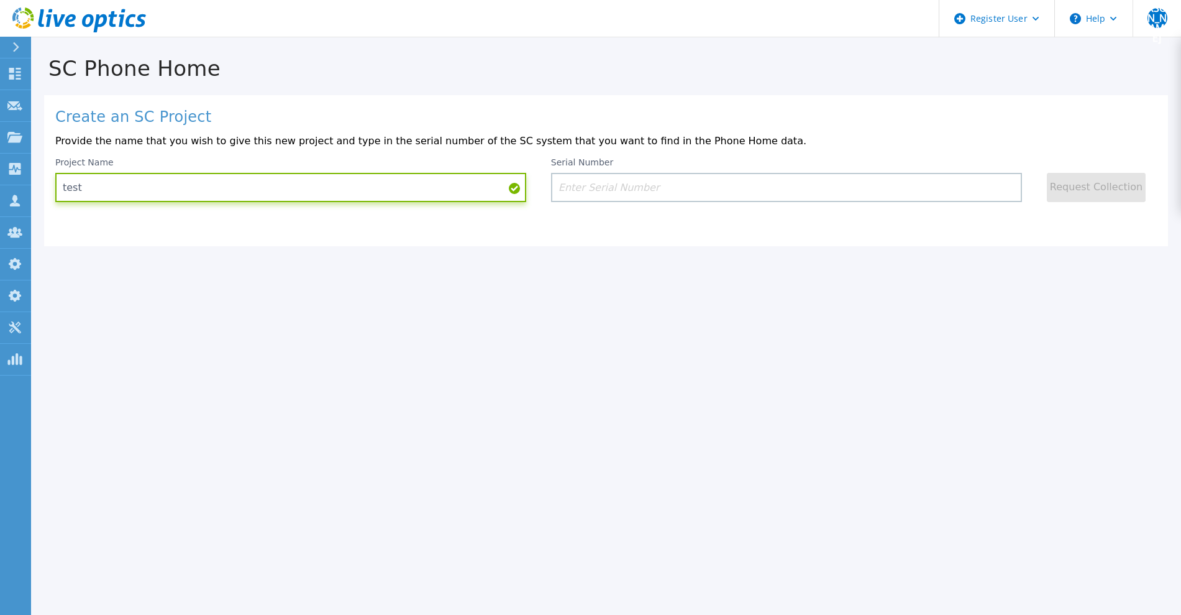
type input "test"
click at [548, 191] on div "Project Name test" at bounding box center [303, 179] width 496 height 45
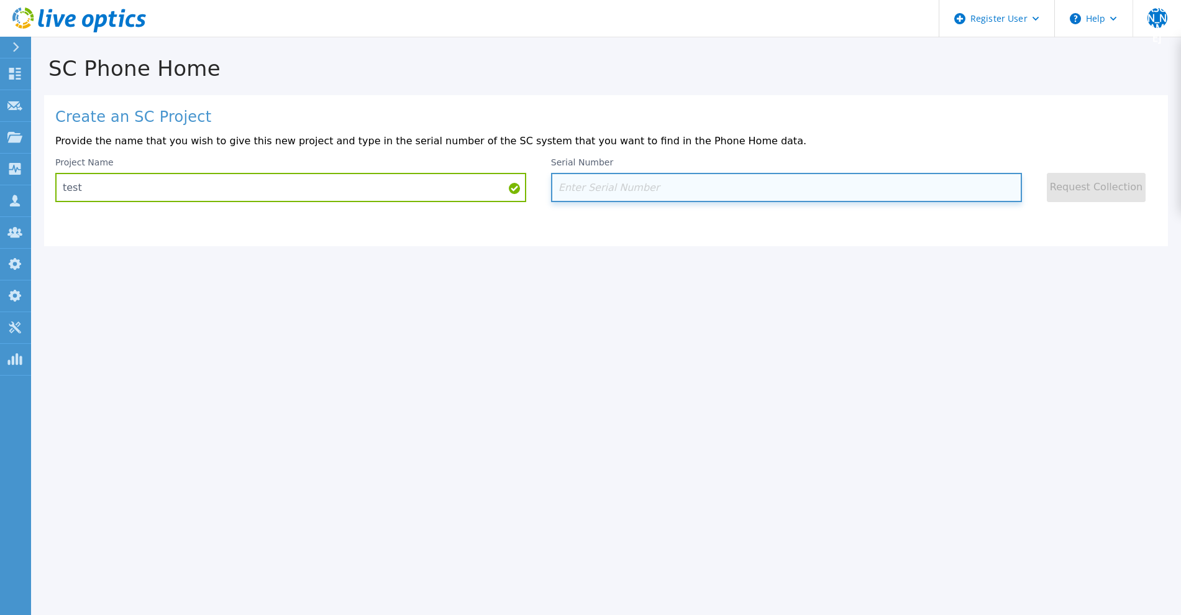
click at [574, 193] on input at bounding box center [786, 187] width 471 height 29
paste input "301896"
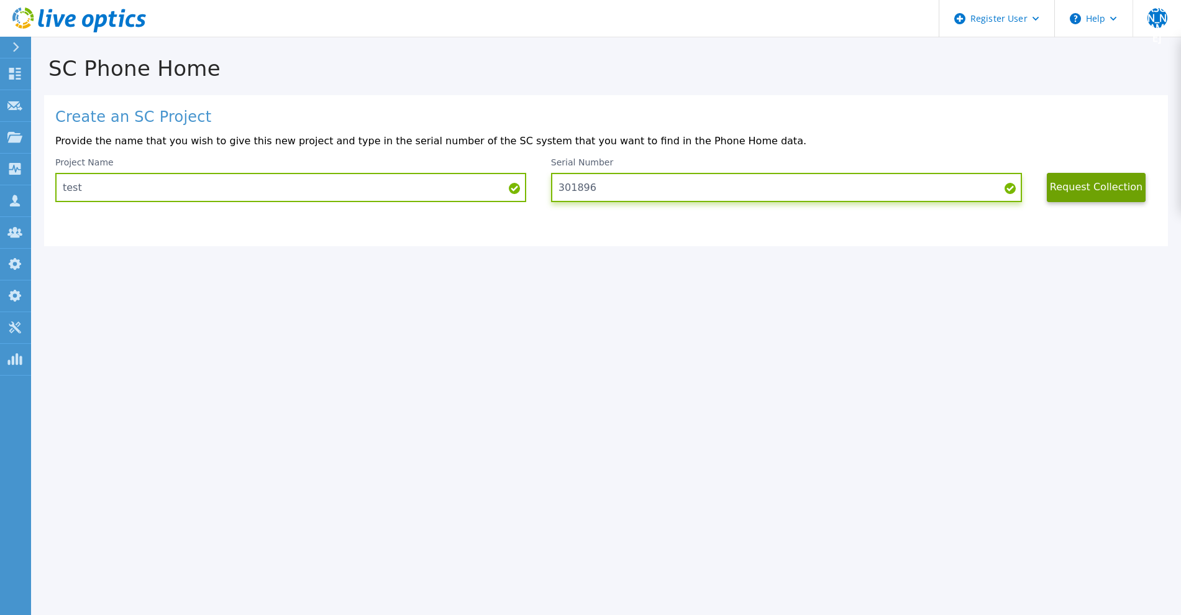
type input "301896"
click at [1098, 199] on button "Request Collection" at bounding box center [1096, 187] width 99 height 29
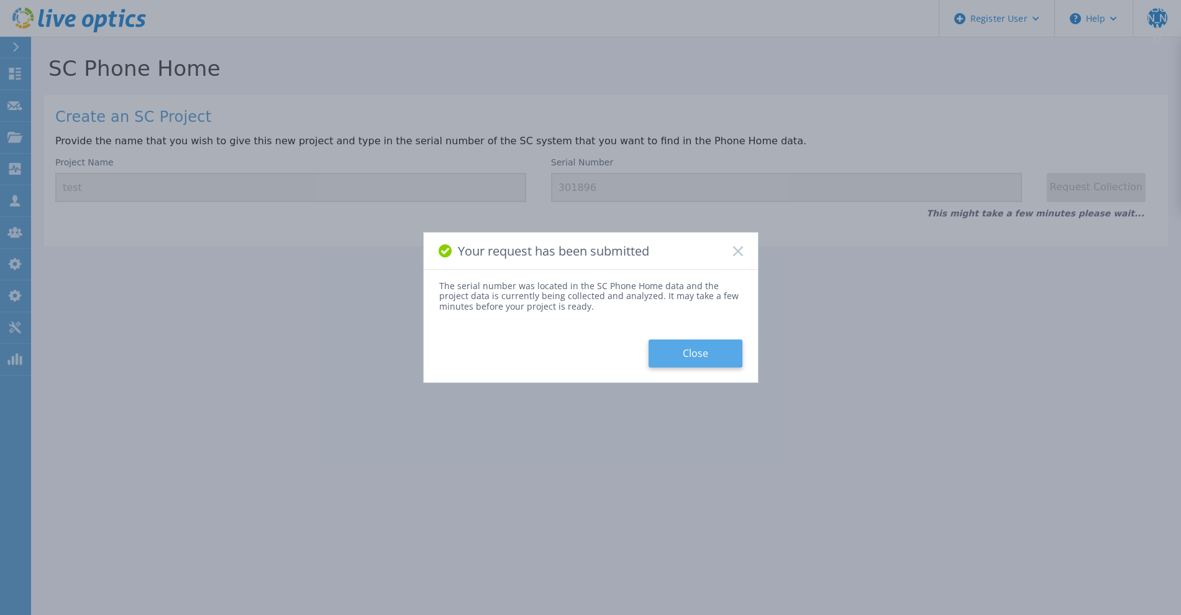
click at [674, 347] on button "Close" at bounding box center [696, 353] width 94 height 28
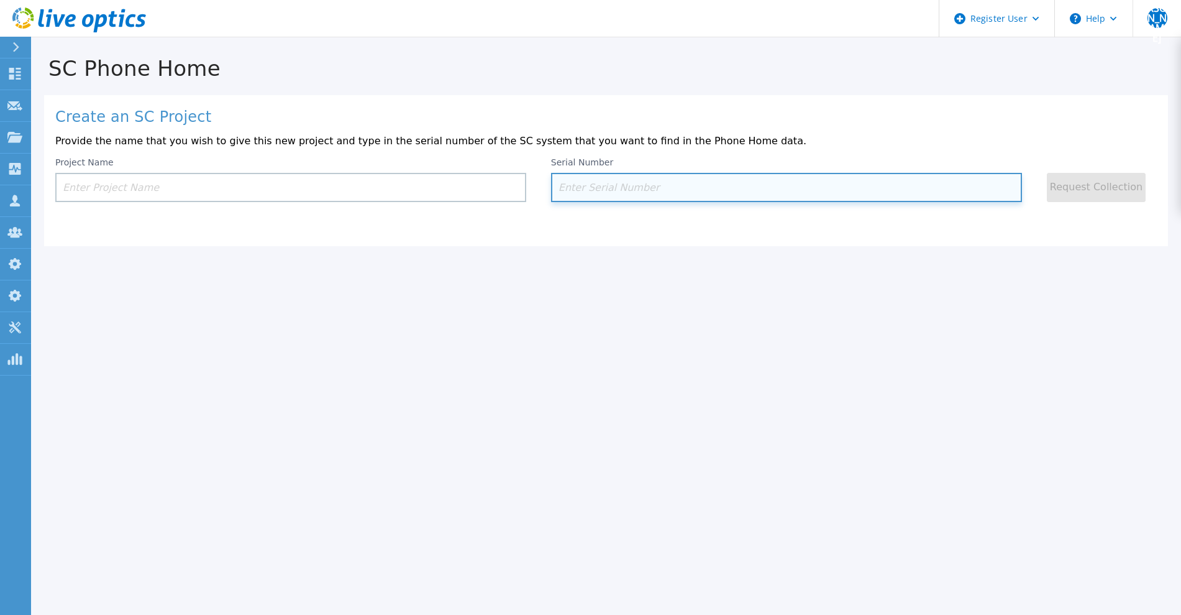
click at [636, 190] on input at bounding box center [786, 187] width 471 height 29
paste input "301896"
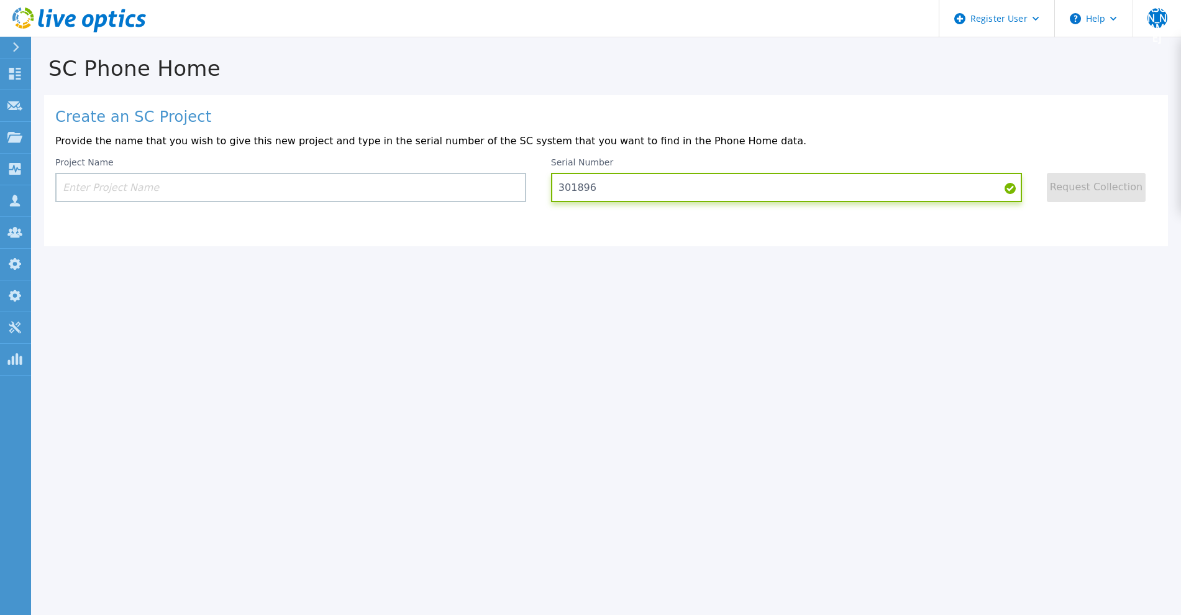
type input "301896"
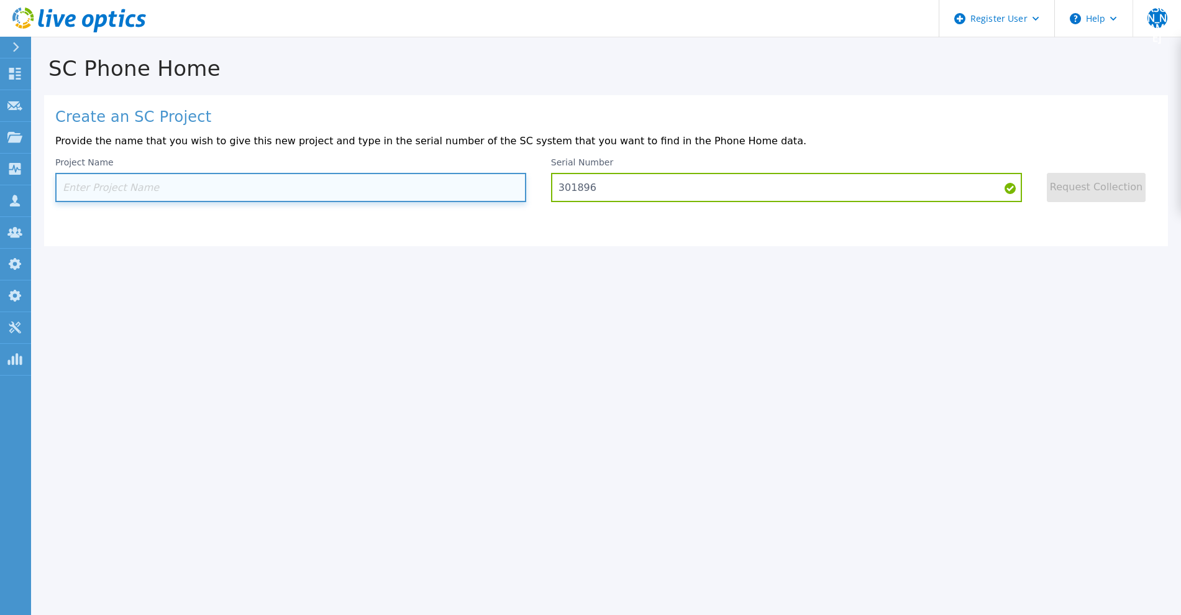
click at [278, 202] on input at bounding box center [290, 187] width 471 height 29
paste input "test"
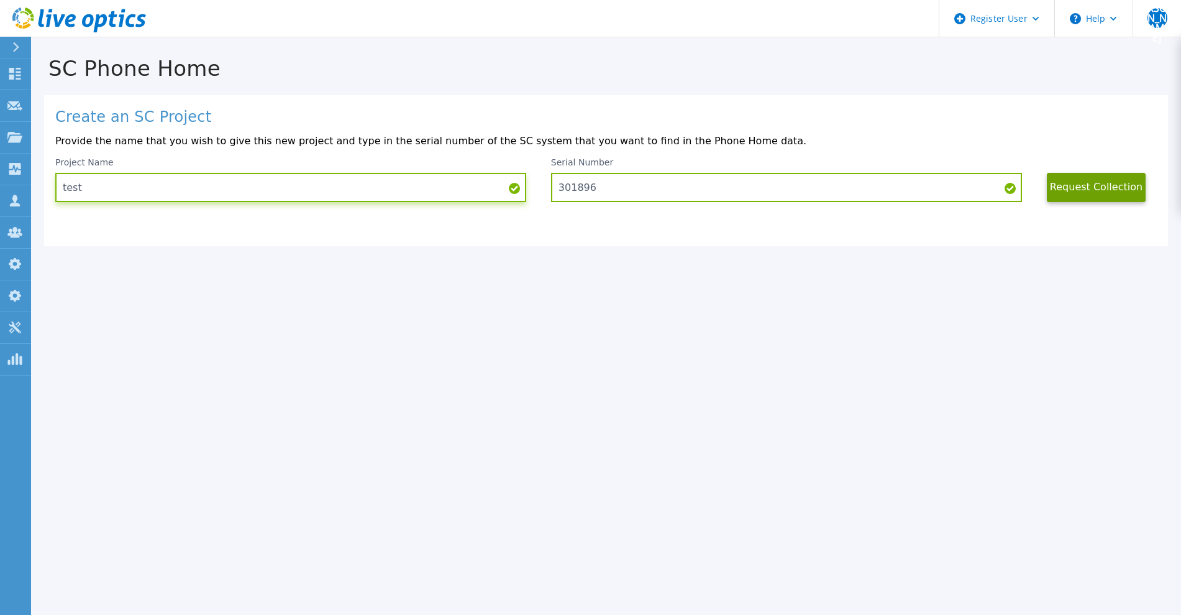
type input "test"
click at [1077, 185] on button "Request Collection" at bounding box center [1096, 187] width 99 height 29
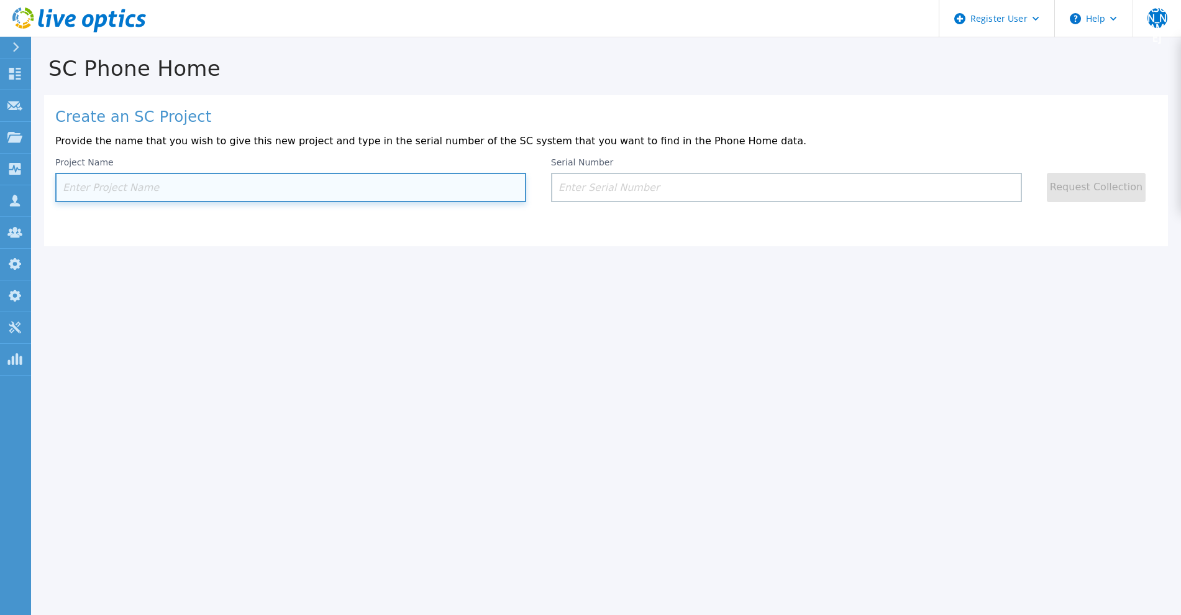
click at [217, 189] on input at bounding box center [290, 187] width 471 height 29
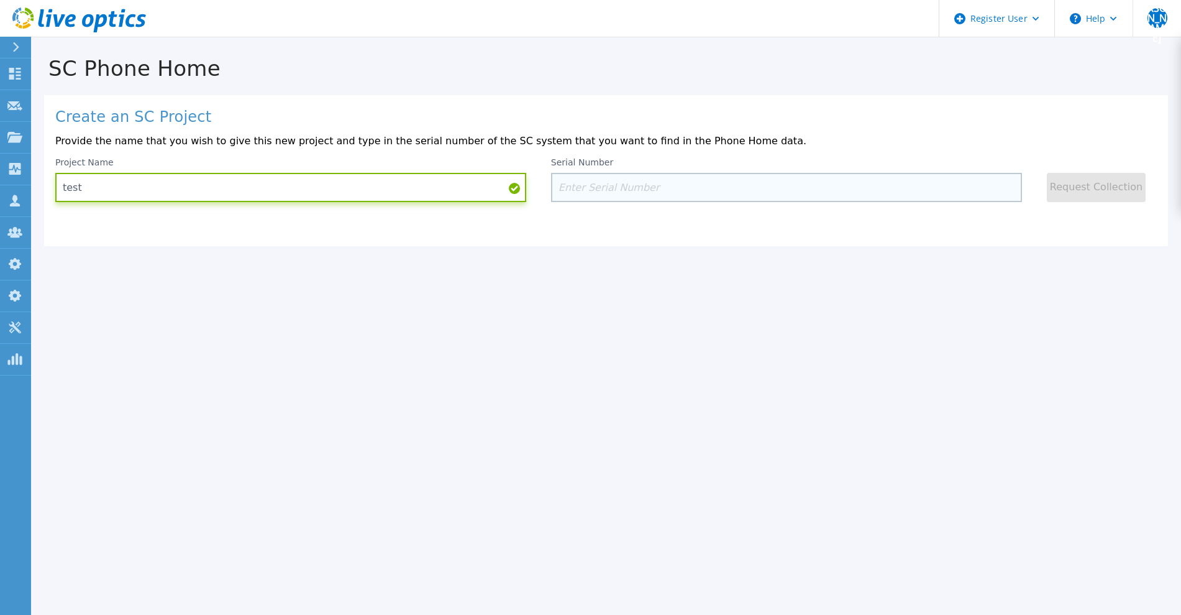
type input "test"
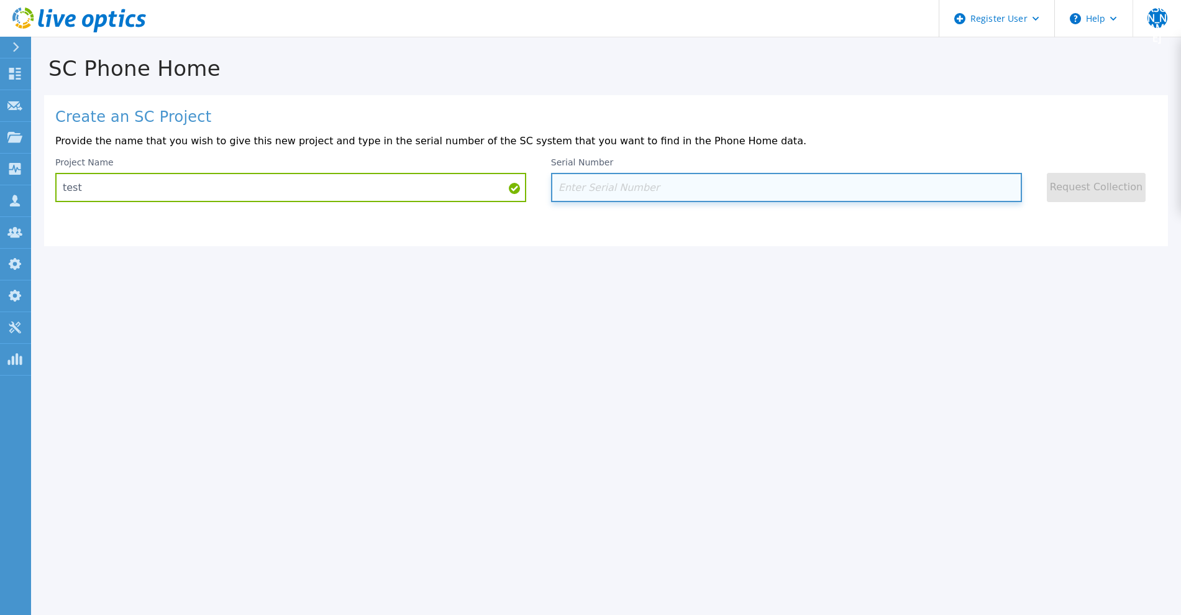
click at [607, 183] on input at bounding box center [786, 187] width 471 height 29
paste input "301896"
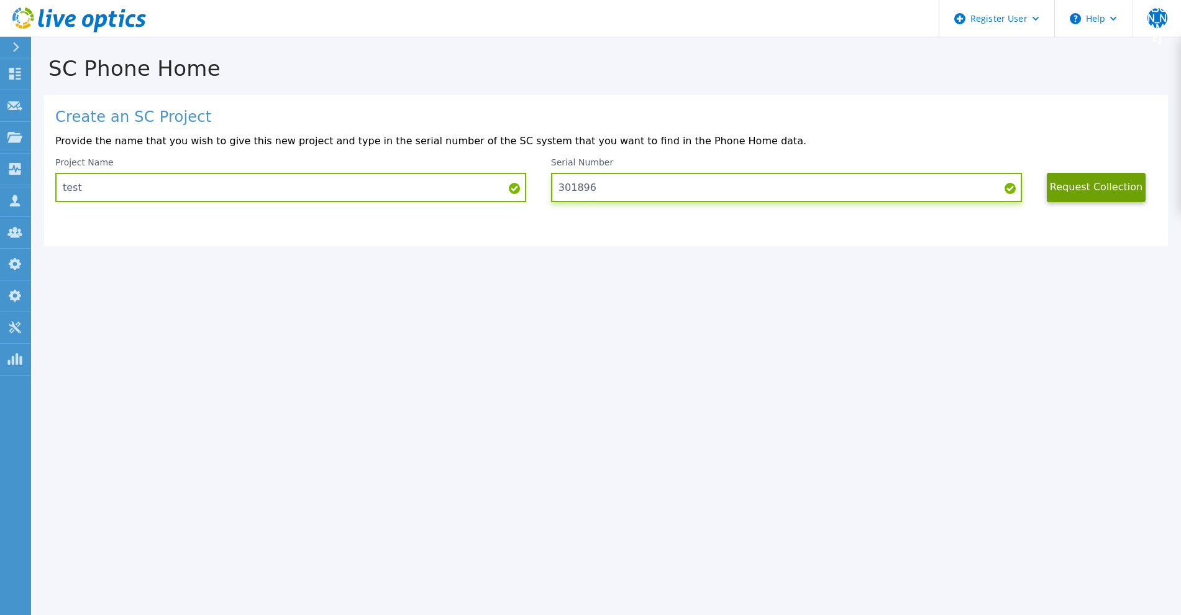
type input "301896"
click at [1107, 195] on button "Request Collection" at bounding box center [1096, 187] width 99 height 29
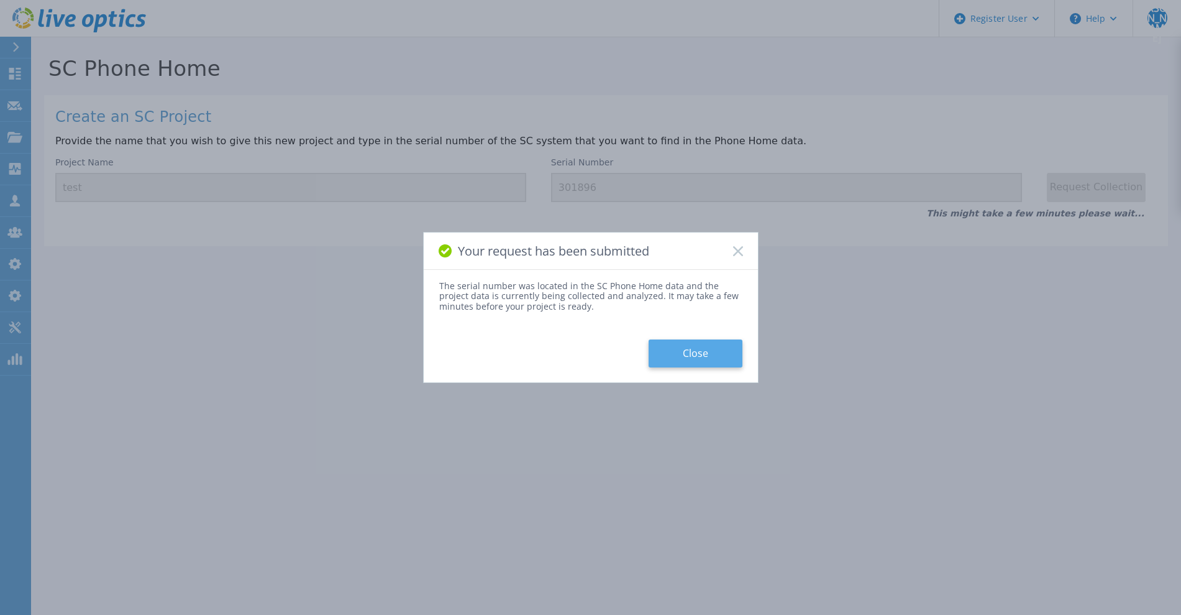
click at [707, 352] on button "Close" at bounding box center [696, 353] width 94 height 28
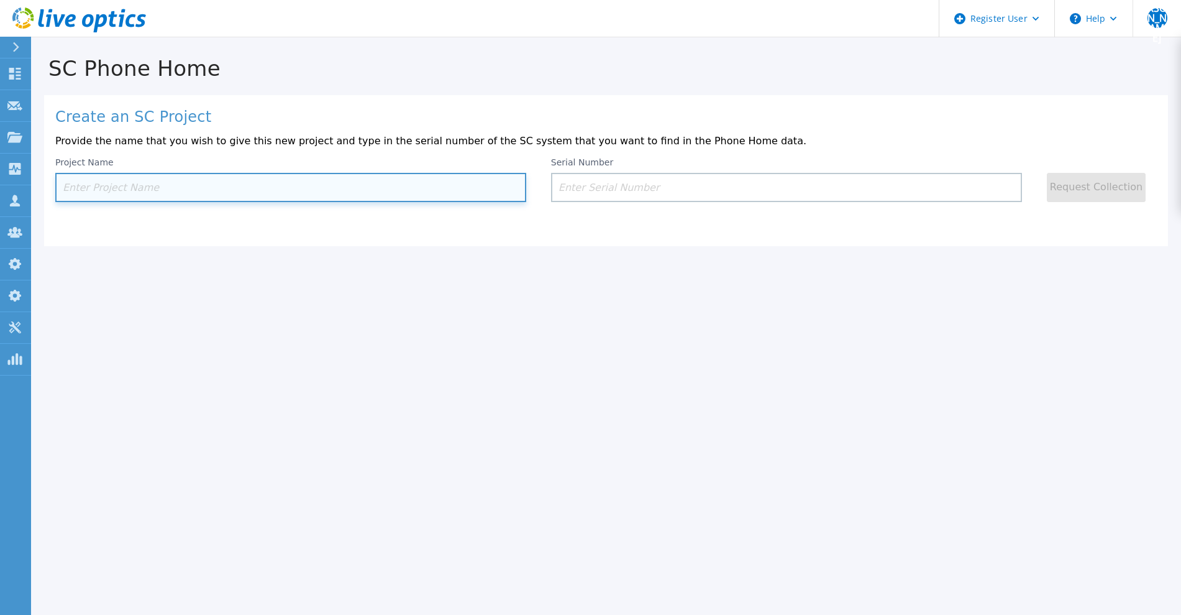
click at [238, 186] on input at bounding box center [290, 187] width 471 height 29
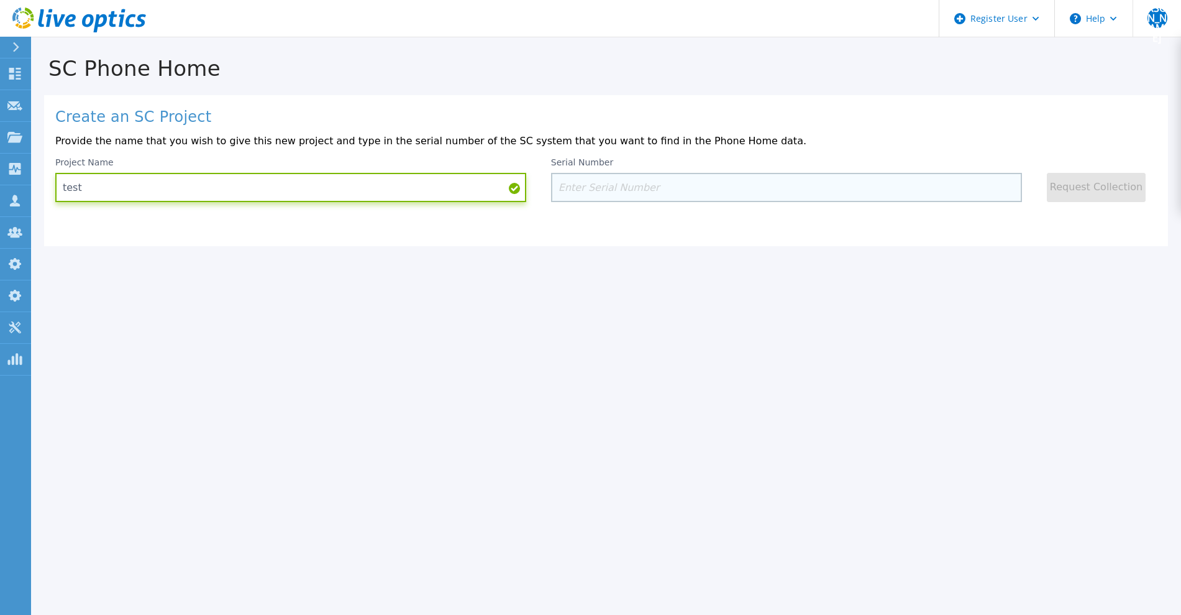
type input "test"
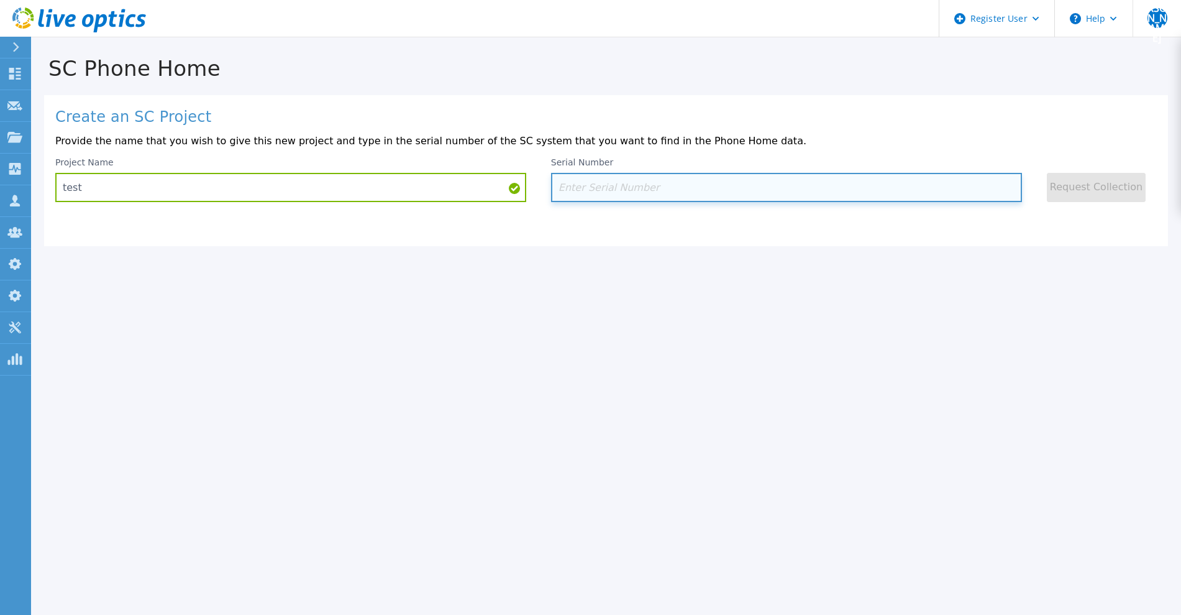
click at [631, 185] on input at bounding box center [786, 187] width 471 height 29
paste input "301896"
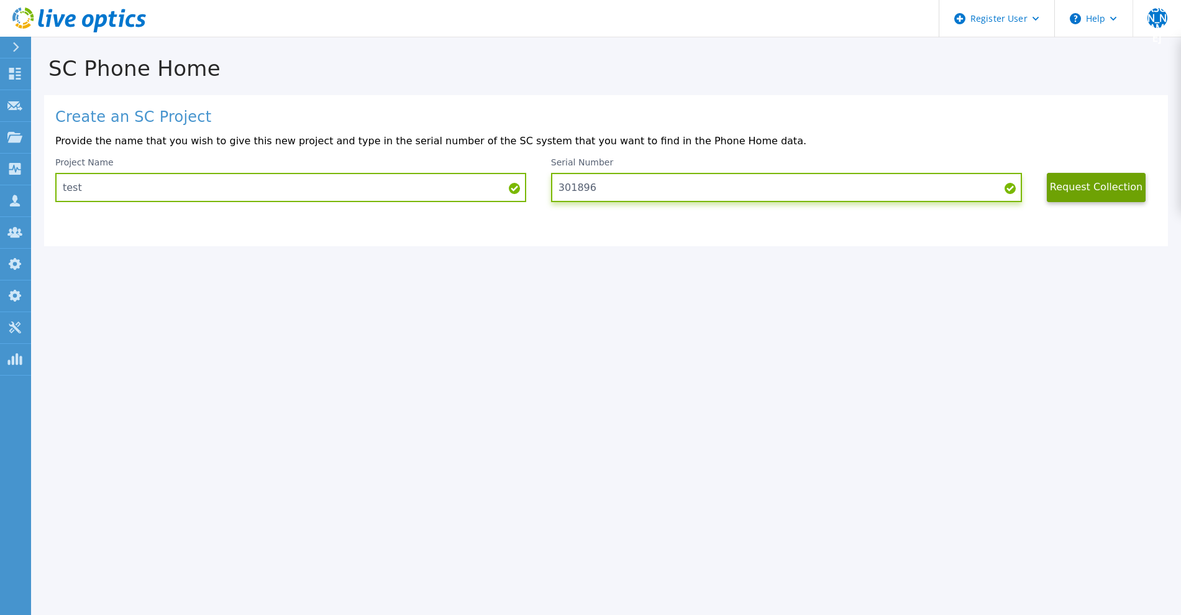
type input "301896"
click at [1099, 190] on button "Request Collection" at bounding box center [1096, 187] width 99 height 29
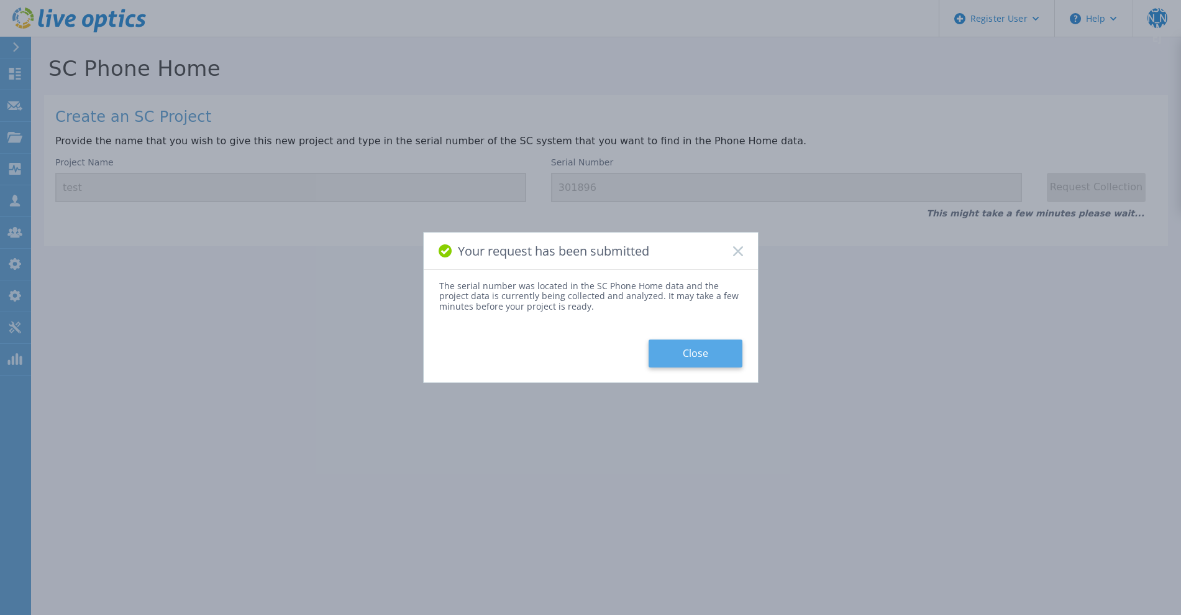
drag, startPoint x: 697, startPoint y: 356, endPoint x: 682, endPoint y: 322, distance: 37.3
click at [695, 355] on button "Close" at bounding box center [696, 353] width 94 height 28
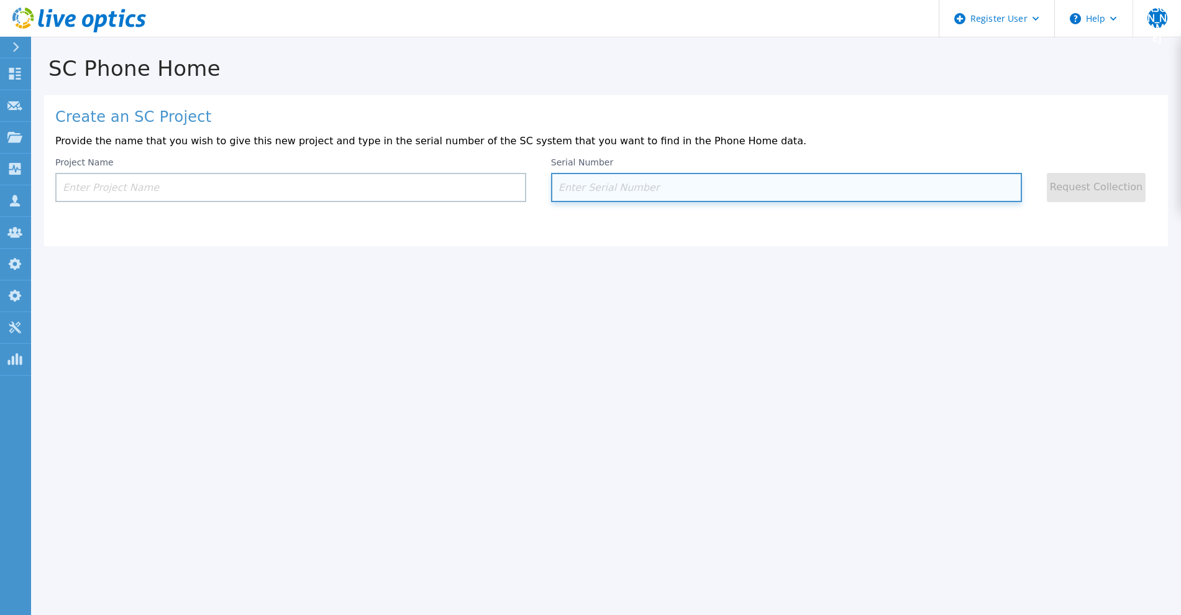
click at [628, 199] on input at bounding box center [786, 187] width 471 height 29
paste input "301896"
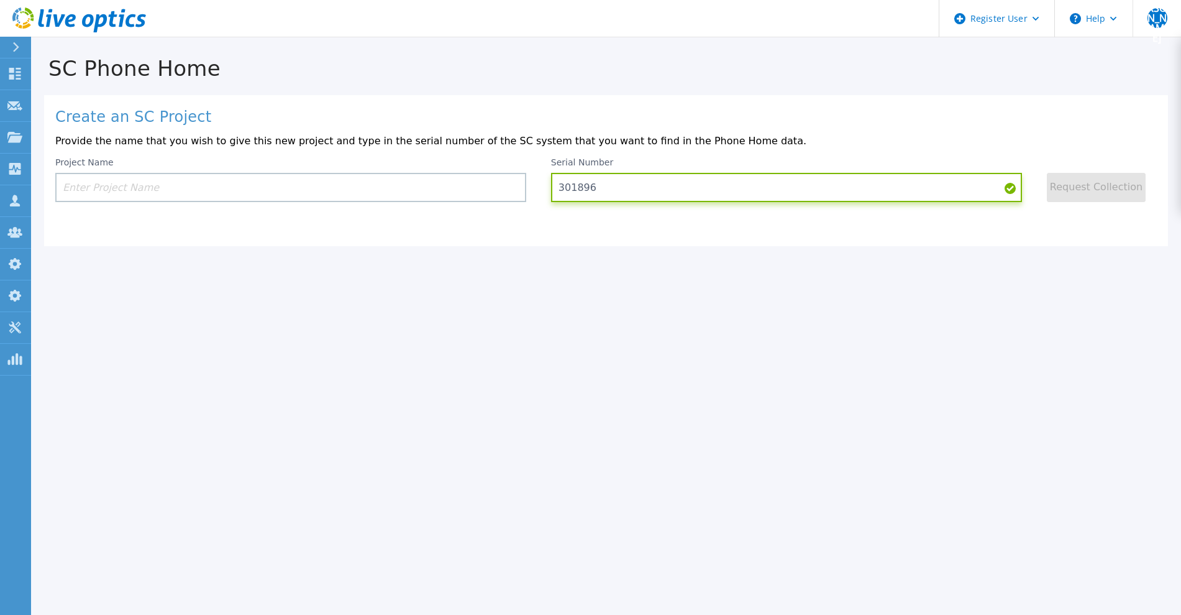
type input "301896"
click at [176, 204] on div "Create an SC Project Provide the name that you wish to give this new project an…" at bounding box center [606, 170] width 1124 height 151
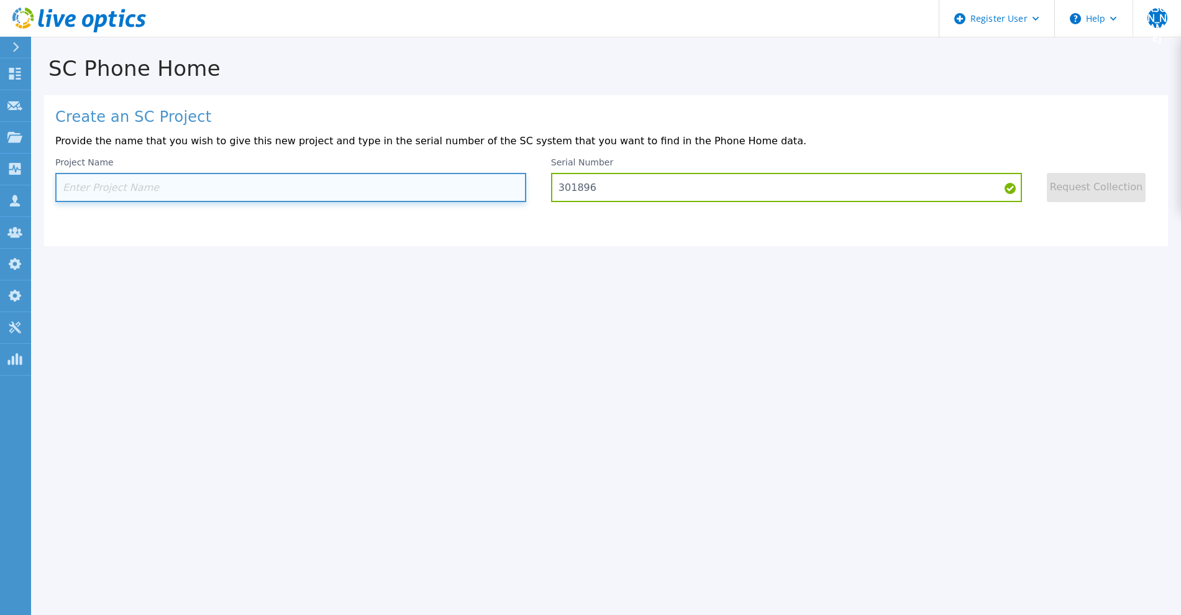
click at [180, 194] on input at bounding box center [290, 187] width 471 height 29
paste input "test"
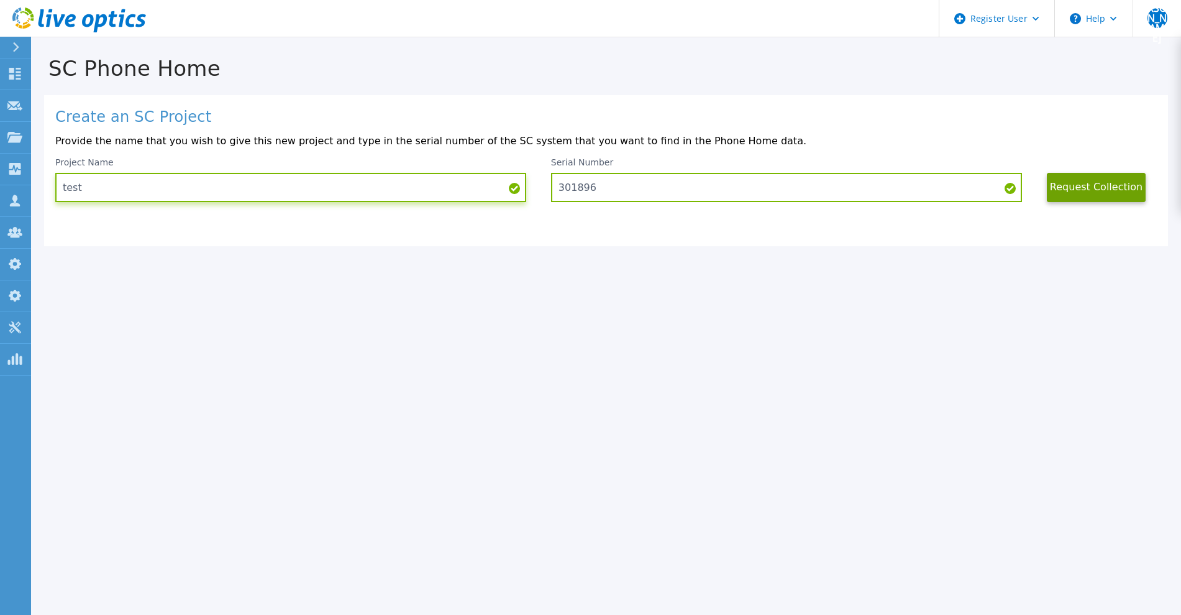
type input "test"
click at [1084, 193] on button "Request Collection" at bounding box center [1096, 187] width 99 height 29
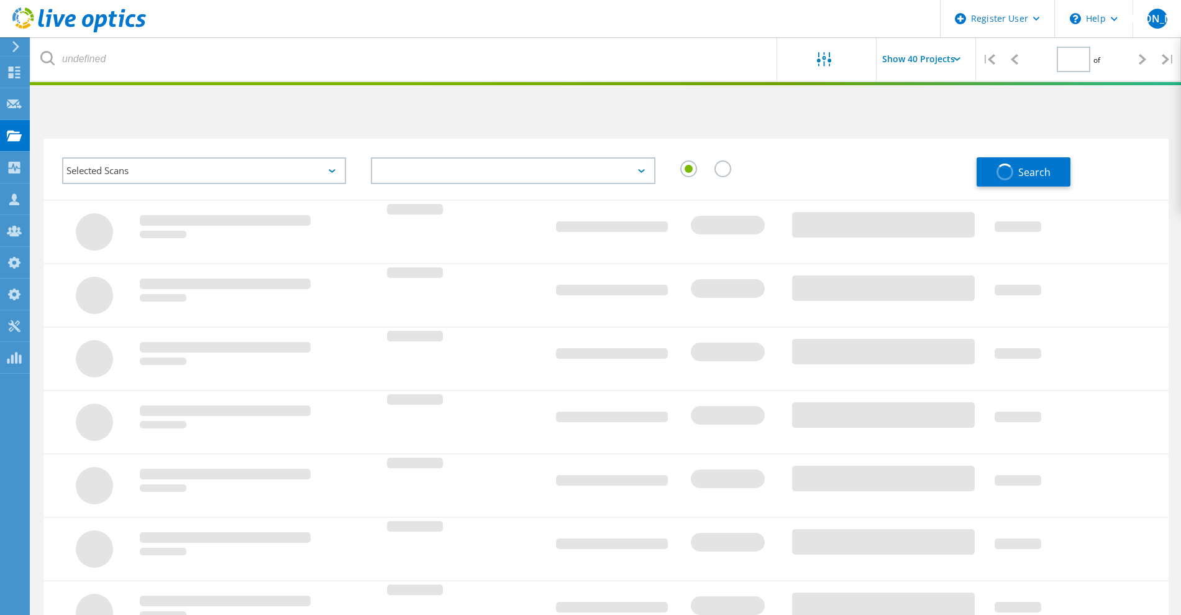
type input "1"
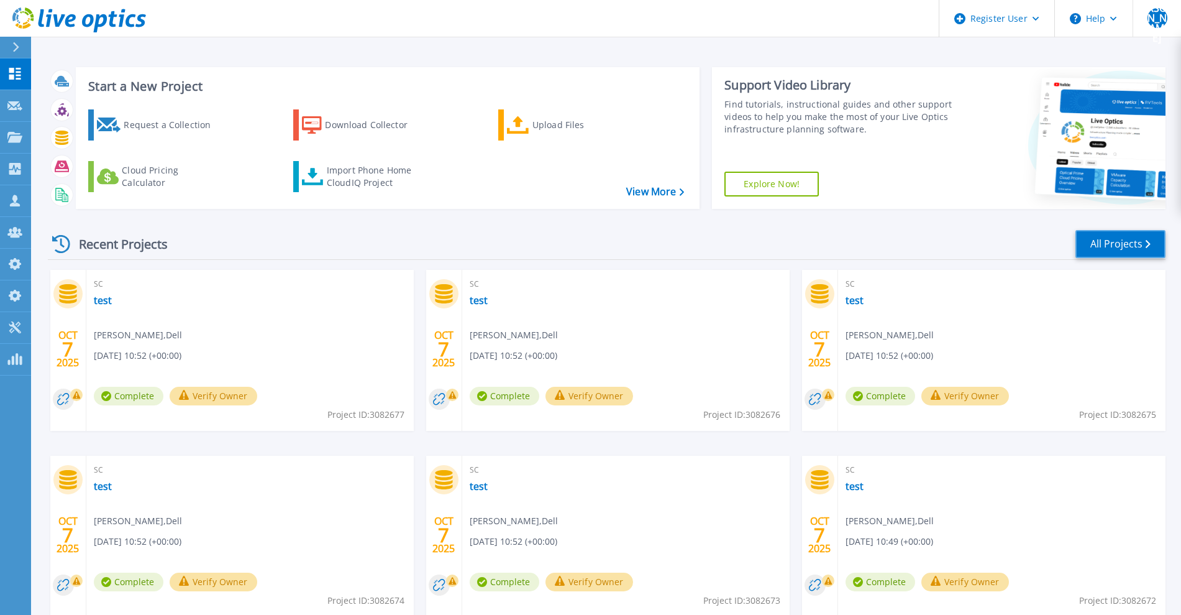
click at [1118, 244] on link "All Projects" at bounding box center [1121, 244] width 90 height 28
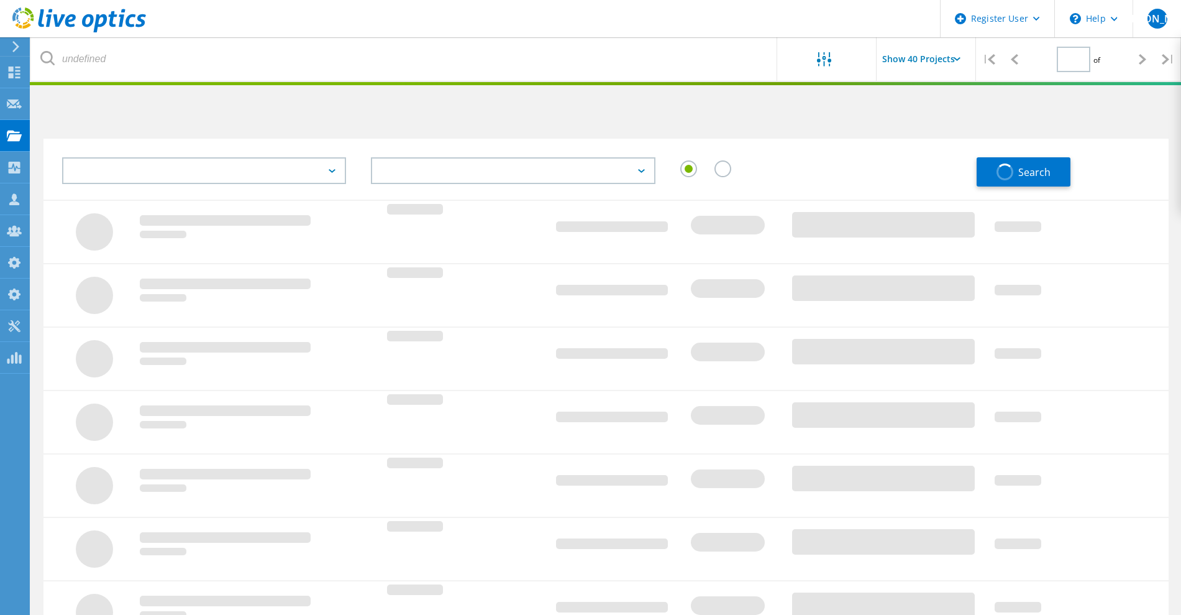
type input "1"
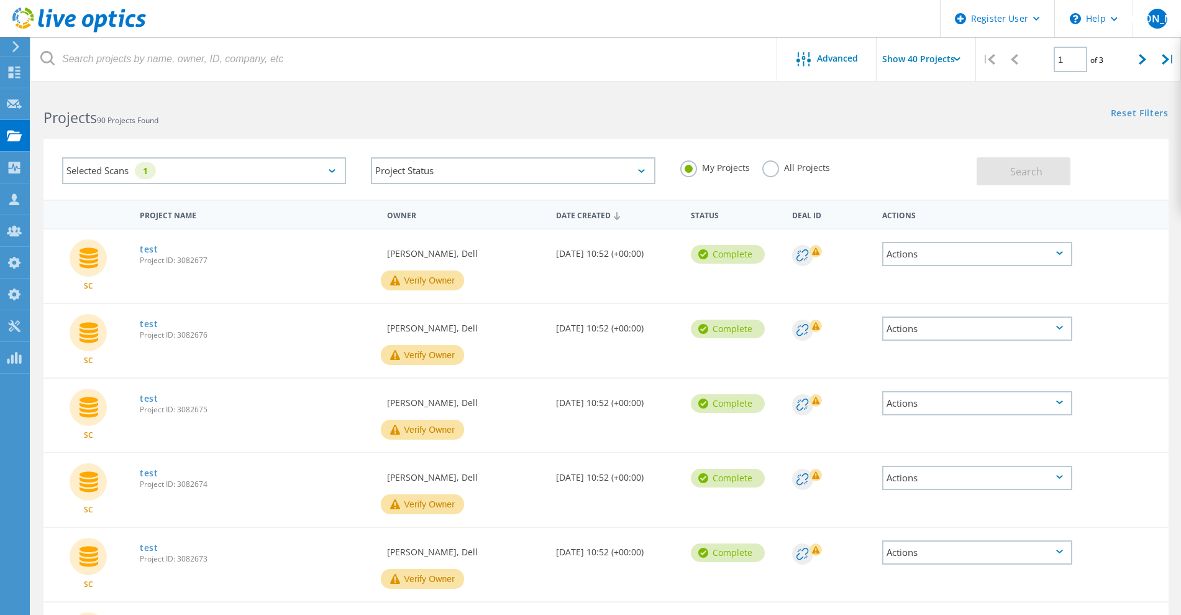
click at [197, 168] on div "Selected Scans 1" at bounding box center [204, 170] width 284 height 27
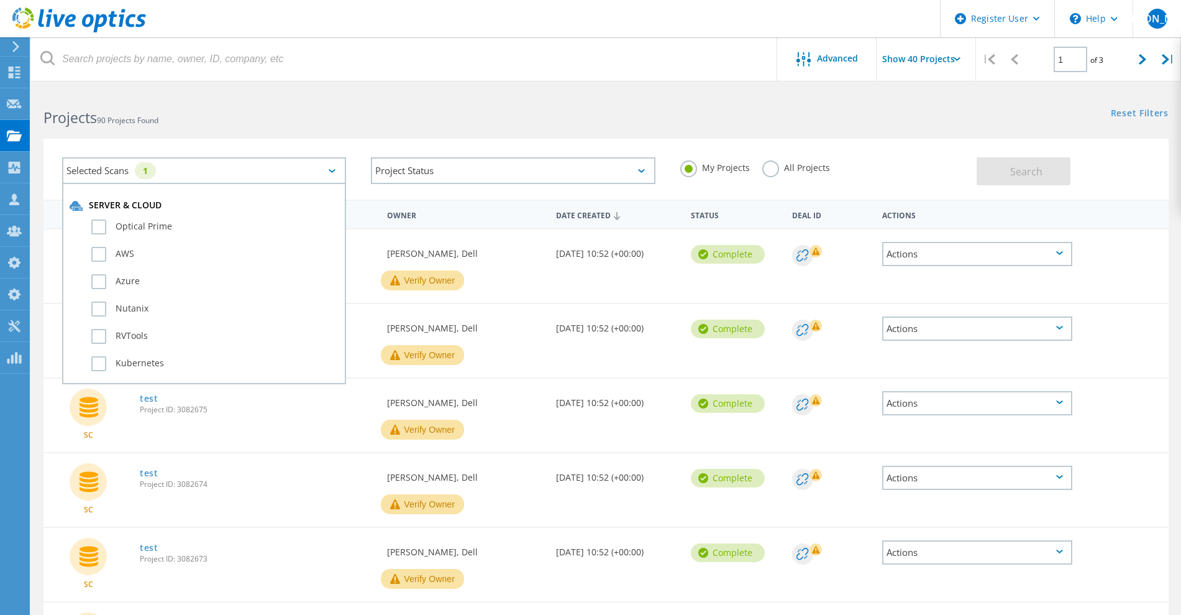
scroll to position [233, 0]
click at [1146, 113] on link "Reset Filters" at bounding box center [1140, 114] width 58 height 11
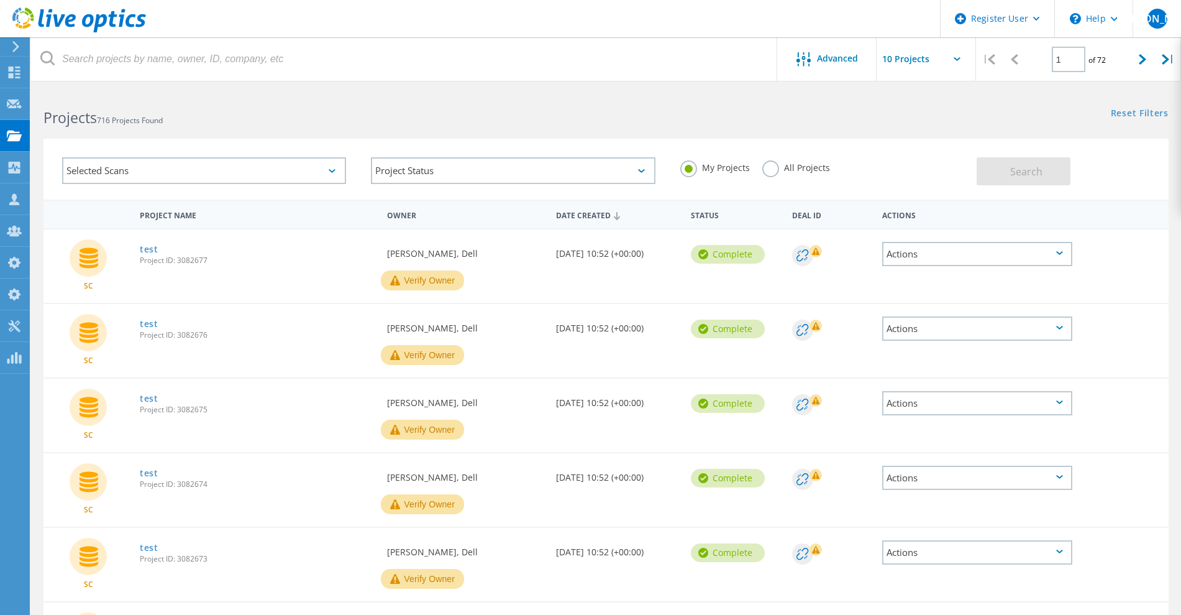
click at [304, 173] on div "Selected Scans" at bounding box center [204, 170] width 284 height 27
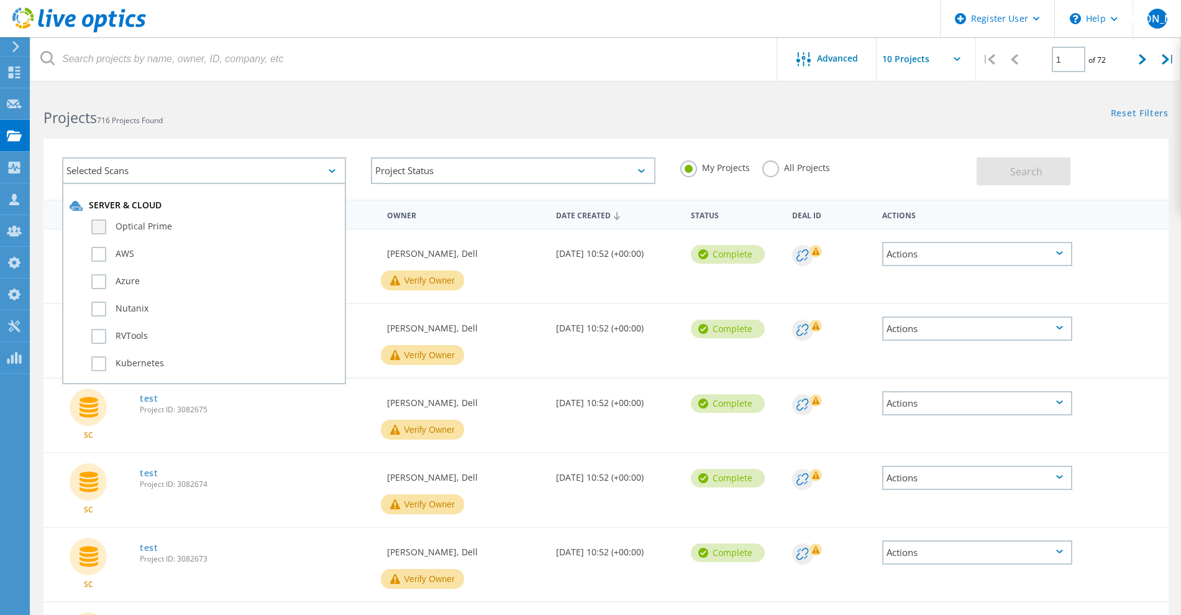
click at [141, 230] on label "Optical Prime" at bounding box center [214, 226] width 247 height 15
click at [0, 0] on input "Optical Prime" at bounding box center [0, 0] width 0 height 0
click at [395, 114] on h2 "Projects 716 Projects Found" at bounding box center [318, 118] width 550 height 21
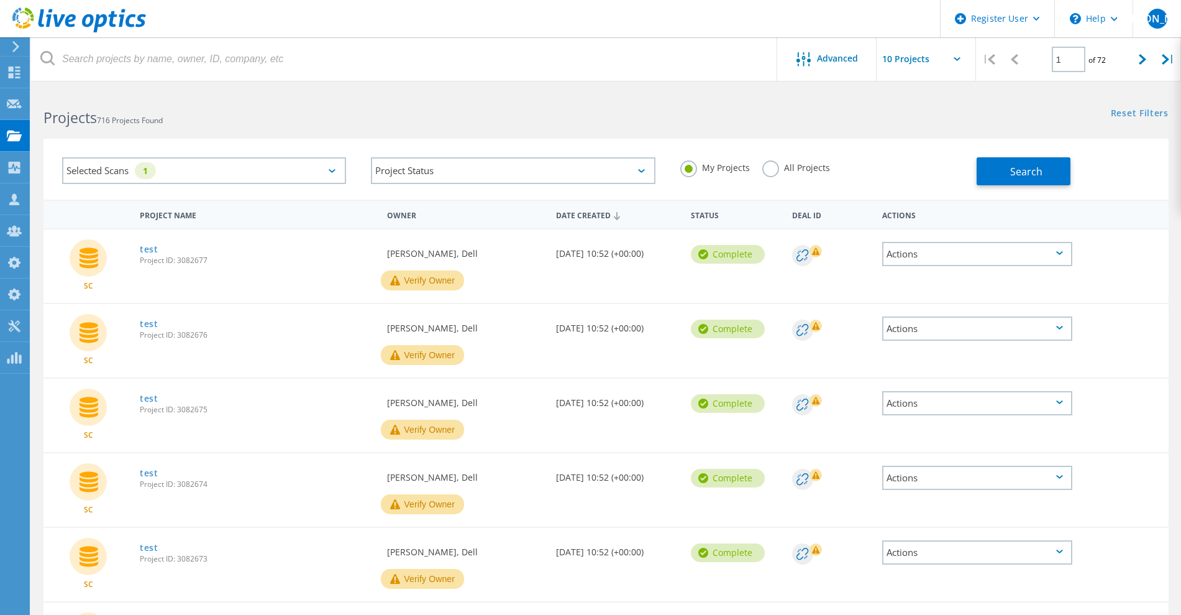
click at [969, 180] on div "My Projects All Projects" at bounding box center [822, 168] width 309 height 46
click at [983, 175] on button "Search" at bounding box center [1024, 171] width 94 height 28
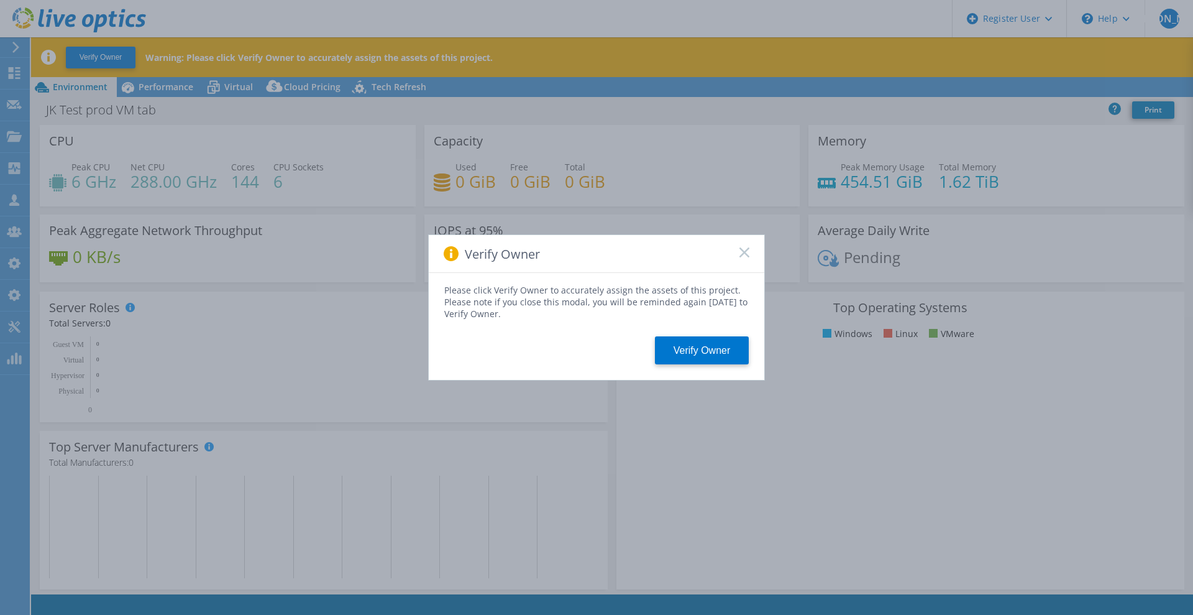
click at [750, 249] on div "Verify Owner" at bounding box center [597, 254] width 336 height 38
click at [746, 249] on rect at bounding box center [744, 252] width 11 height 11
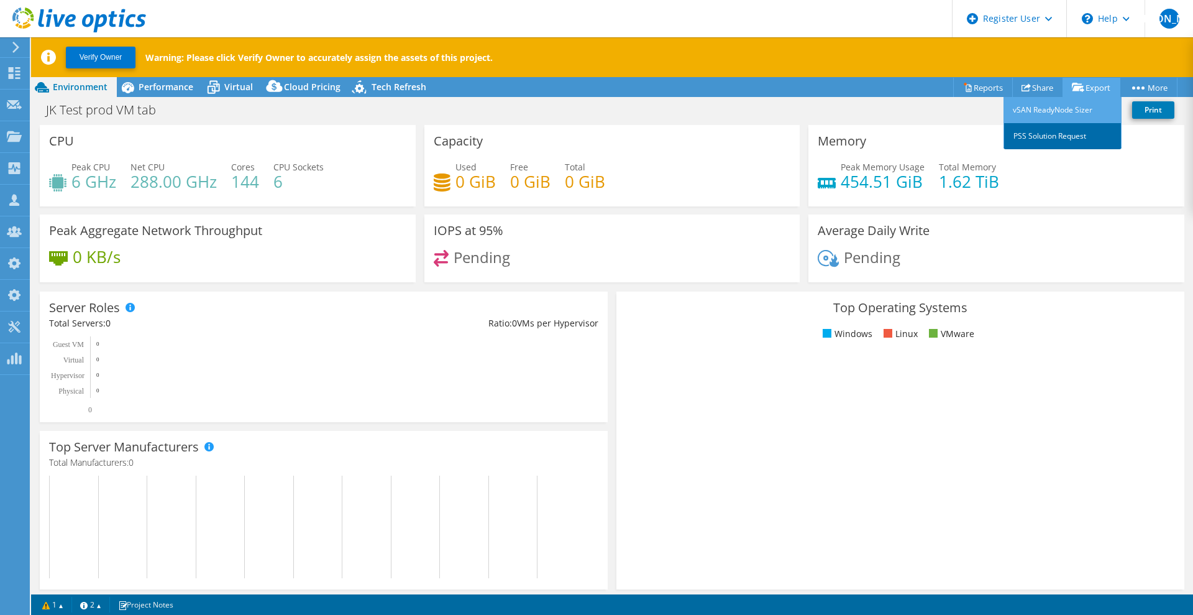
drag, startPoint x: 1061, startPoint y: 127, endPoint x: 1057, endPoint y: 134, distance: 7.6
click at [1061, 127] on link "PSS Solution Request" at bounding box center [1063, 136] width 118 height 26
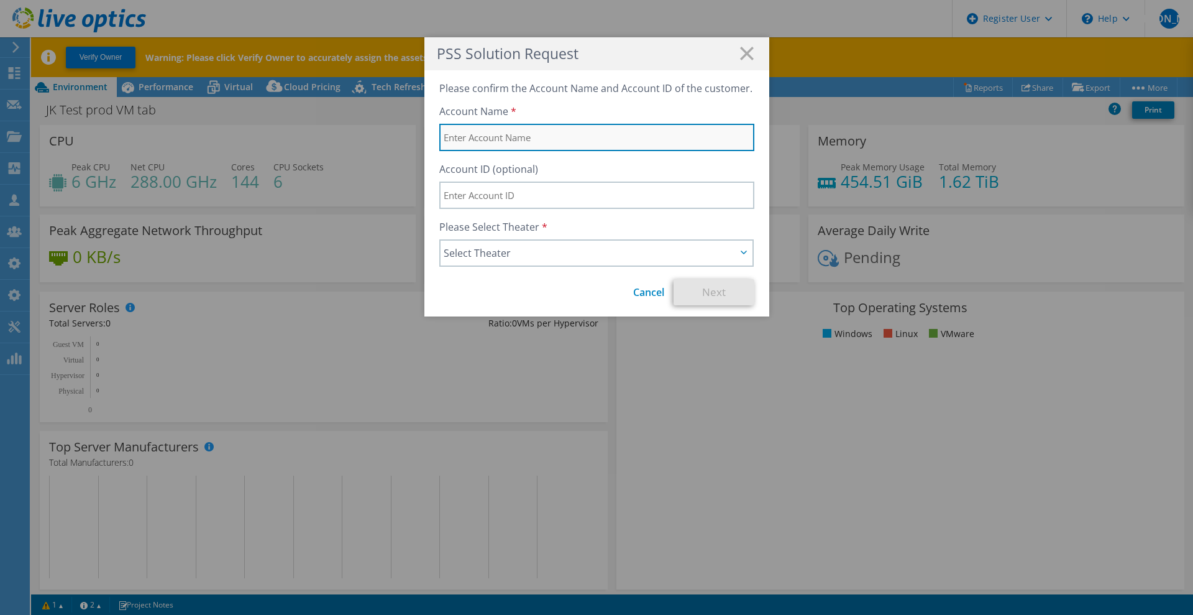
click at [521, 142] on input "text" at bounding box center [596, 137] width 315 height 27
type input "test"
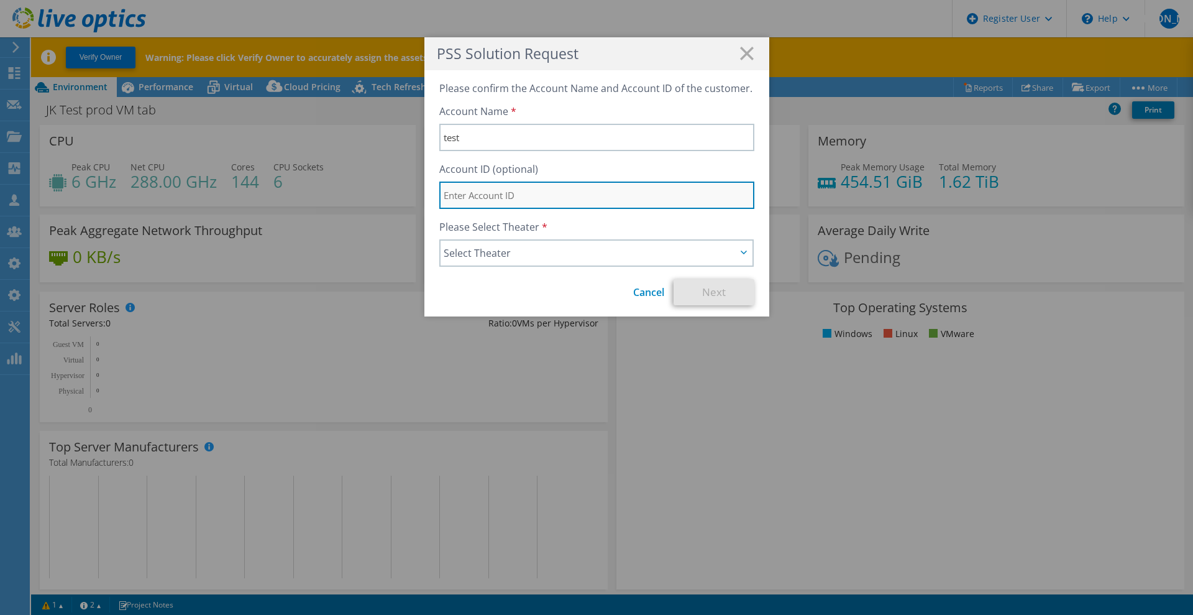
click at [498, 193] on input "text" at bounding box center [596, 194] width 315 height 27
type input "t"
click at [506, 252] on span "Select Theater" at bounding box center [590, 252] width 293 height 15
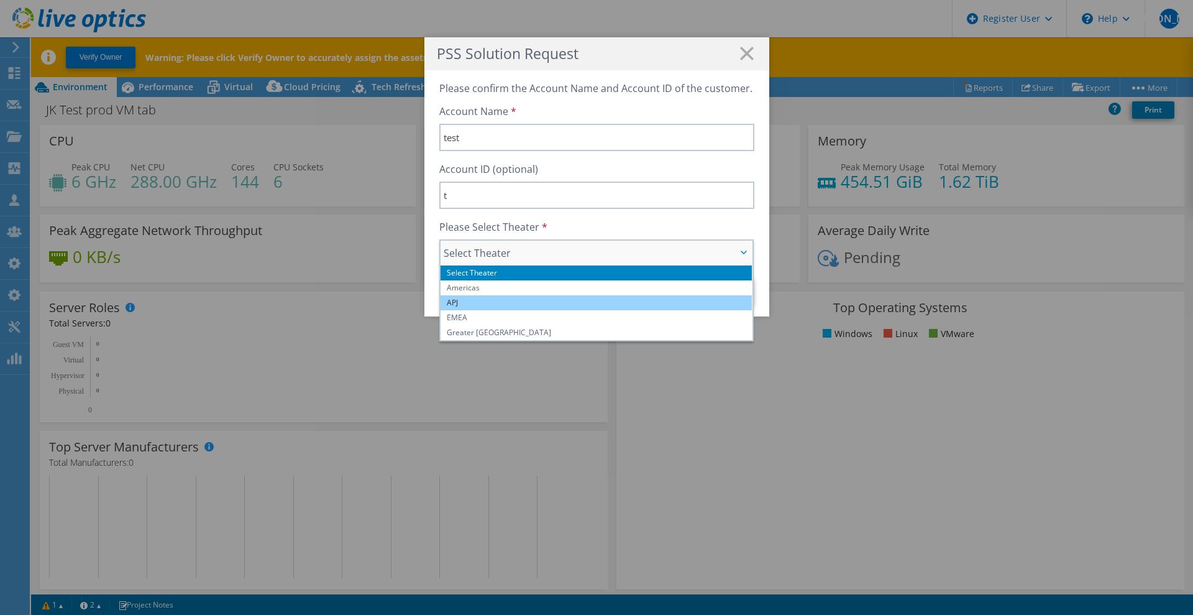
drag, startPoint x: 491, startPoint y: 287, endPoint x: 578, endPoint y: 299, distance: 87.8
click at [491, 288] on li "Americas" at bounding box center [597, 287] width 312 height 15
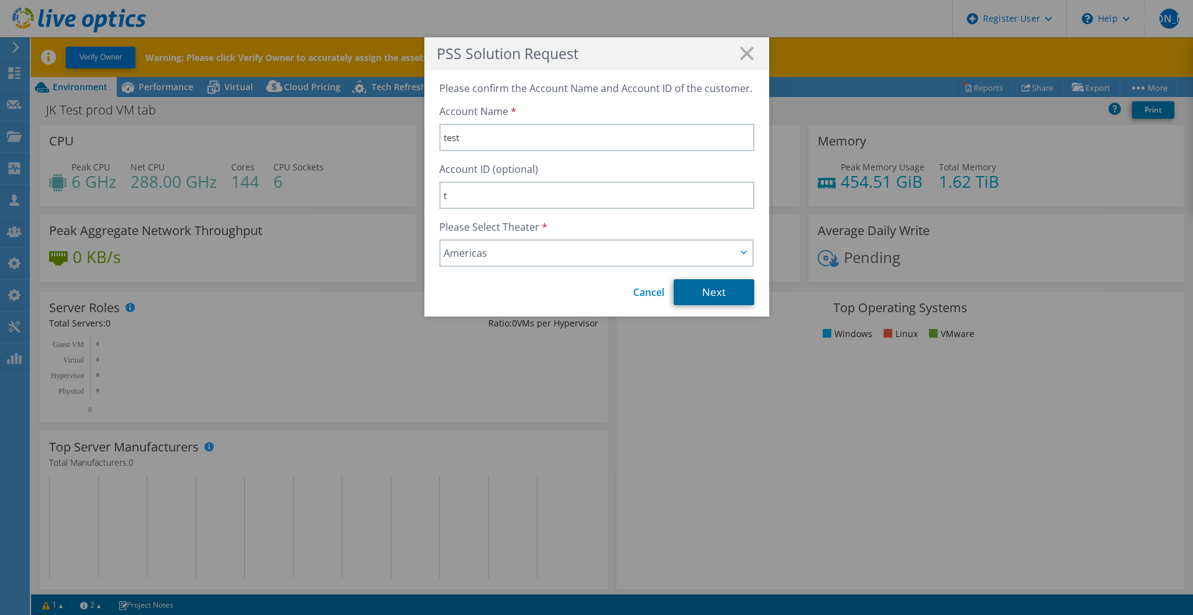
drag, startPoint x: 735, startPoint y: 295, endPoint x: 723, endPoint y: 295, distance: 11.2
click at [735, 295] on link "Next" at bounding box center [714, 292] width 81 height 26
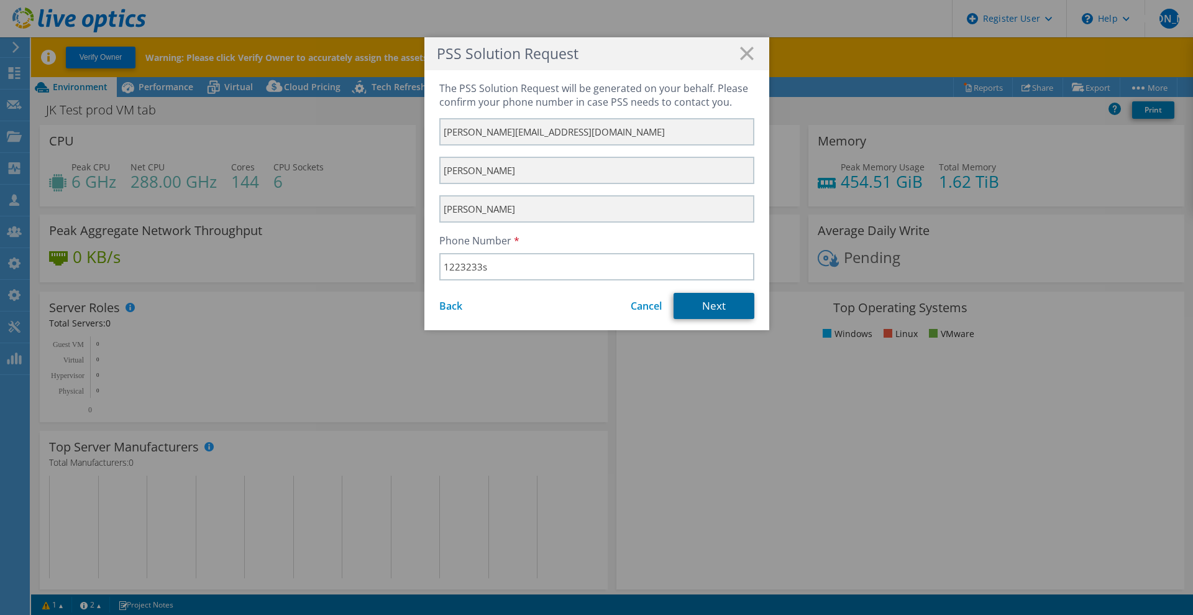
click at [684, 306] on link "Next" at bounding box center [714, 306] width 81 height 26
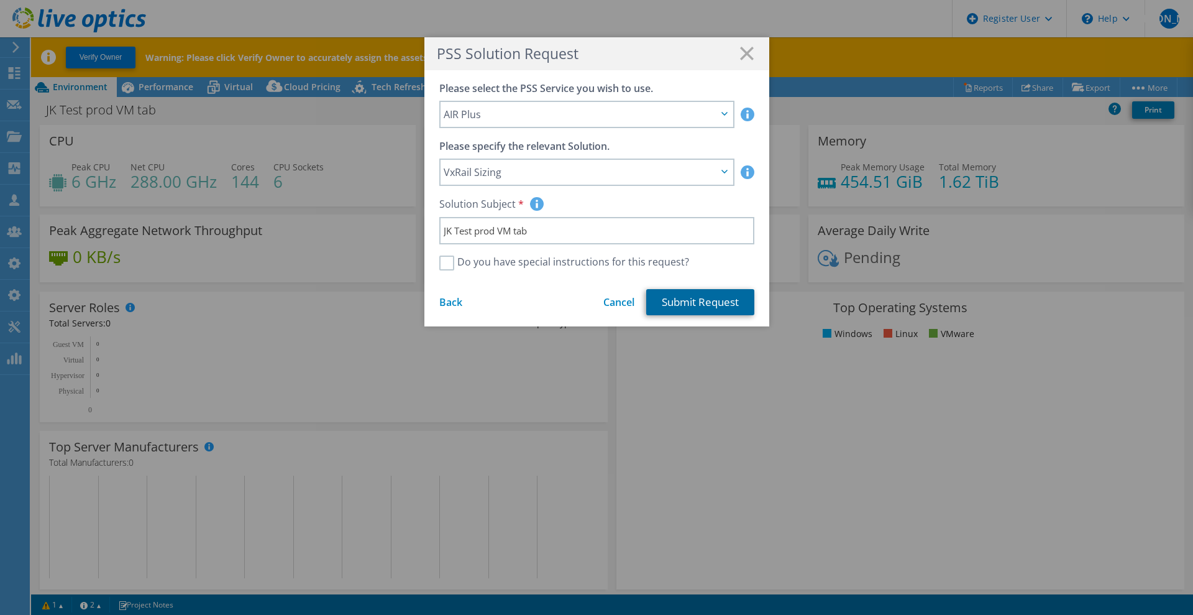
click at [695, 307] on link "Submit Request" at bounding box center [700, 302] width 108 height 26
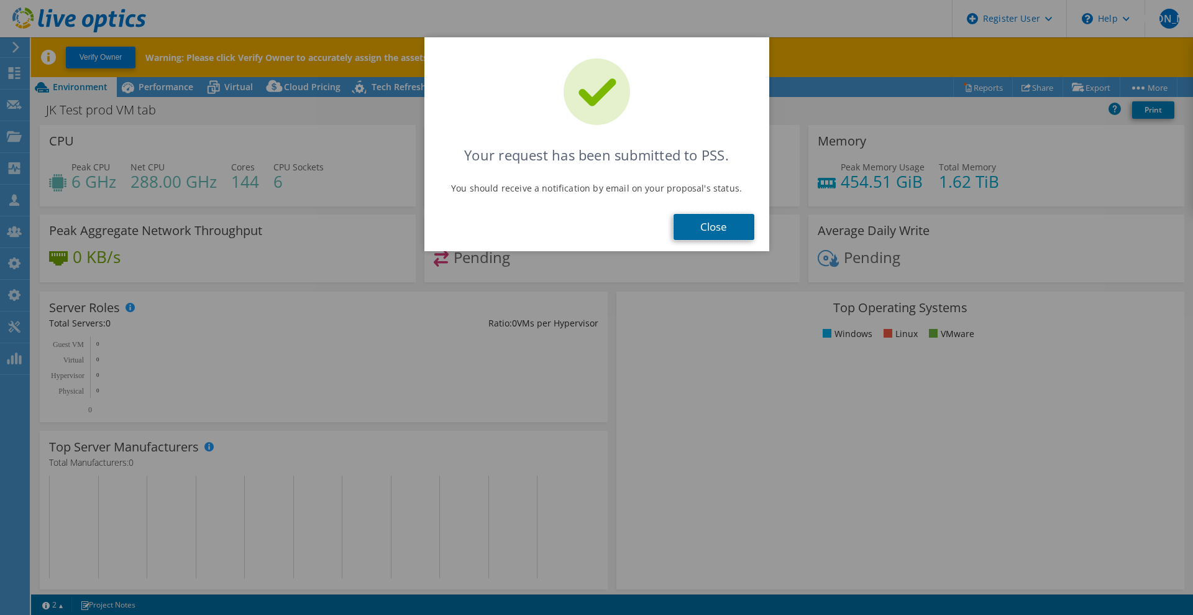
drag, startPoint x: 732, startPoint y: 227, endPoint x: 736, endPoint y: 236, distance: 9.5
click at [731, 227] on link "Close" at bounding box center [714, 227] width 81 height 26
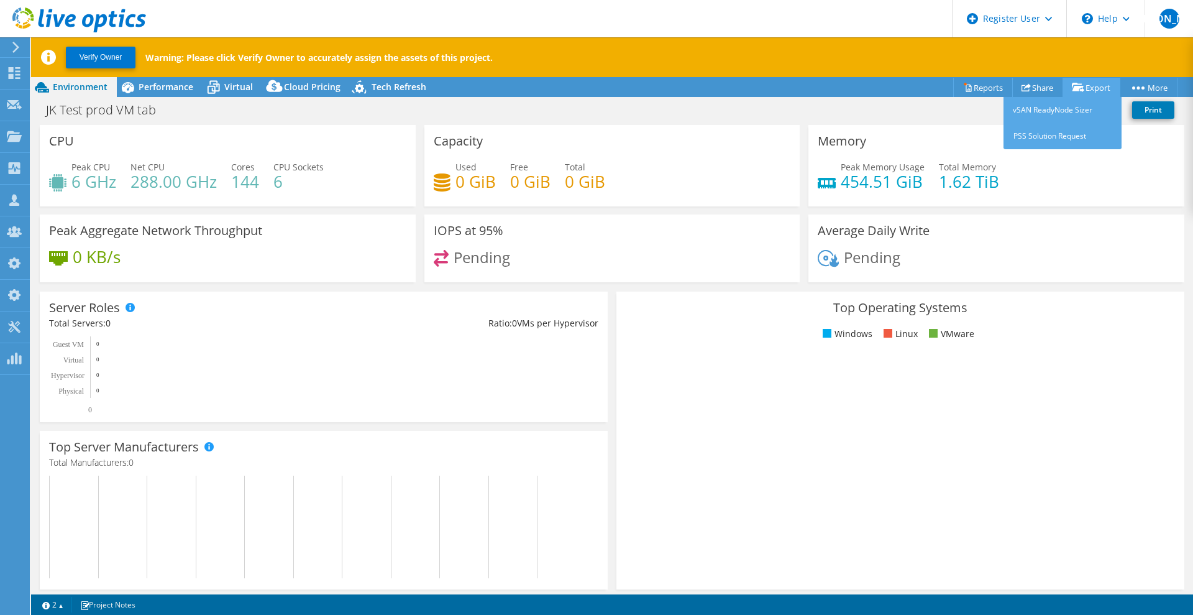
click at [1086, 90] on link "Export" at bounding box center [1092, 87] width 58 height 19
click at [1060, 126] on link "PSS Solution Request" at bounding box center [1063, 136] width 118 height 26
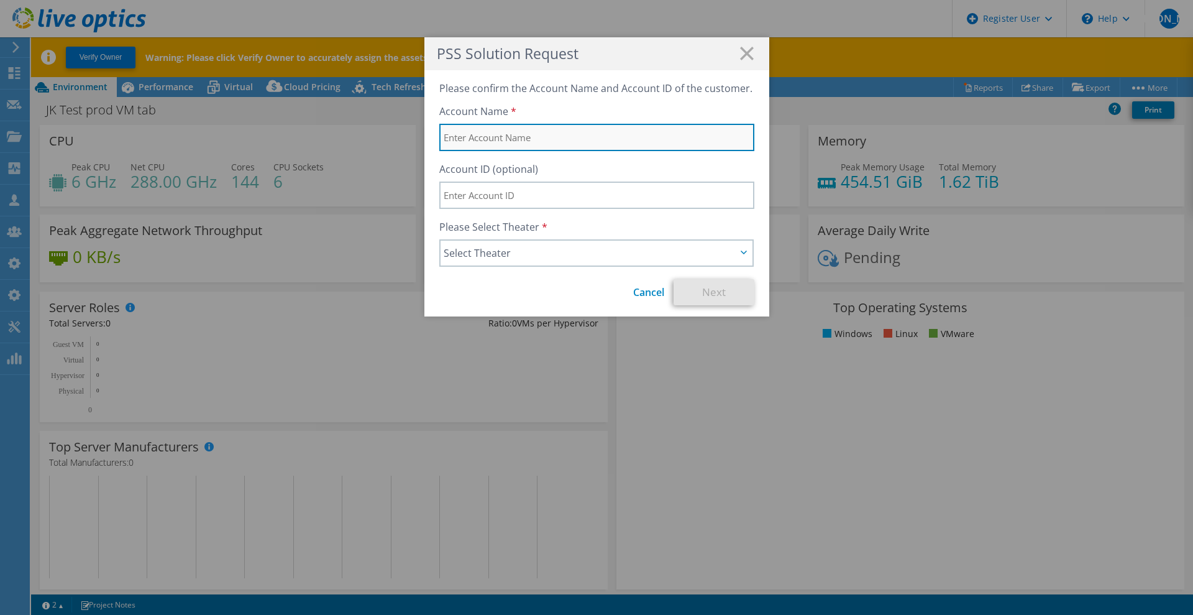
click at [556, 134] on input "text" at bounding box center [596, 137] width 315 height 27
type input "test"
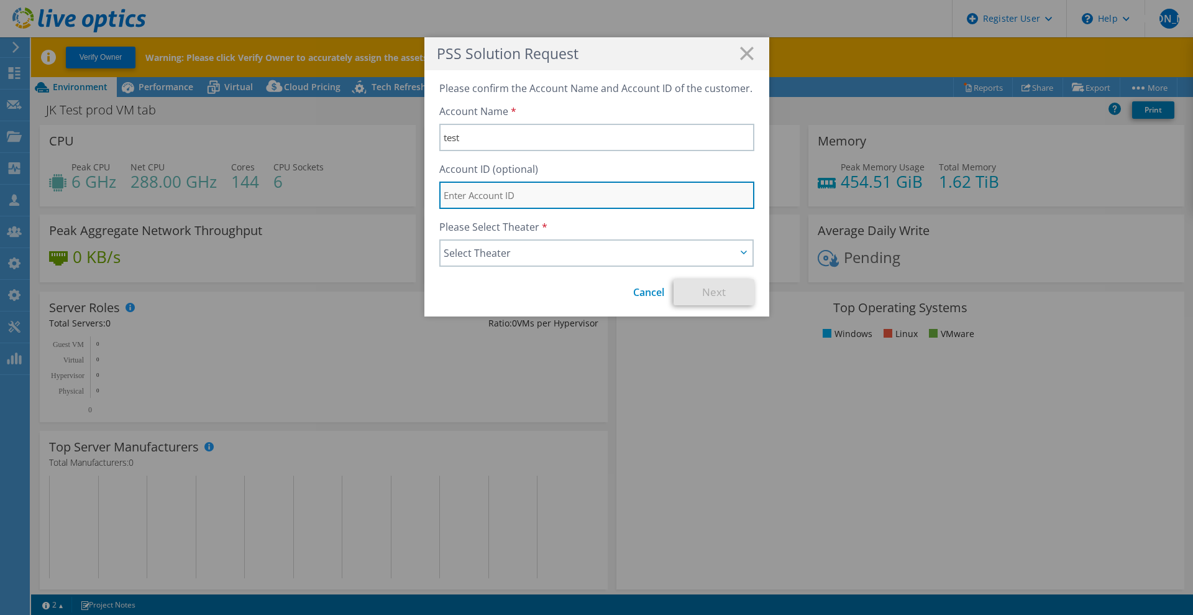
click at [508, 199] on input "text" at bounding box center [596, 194] width 315 height 27
type input "d"
click at [500, 251] on span "Select Theater" at bounding box center [590, 252] width 293 height 15
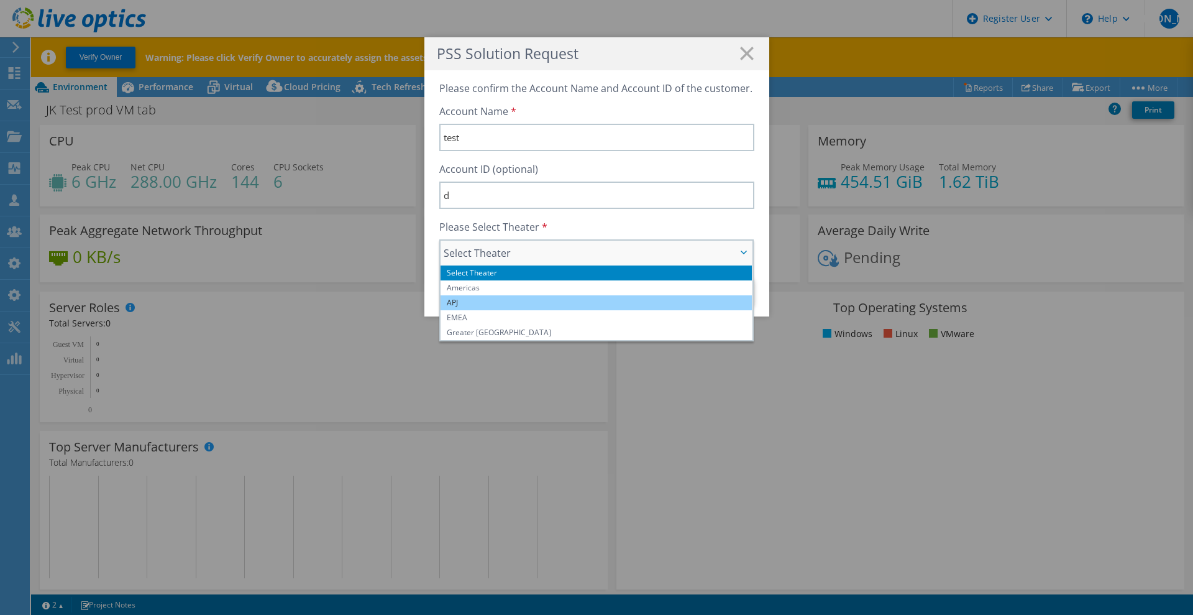
click at [493, 307] on li "APJ" at bounding box center [597, 302] width 312 height 15
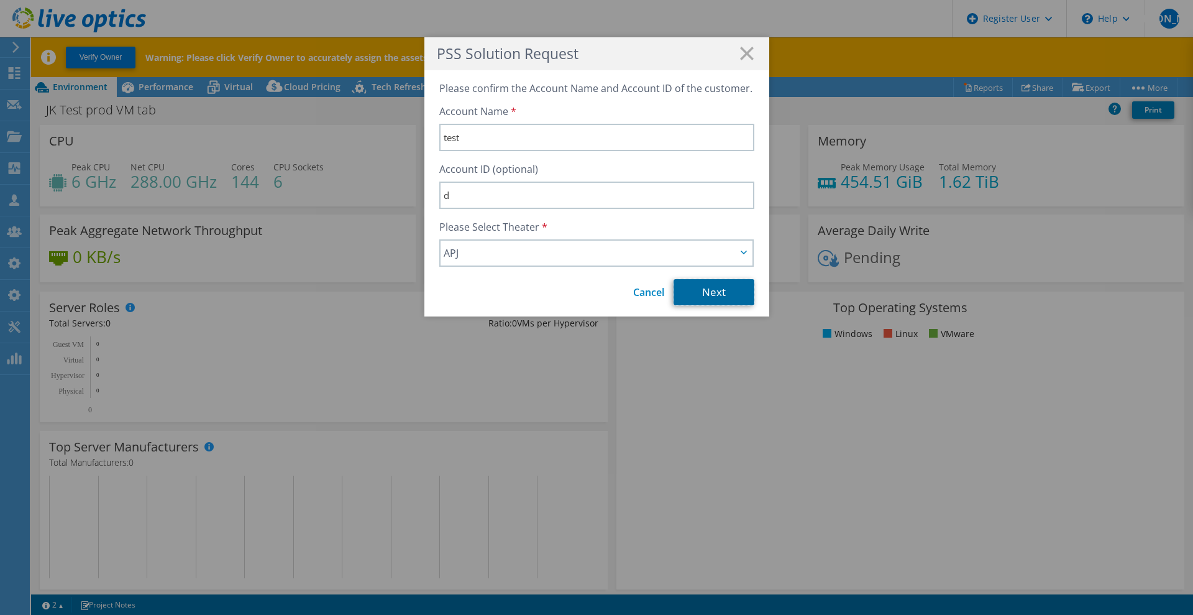
drag, startPoint x: 680, startPoint y: 301, endPoint x: 668, endPoint y: 287, distance: 18.5
click at [680, 301] on link "Next" at bounding box center [714, 292] width 81 height 26
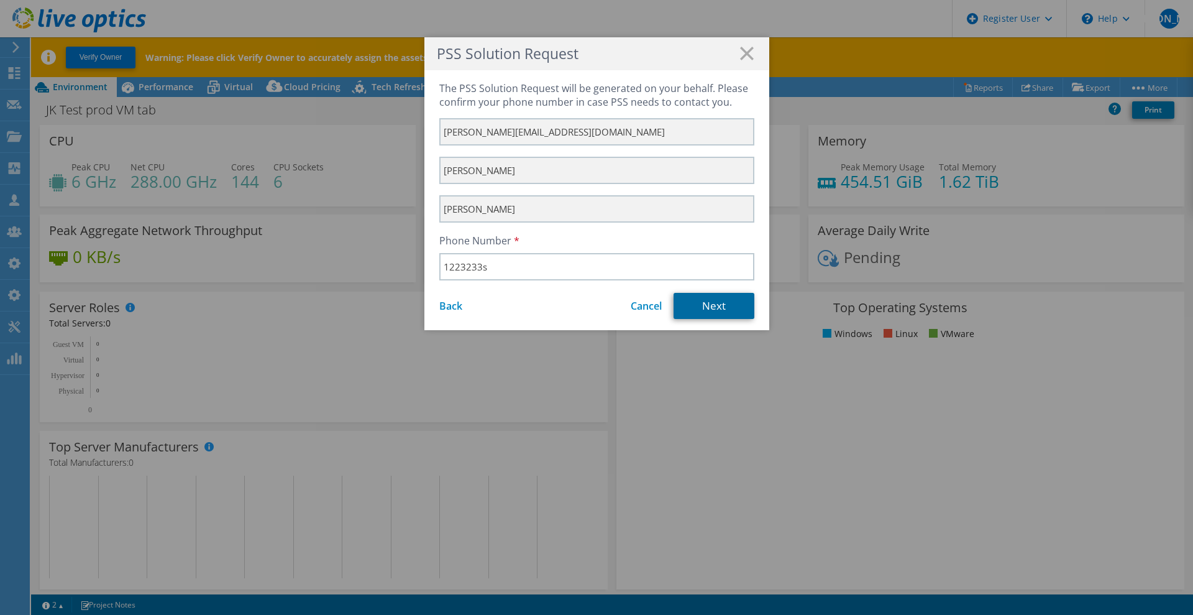
click at [699, 306] on link "Next" at bounding box center [714, 306] width 81 height 26
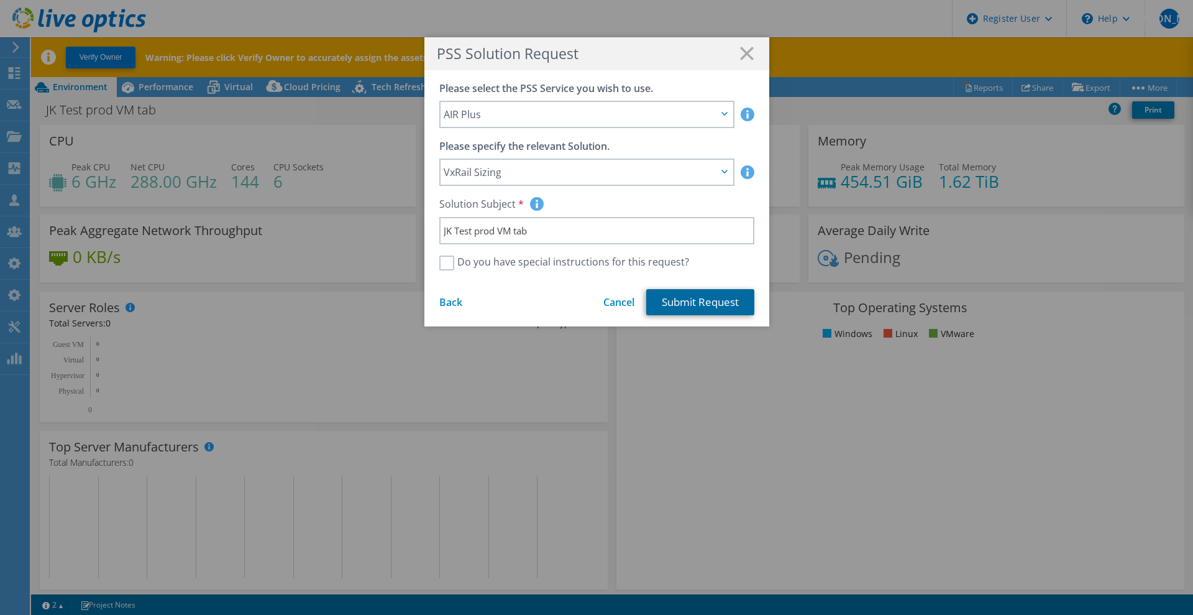
click at [687, 300] on link "Submit Request" at bounding box center [700, 302] width 108 height 26
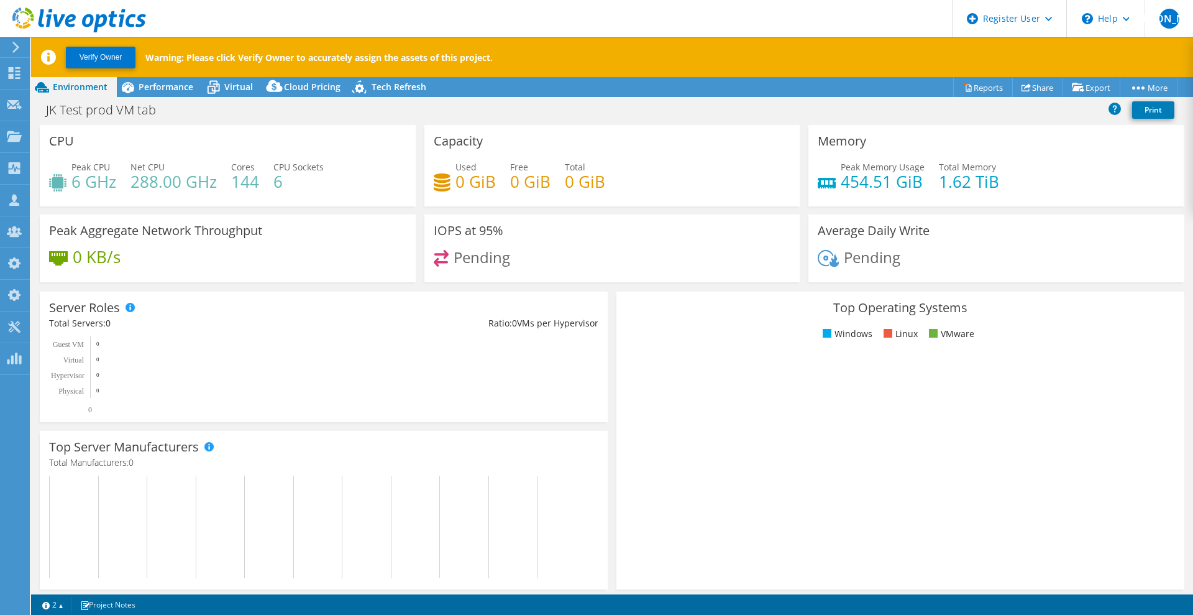
select select "USD"
click at [1068, 136] on link "PSS Solution Request" at bounding box center [1063, 136] width 118 height 26
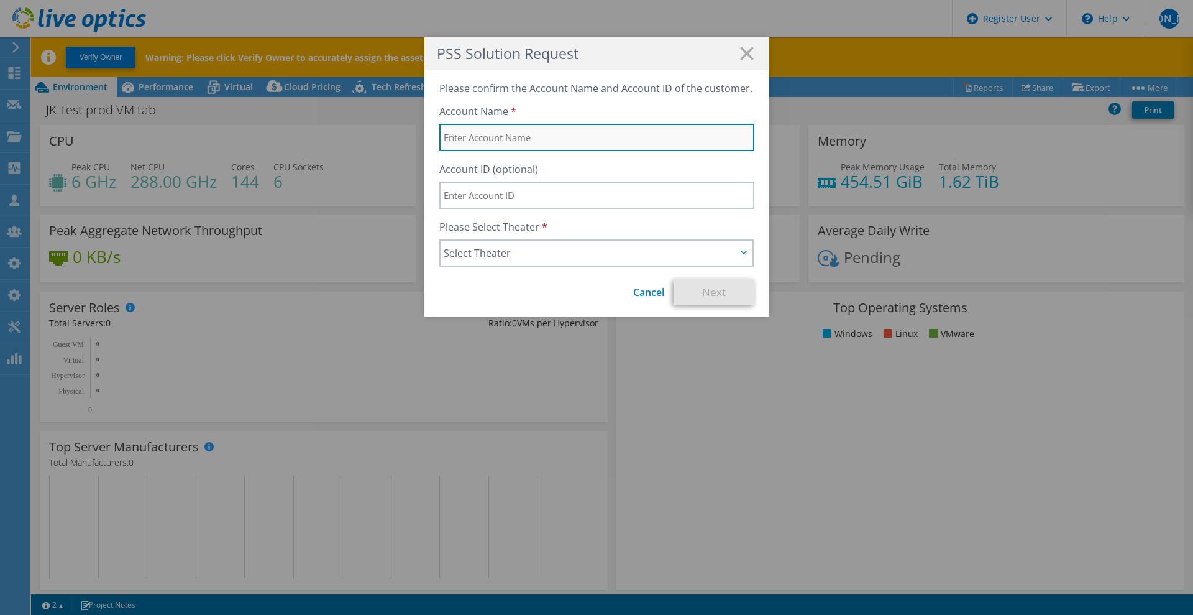
click at [559, 142] on input "text" at bounding box center [596, 137] width 315 height 27
type input "test"
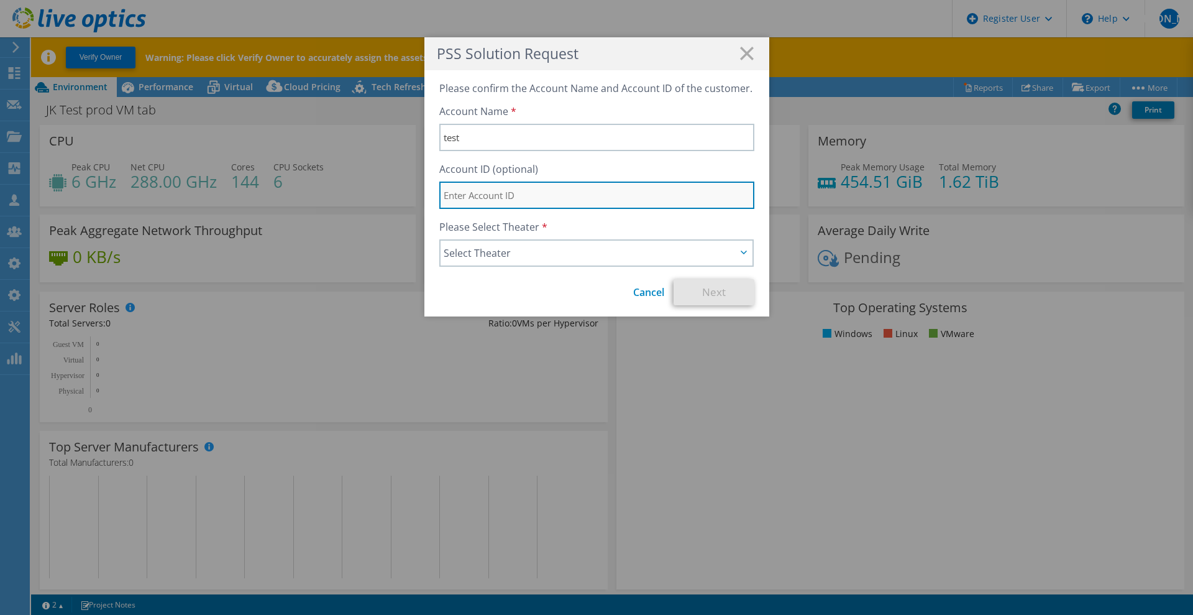
click at [535, 200] on input "text" at bounding box center [596, 194] width 315 height 27
type input "d"
click at [529, 256] on span "Select Theater" at bounding box center [590, 252] width 293 height 15
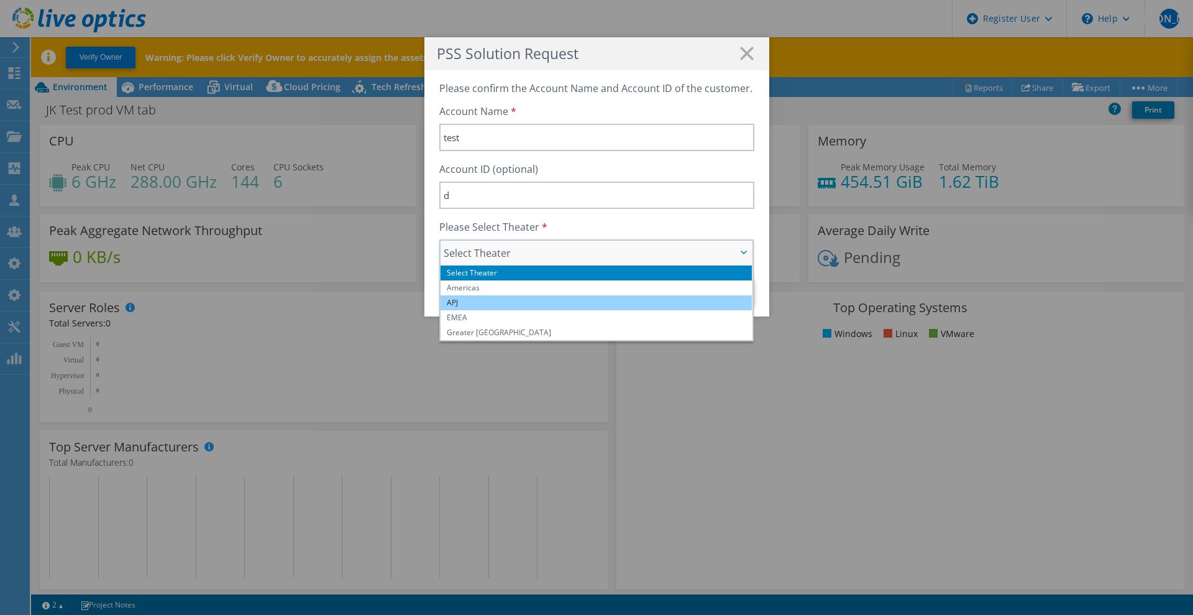
click at [514, 298] on li "APJ" at bounding box center [597, 302] width 312 height 15
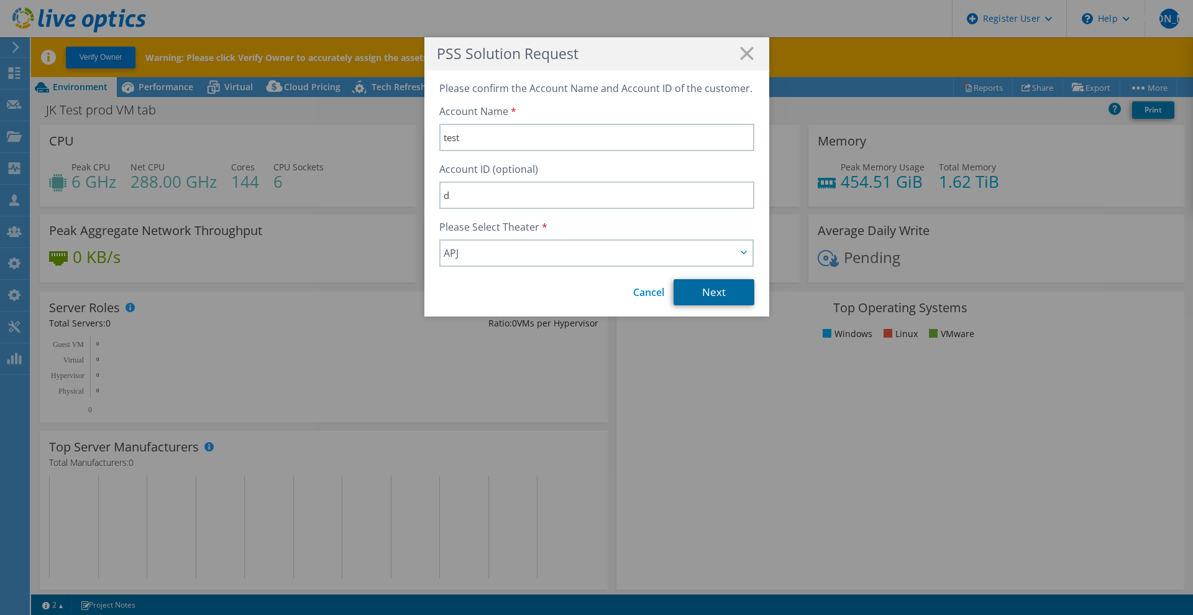
click at [703, 294] on link "Next" at bounding box center [714, 292] width 81 height 26
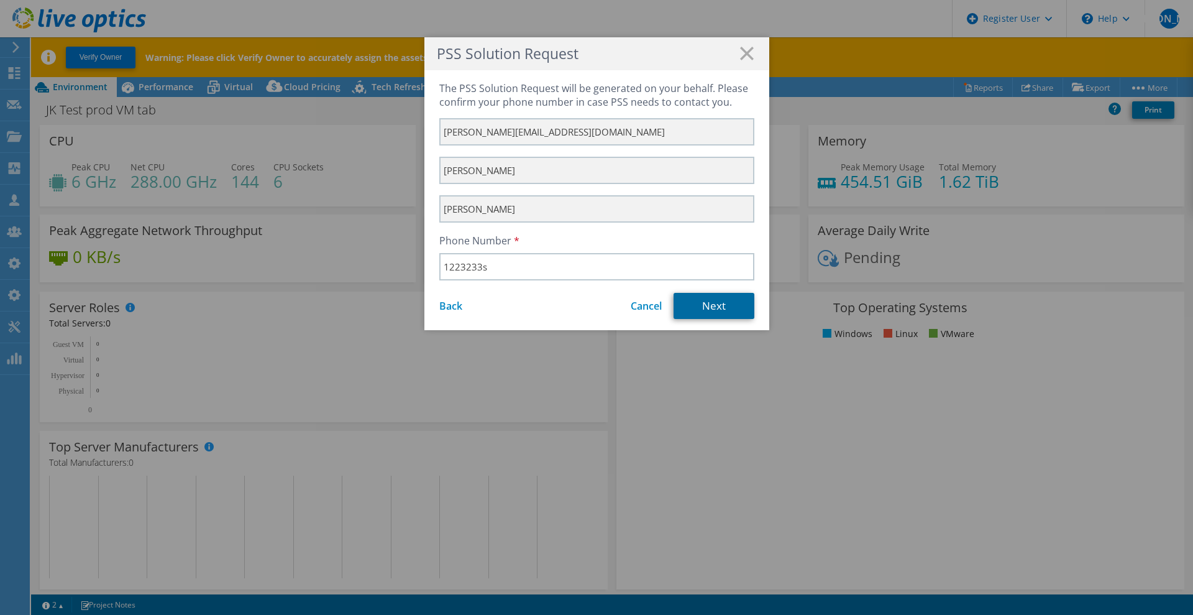
click at [703, 310] on link "Next" at bounding box center [714, 306] width 81 height 26
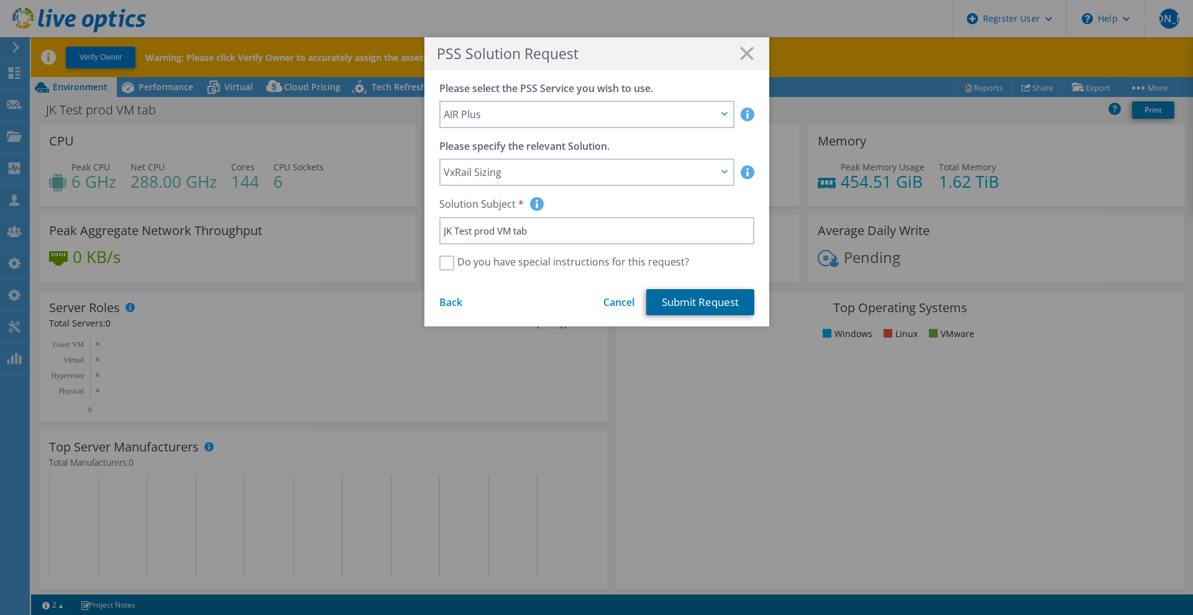
click at [702, 306] on link "Submit Request" at bounding box center [700, 302] width 108 height 26
